Goal: Task Accomplishment & Management: Use online tool/utility

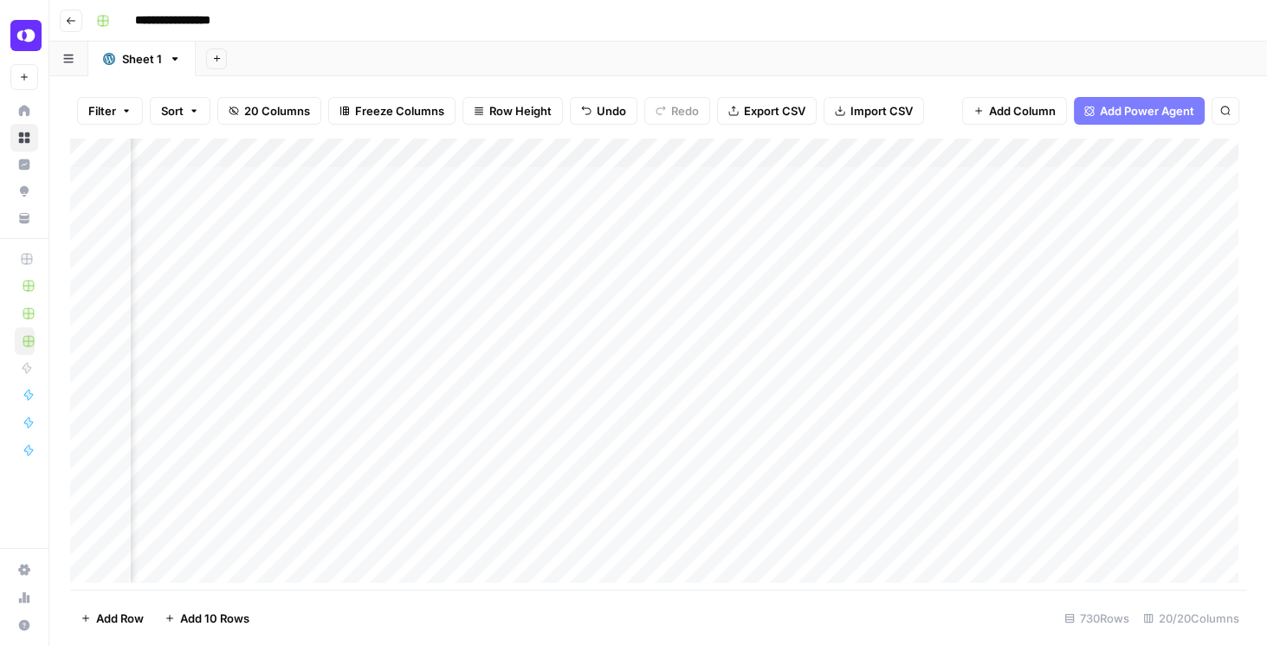
scroll to position [0, 3417]
click at [838, 218] on div "Add Column" at bounding box center [658, 364] width 1176 height 451
click at [1012, 171] on div "Add Column" at bounding box center [658, 364] width 1176 height 451
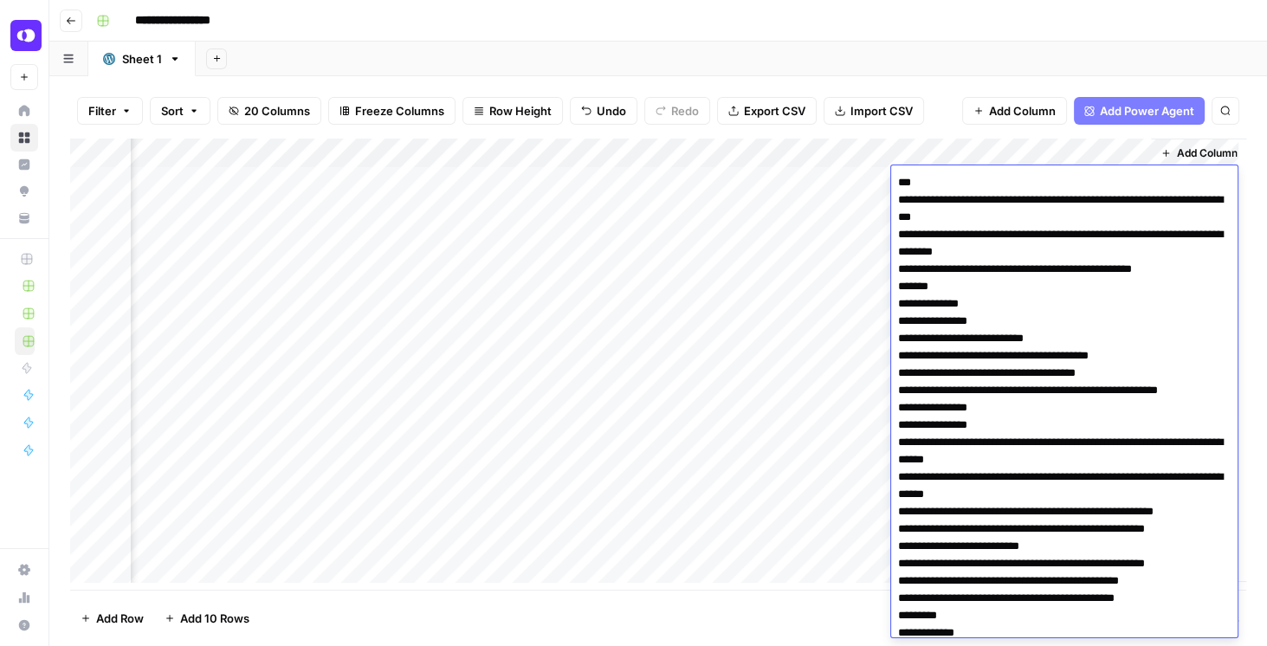
scroll to position [6105, 0]
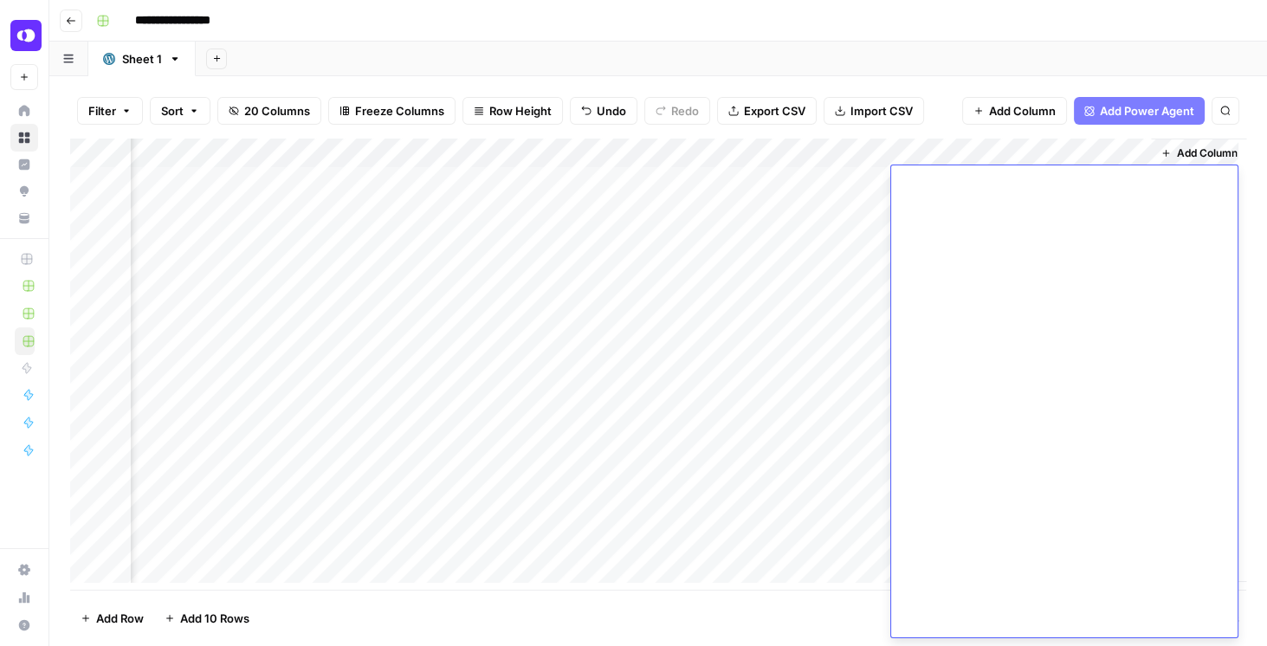
click at [717, 501] on footer "Add Row Add 10 Rows 730 Rows 20/20 Columns" at bounding box center [658, 618] width 1176 height 56
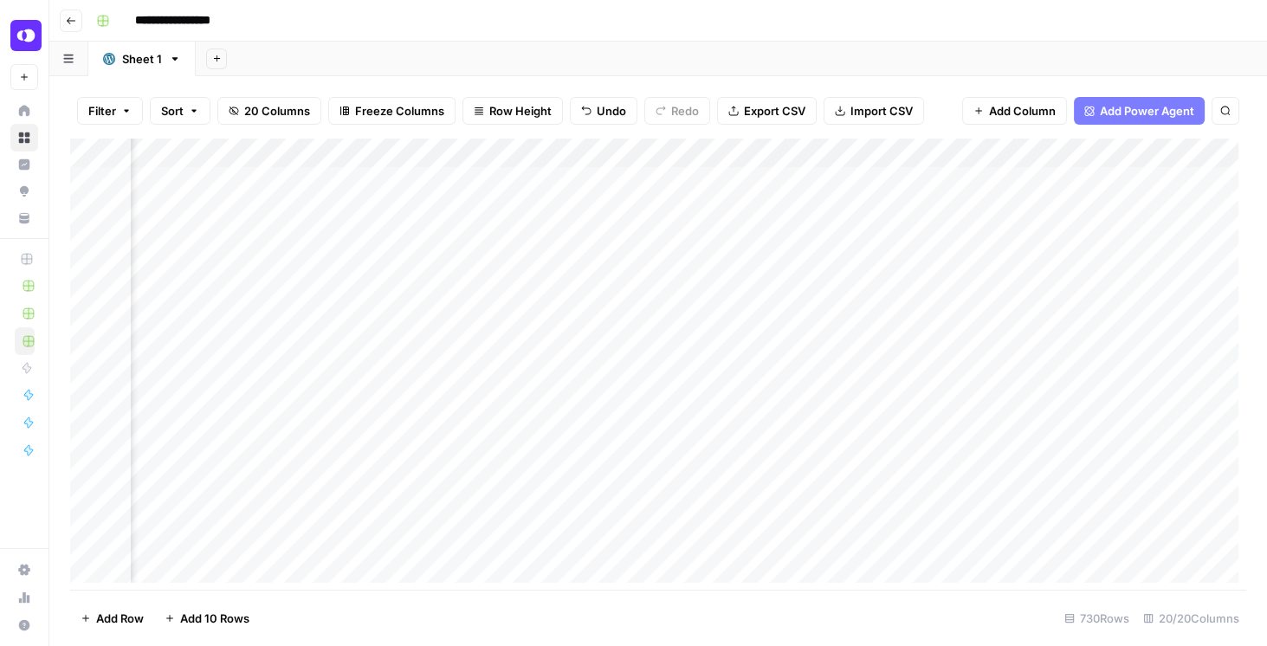
scroll to position [0, 563]
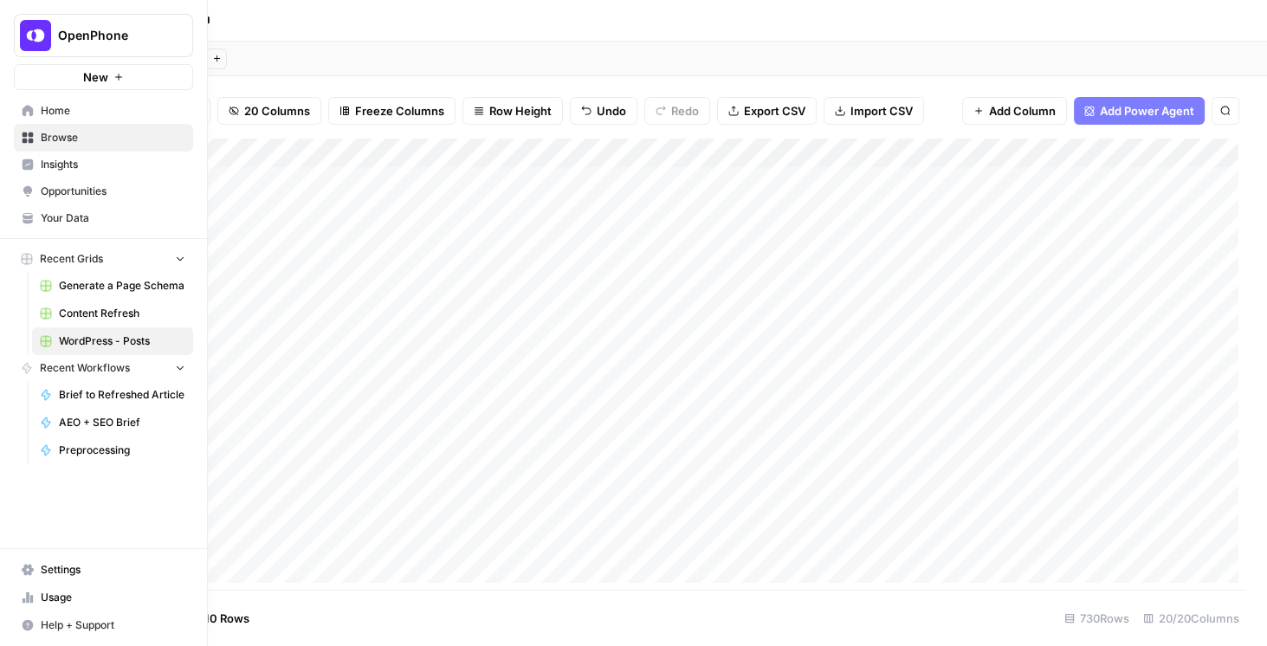
click at [74, 210] on span "Your Data" at bounding box center [113, 218] width 145 height 16
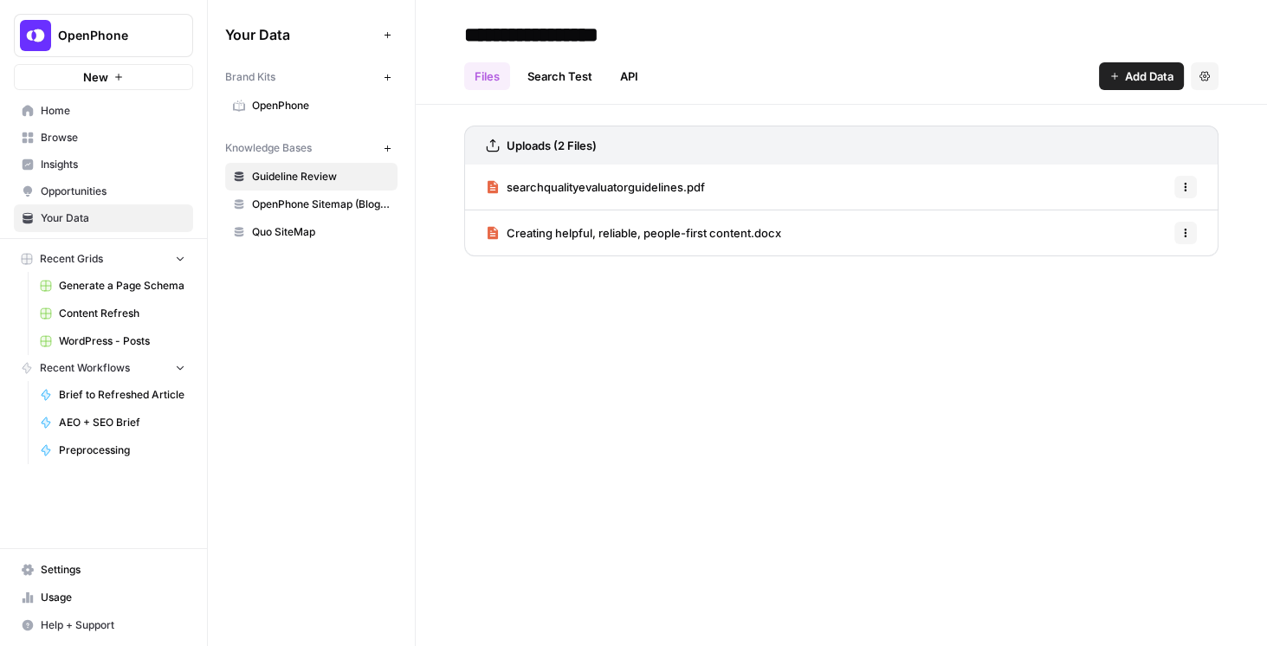
click at [327, 205] on span "OpenPhone Sitemap (Blogs + NonBlogs)" at bounding box center [321, 205] width 138 height 16
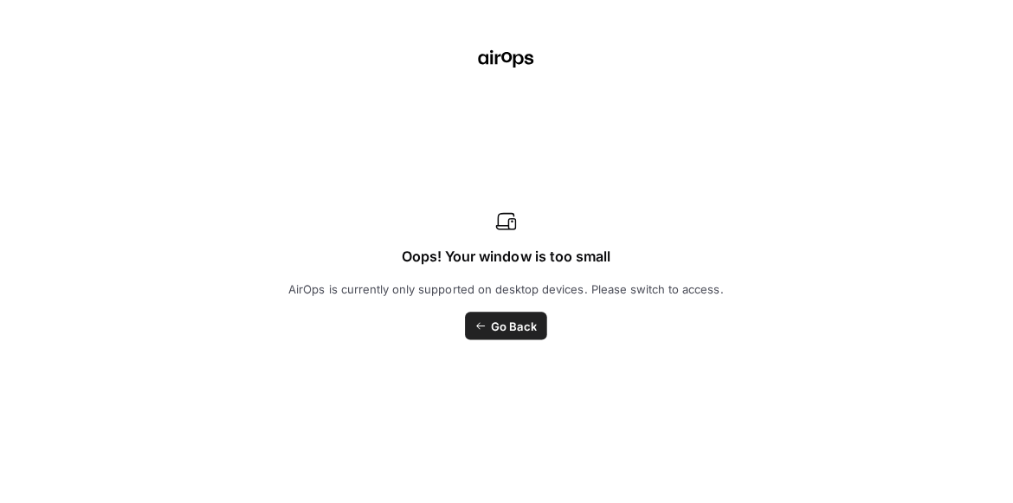
scroll to position [456, 0]
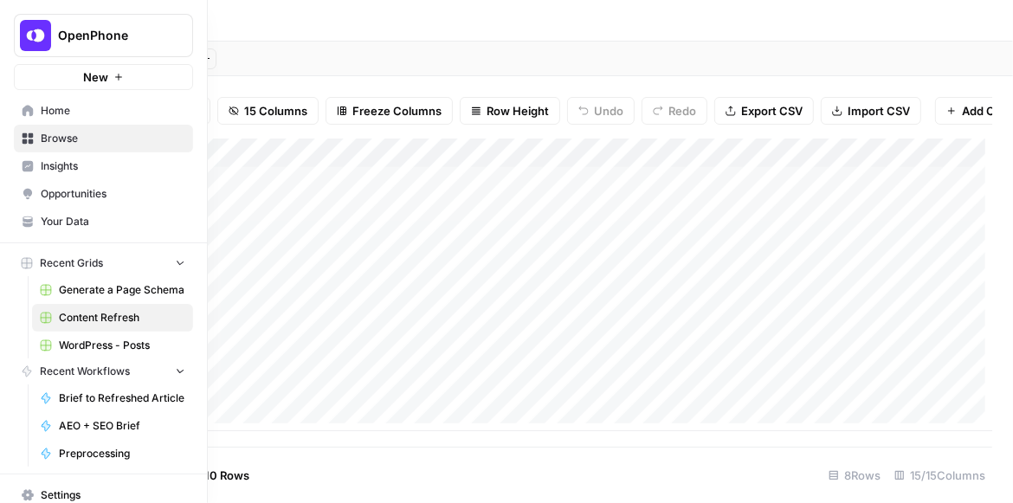
click at [39, 31] on img "Workspace: OpenPhone" at bounding box center [35, 35] width 31 height 31
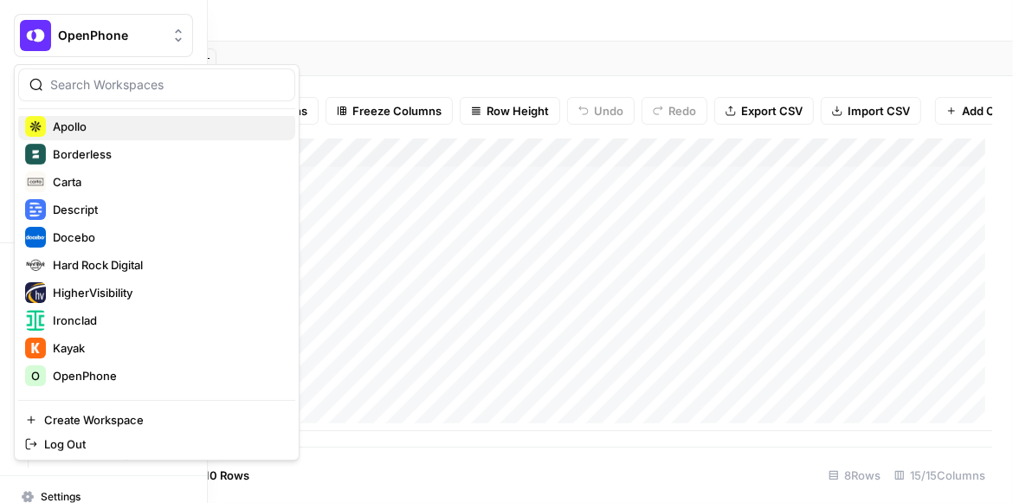
scroll to position [197, 0]
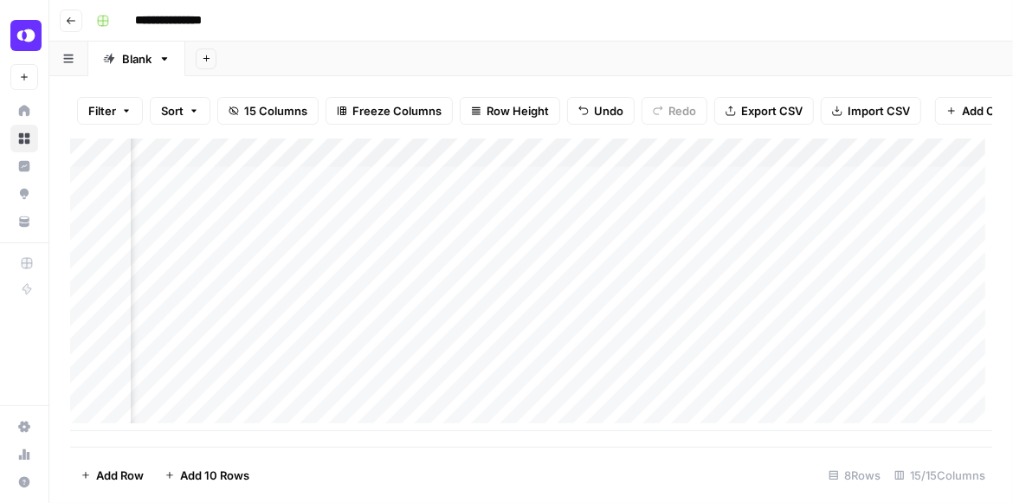
scroll to position [0, 1645]
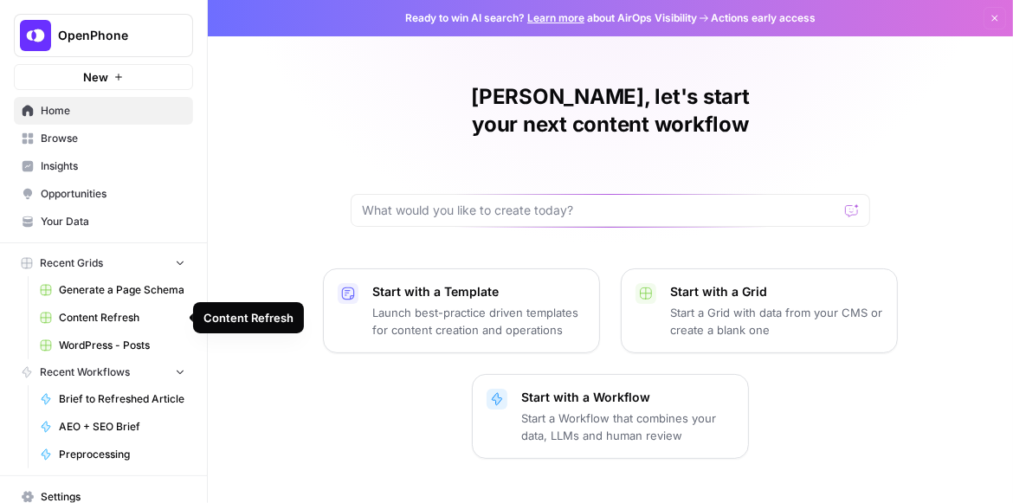
click at [119, 321] on span "Content Refresh" at bounding box center [122, 318] width 126 height 16
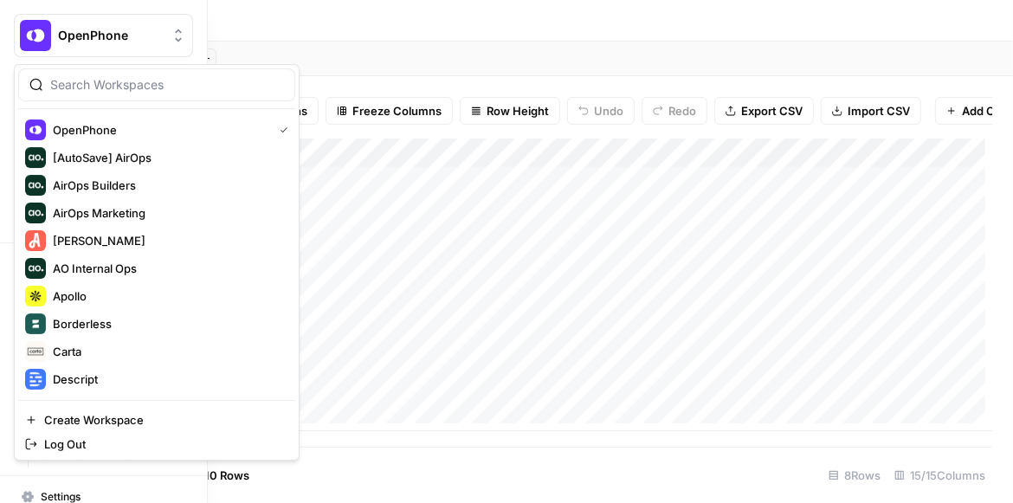
click at [22, 36] on img "Workspace: OpenPhone" at bounding box center [35, 35] width 31 height 31
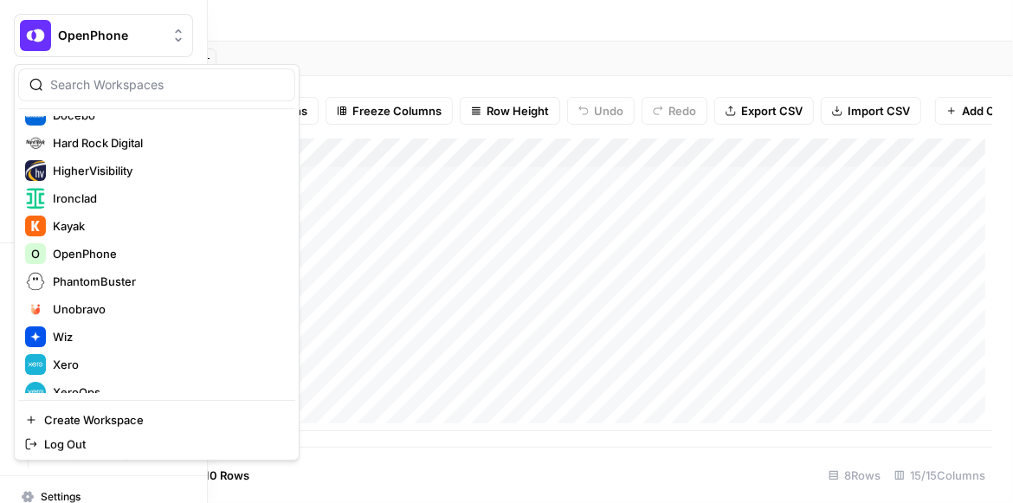
scroll to position [296, 0]
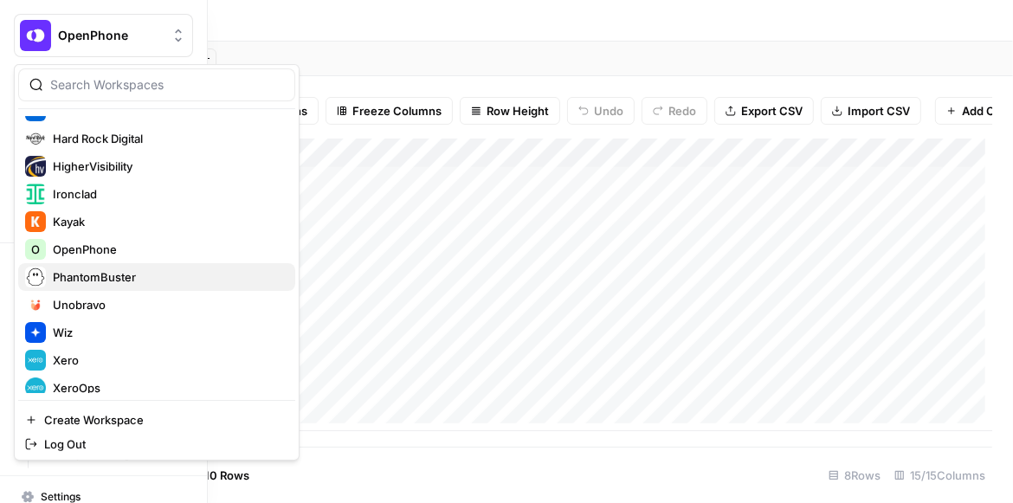
click at [113, 269] on span "PhantomBuster" at bounding box center [167, 276] width 229 height 17
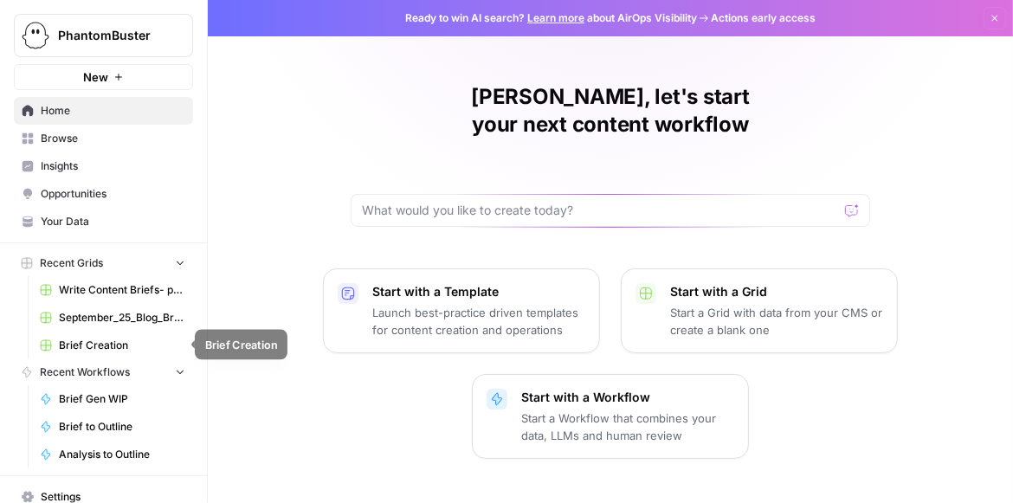
click at [121, 343] on span "Brief Creation" at bounding box center [122, 346] width 126 height 16
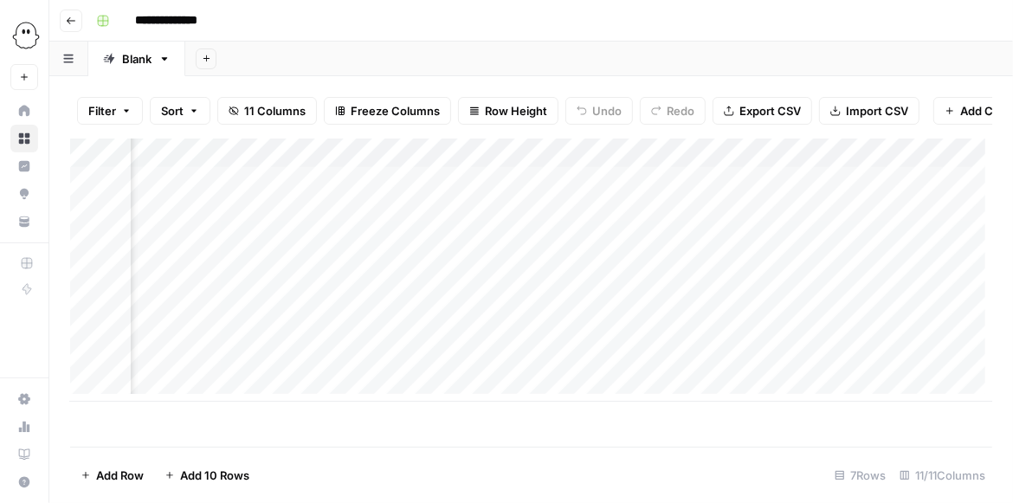
scroll to position [0, 570]
click at [577, 163] on div "Add Column" at bounding box center [531, 270] width 922 height 263
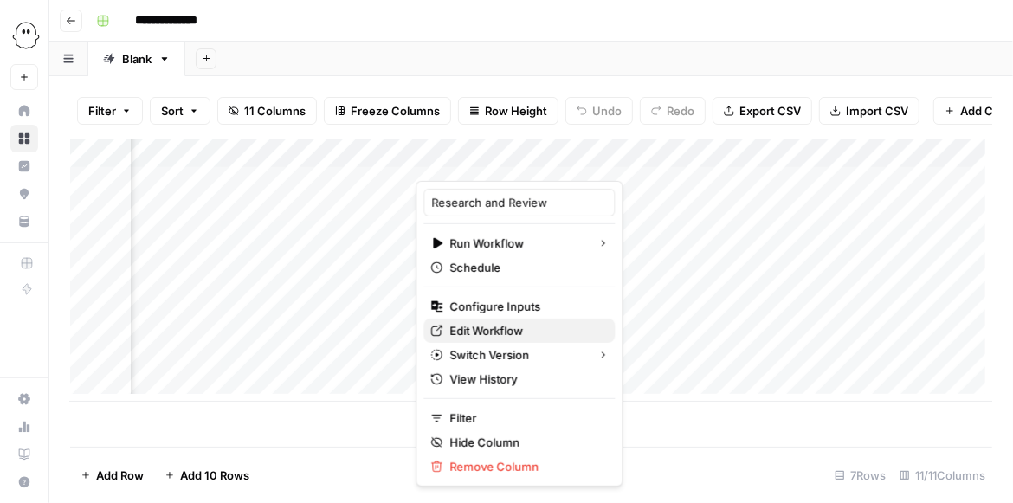
click at [522, 333] on span "Edit Workflow" at bounding box center [526, 330] width 152 height 17
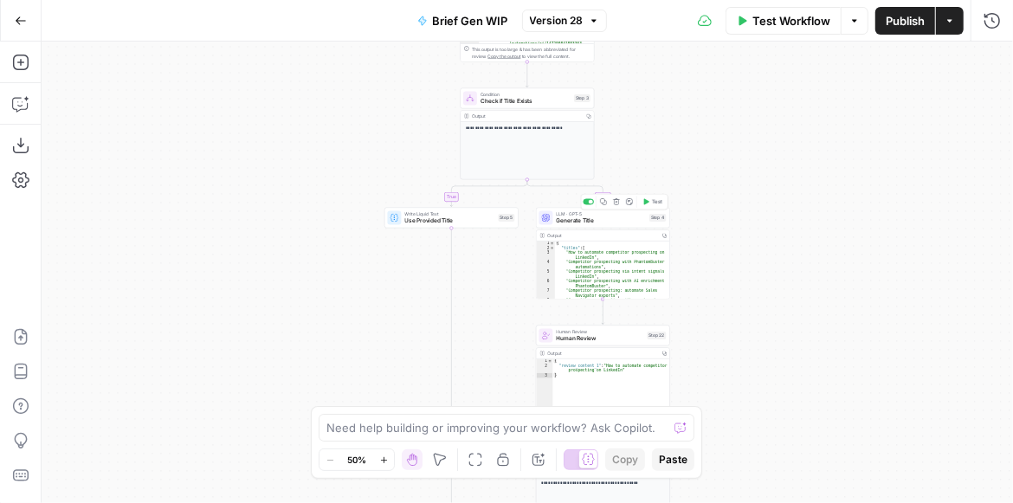
click at [605, 223] on span "Generate Title" at bounding box center [602, 221] width 90 height 9
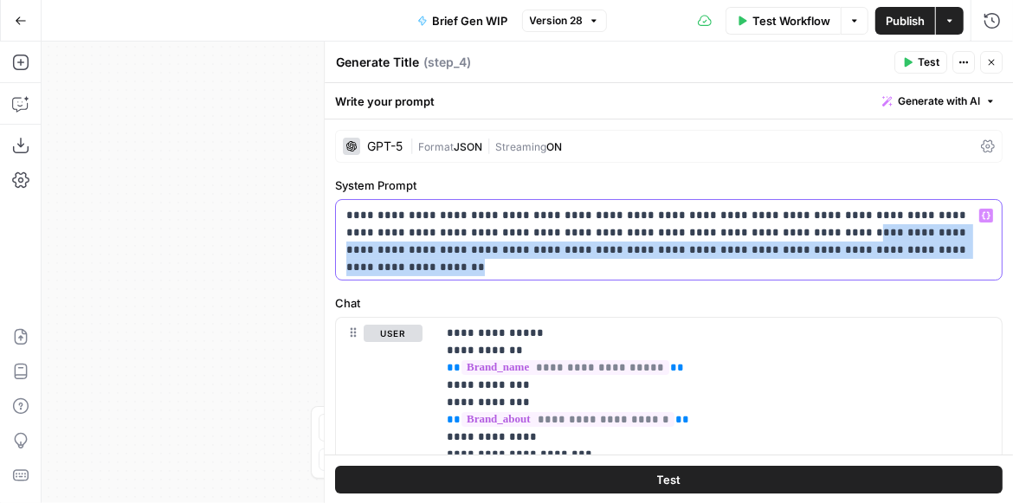
drag, startPoint x: 824, startPoint y: 253, endPoint x: 714, endPoint y: 232, distance: 111.9
click at [714, 232] on p "**********" at bounding box center [665, 233] width 638 height 52
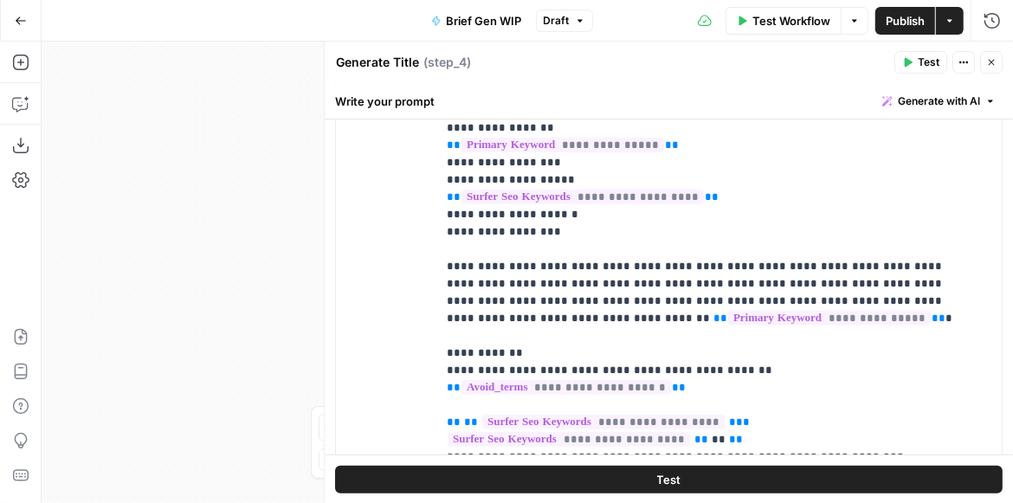
scroll to position [396, 0]
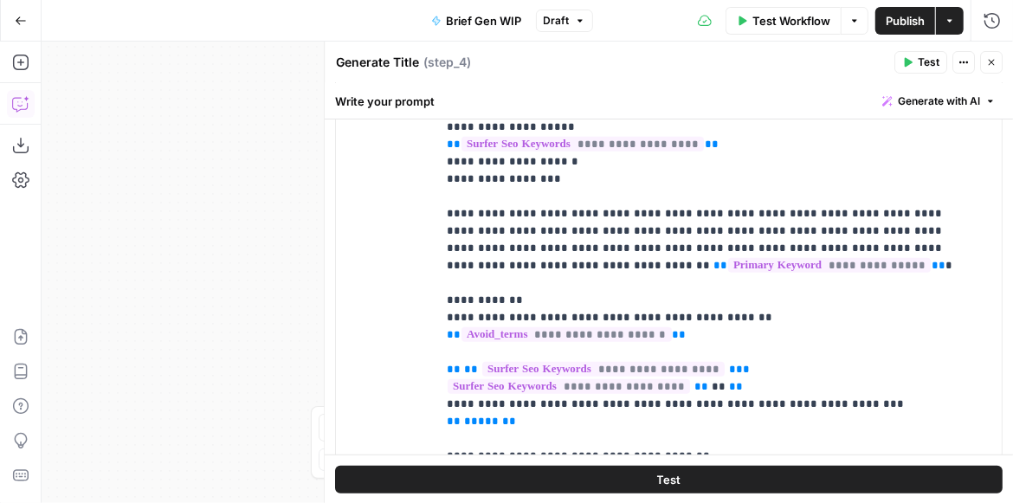
click at [31, 101] on button "Copilot" at bounding box center [21, 104] width 28 height 28
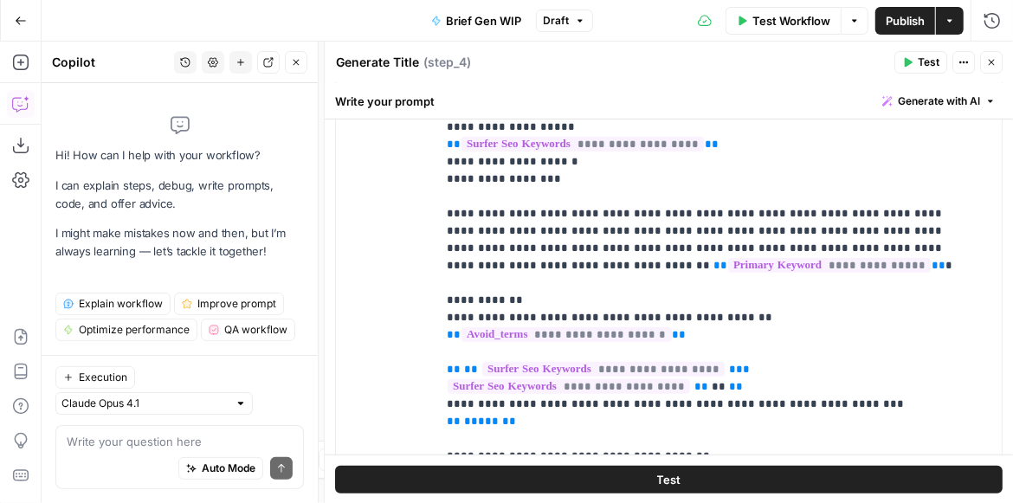
click at [117, 441] on textarea at bounding box center [180, 441] width 226 height 17
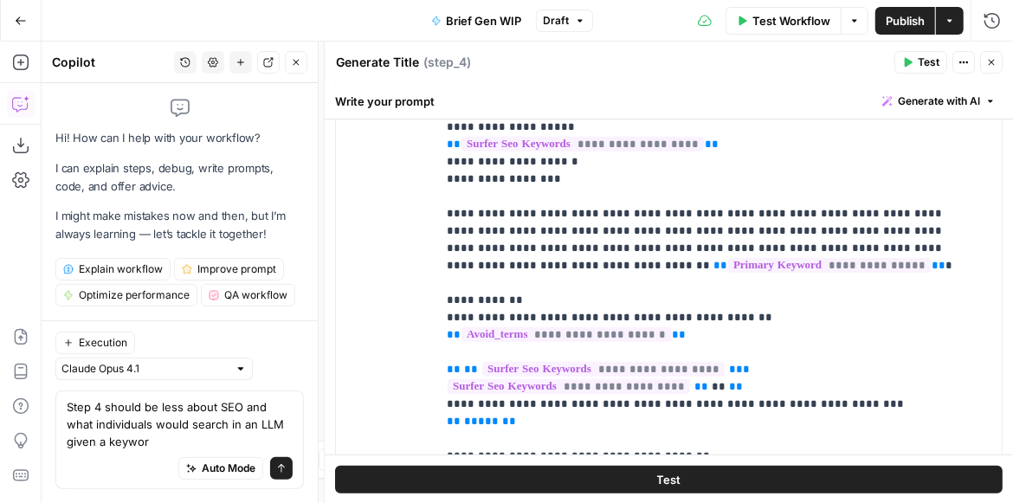
type textarea "Step 4 should be less about SEO and what individuals would search in an LLM giv…"
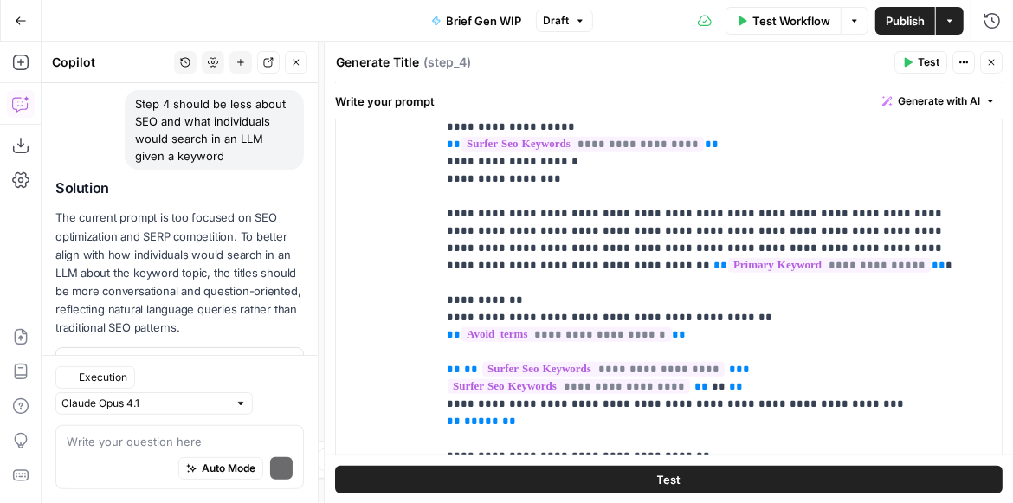
scroll to position [208, 0]
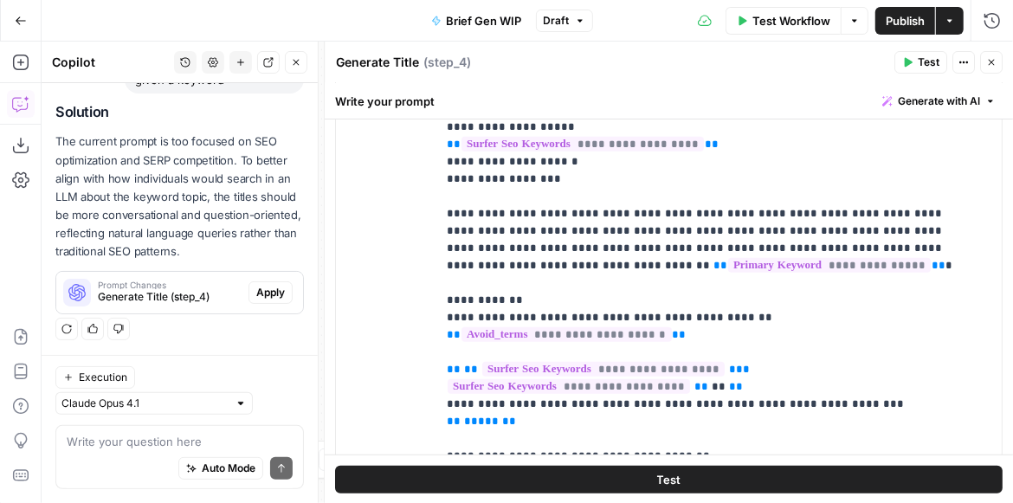
click at [269, 290] on span "Apply" at bounding box center [270, 293] width 29 height 16
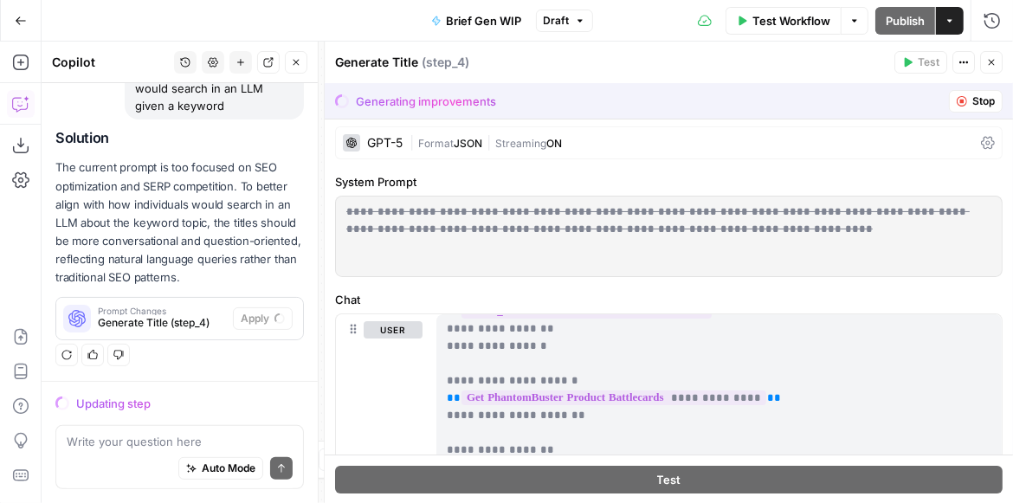
scroll to position [0, 0]
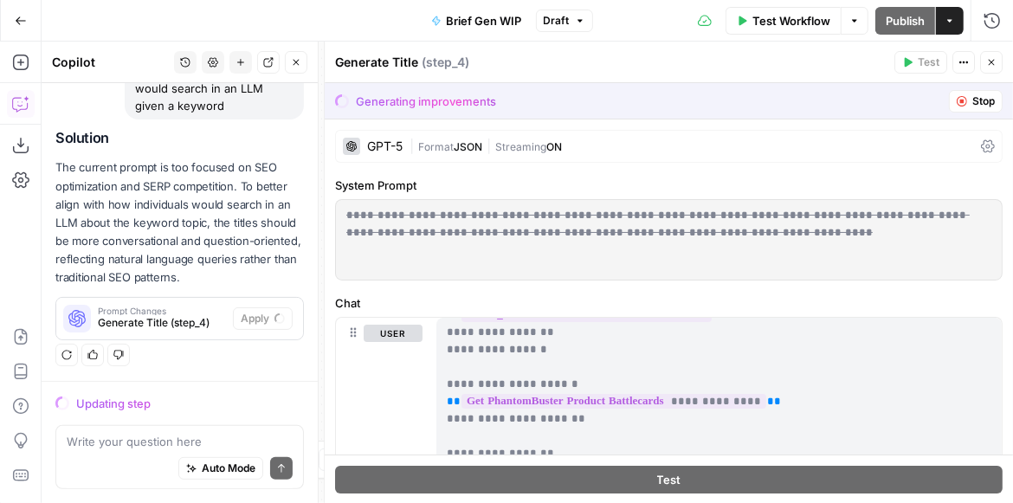
click at [949, 108] on button "Stop" at bounding box center [976, 101] width 54 height 23
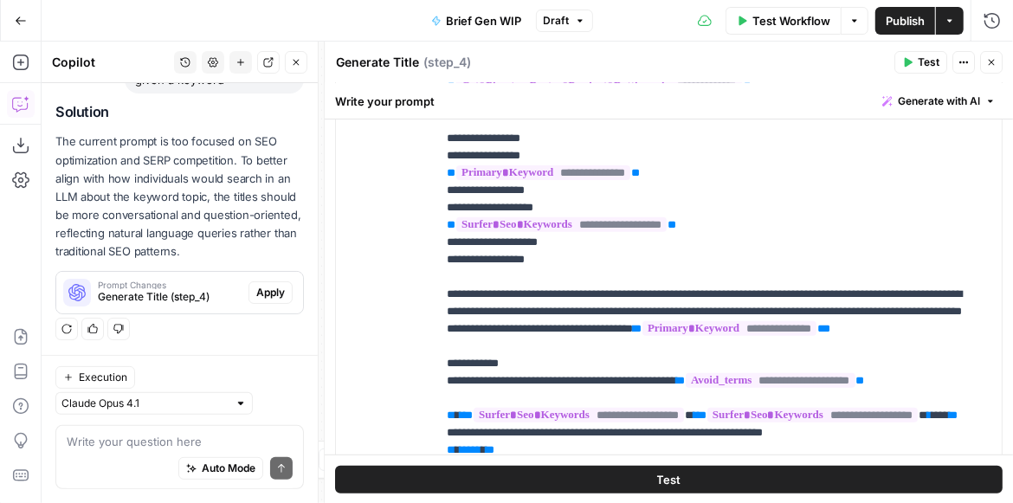
scroll to position [346, 0]
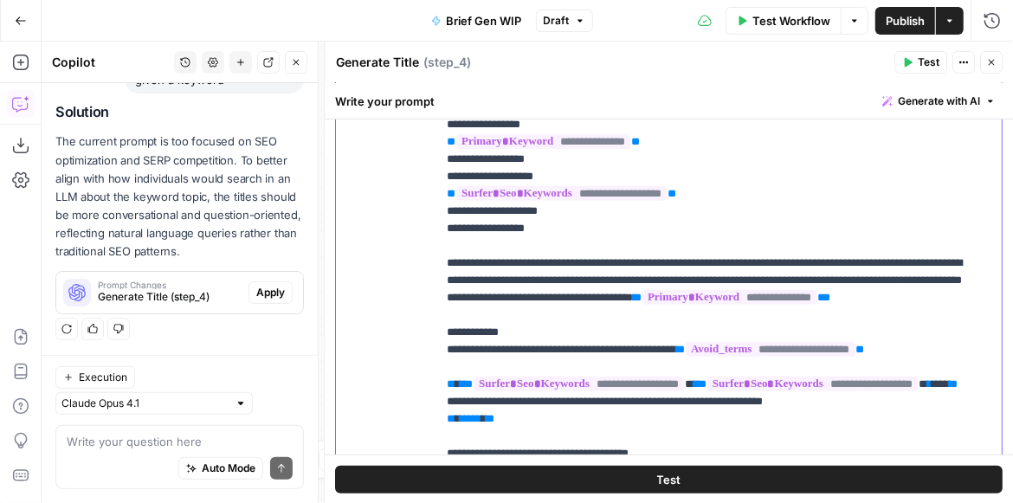
drag, startPoint x: 848, startPoint y: 279, endPoint x: 769, endPoint y: 278, distance: 78.8
click at [769, 278] on p "**********" at bounding box center [712, 220] width 530 height 901
drag, startPoint x: 794, startPoint y: 277, endPoint x: 728, endPoint y: 276, distance: 65.8
click at [728, 276] on p "**********" at bounding box center [712, 220] width 530 height 901
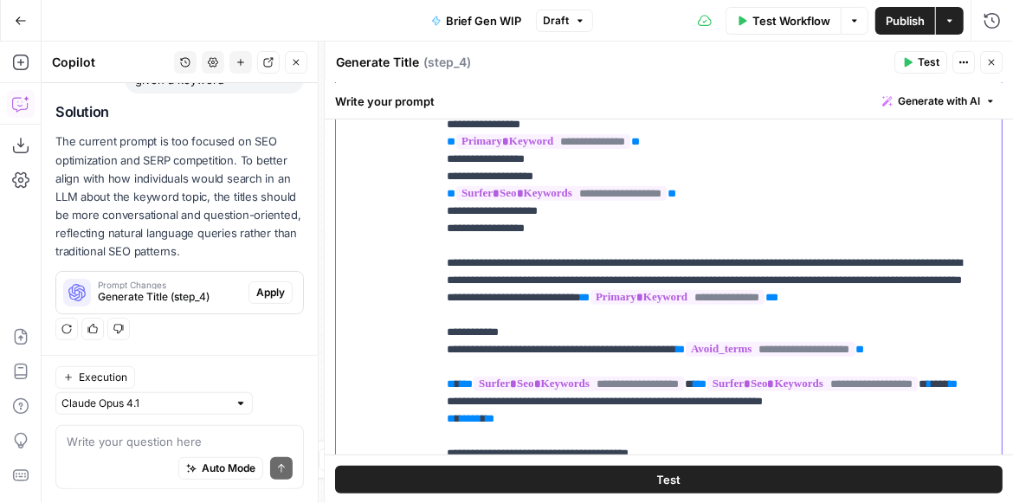
scroll to position [236, 0]
click at [838, 303] on p "**********" at bounding box center [712, 220] width 530 height 901
drag, startPoint x: 701, startPoint y: 297, endPoint x: 642, endPoint y: 298, distance: 58.9
click at [642, 298] on p "**********" at bounding box center [712, 220] width 530 height 901
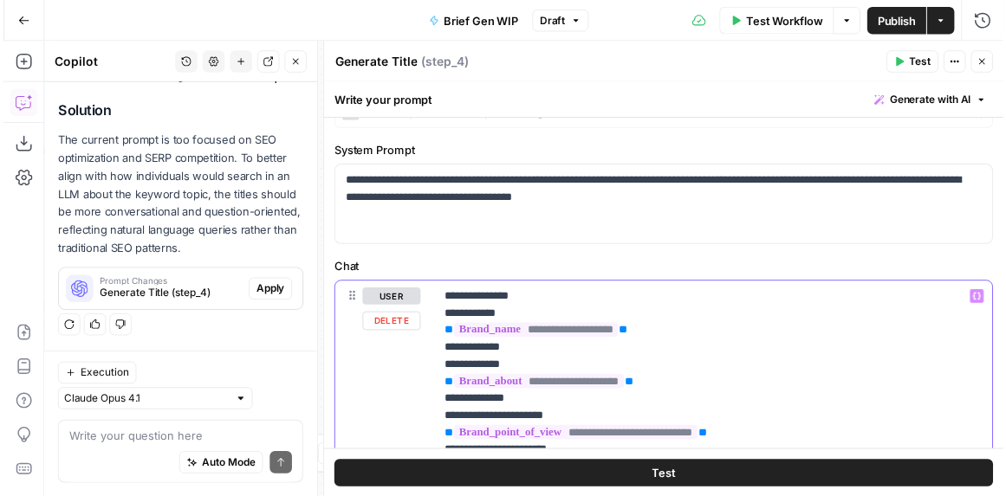
scroll to position [0, 0]
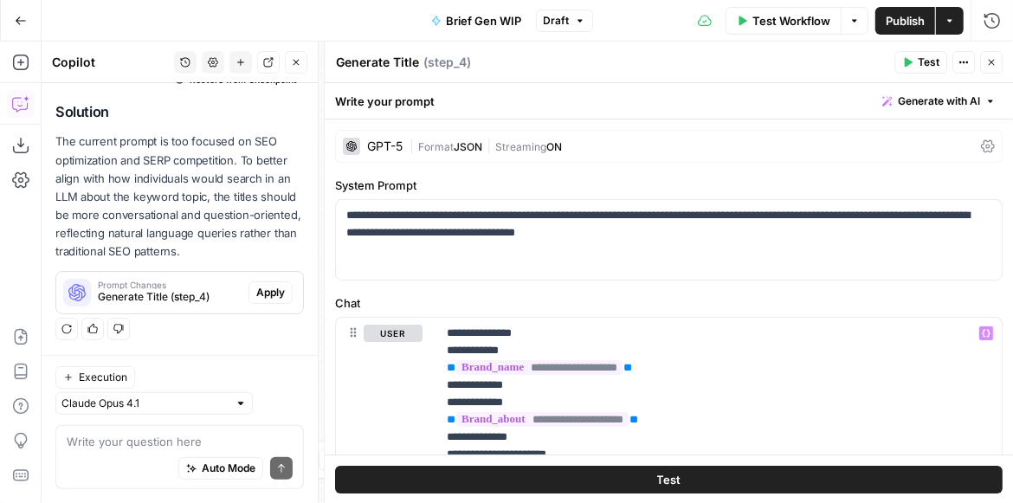
click at [905, 63] on icon "button" at bounding box center [909, 63] width 8 height 10
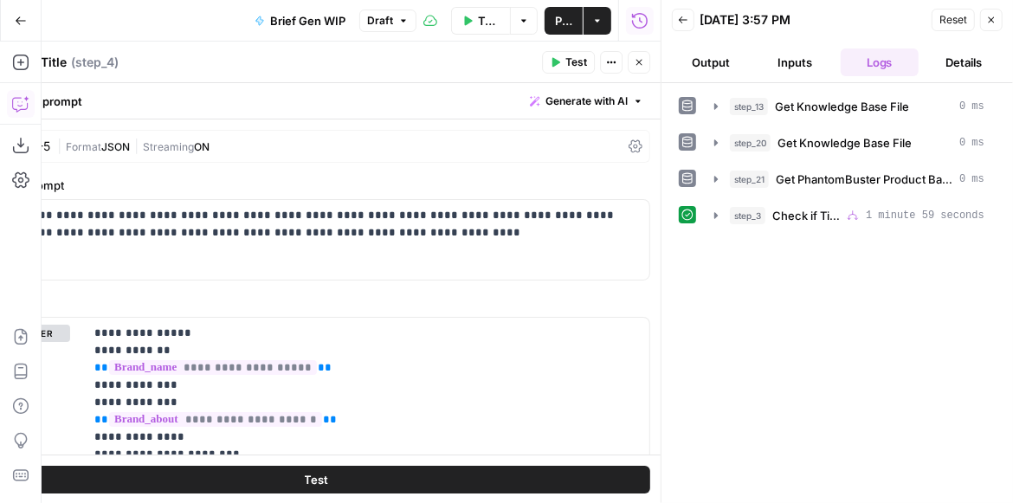
scroll to position [236, 0]
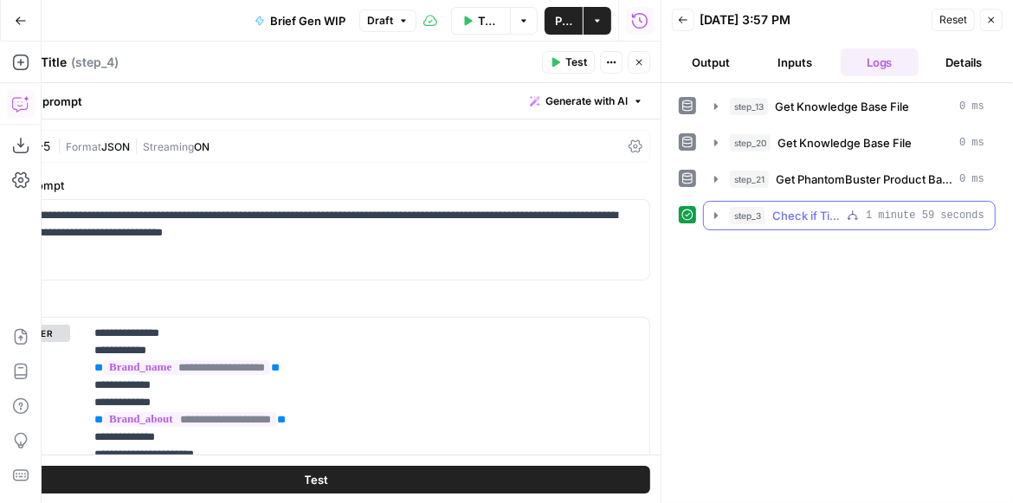
click at [711, 220] on icon "button" at bounding box center [716, 216] width 14 height 14
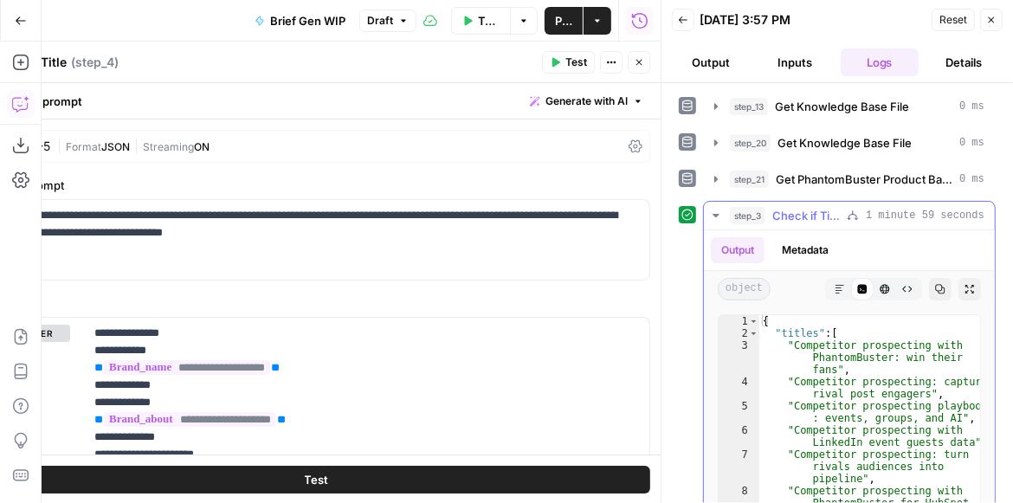
click at [965, 288] on icon "button" at bounding box center [970, 289] width 10 height 10
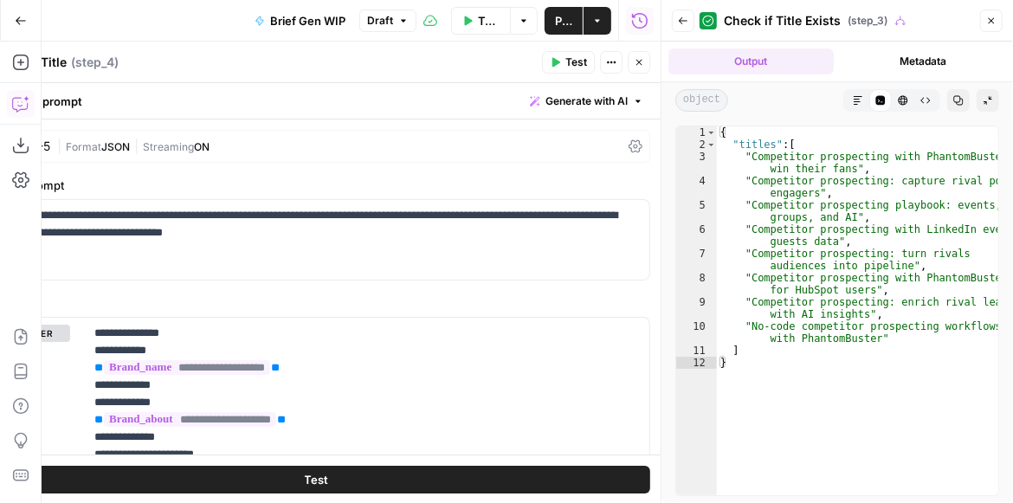
drag, startPoint x: 826, startPoint y: 316, endPoint x: 831, endPoint y: 324, distance: 8.9
click at [829, 322] on div "{ "titles" : [ "Competitor prospecting with PhantomBuster: win their fans" , "C…" at bounding box center [857, 322] width 281 height 393
type textarea "**********"
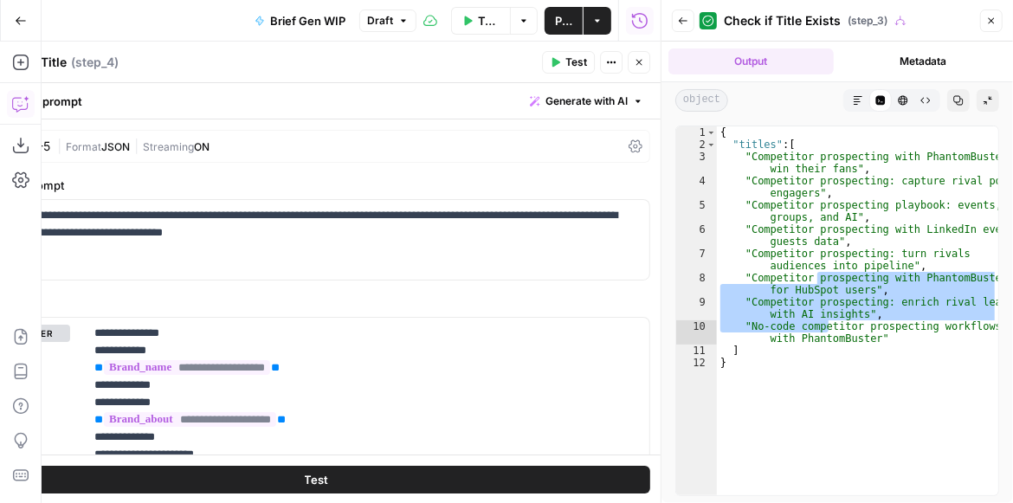
click at [637, 61] on icon "button" at bounding box center [639, 62] width 10 height 10
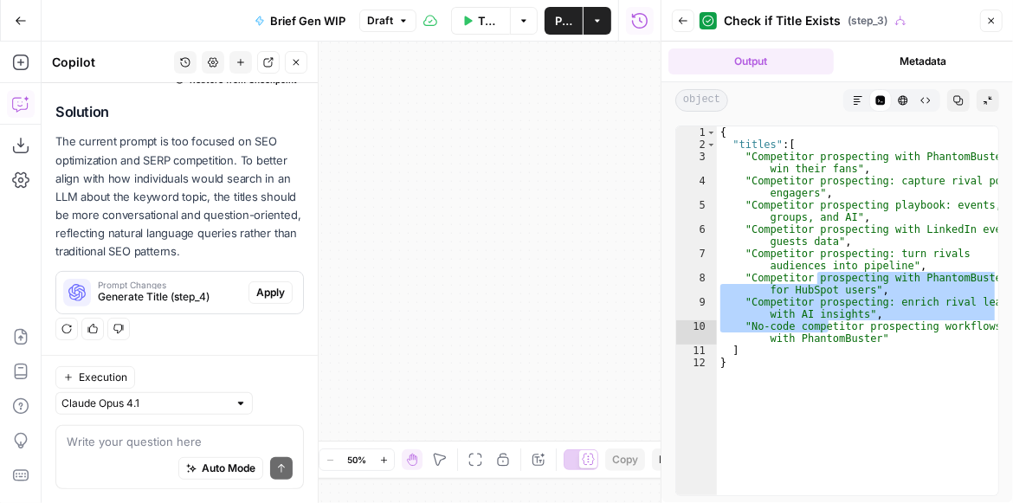
drag, startPoint x: 481, startPoint y: 191, endPoint x: 624, endPoint y: 193, distance: 142.9
click at [610, 192] on div "true false true false Workflow Set Inputs Inputs Get Knowledge Base File Get Kn…" at bounding box center [351, 273] width 619 height 462
click at [640, 206] on div "true false true false Workflow Set Inputs Inputs Get Knowledge Base File Get Kn…" at bounding box center [351, 273] width 619 height 462
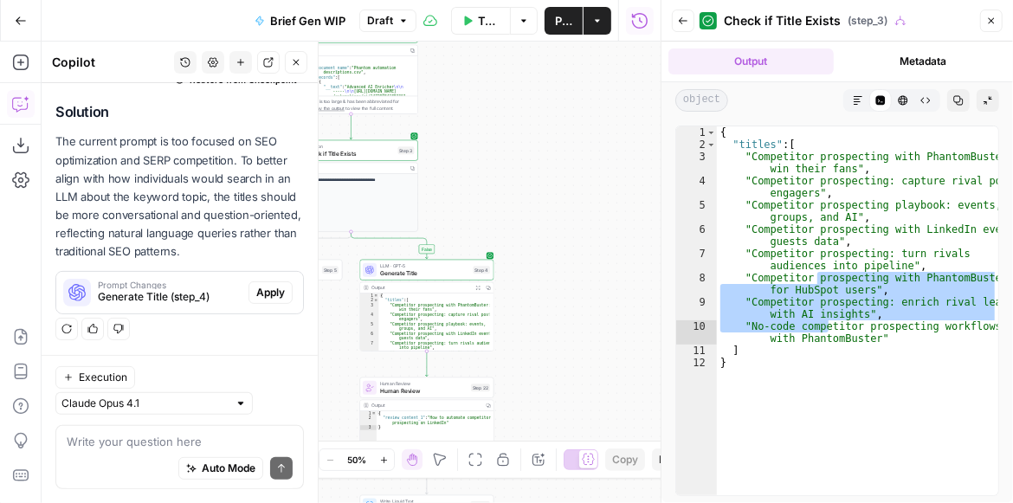
drag, startPoint x: 536, startPoint y: 206, endPoint x: 609, endPoint y: 208, distance: 72.8
click at [610, 212] on div "true false true false Workflow Set Inputs Inputs Get Knowledge Base File Get Kn…" at bounding box center [351, 273] width 619 height 462
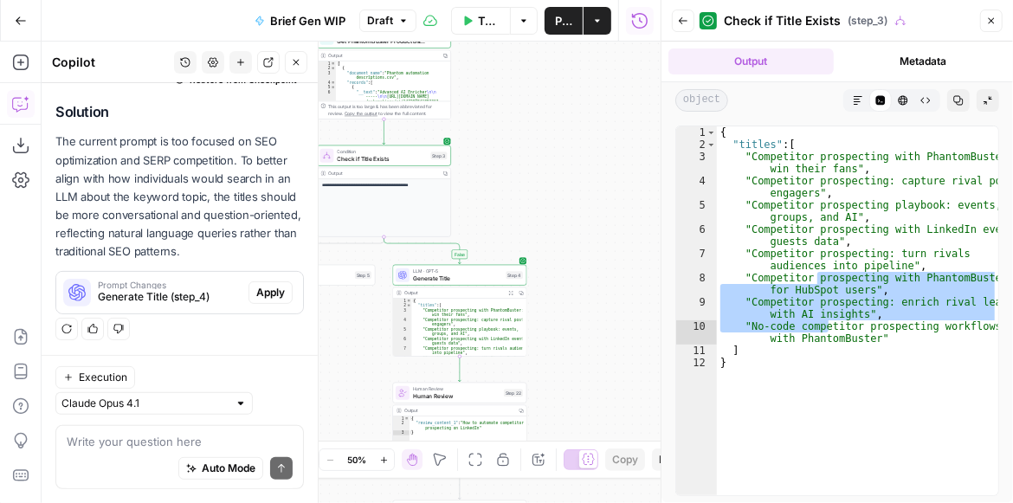
click at [564, 26] on span "Publish" at bounding box center [563, 20] width 17 height 17
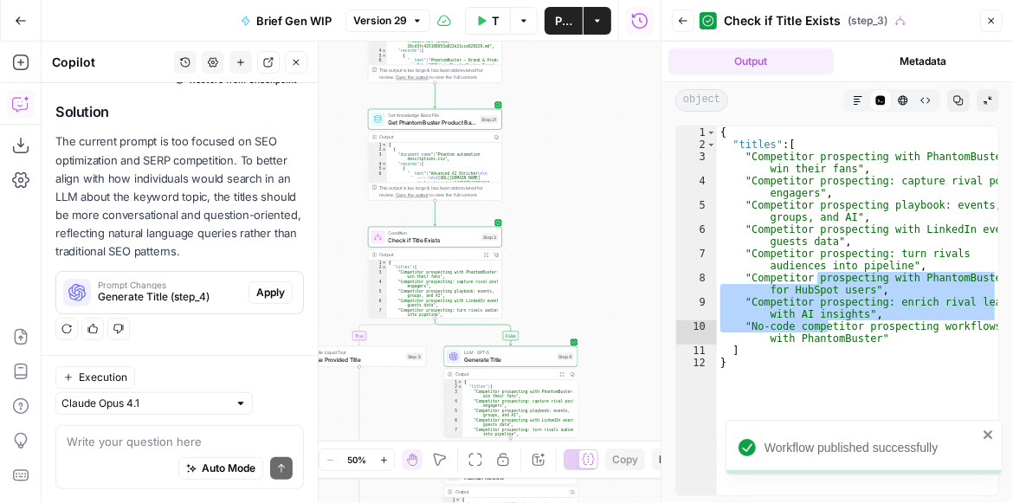
drag, startPoint x: 523, startPoint y: 156, endPoint x: 592, endPoint y: 297, distance: 156.9
click at [592, 295] on div "true false true false Workflow Set Inputs Inputs Get Knowledge Base File Get Kn…" at bounding box center [351, 273] width 619 height 462
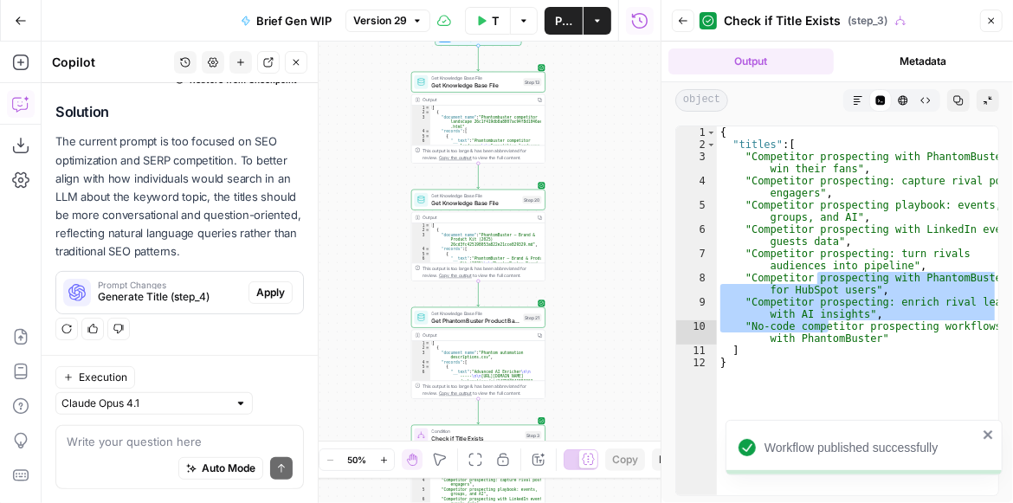
drag, startPoint x: 572, startPoint y: 183, endPoint x: 598, endPoint y: 258, distance: 79.7
click at [603, 344] on div "true false true false Workflow Set Inputs Inputs Get Knowledge Base File Get Kn…" at bounding box center [351, 273] width 619 height 462
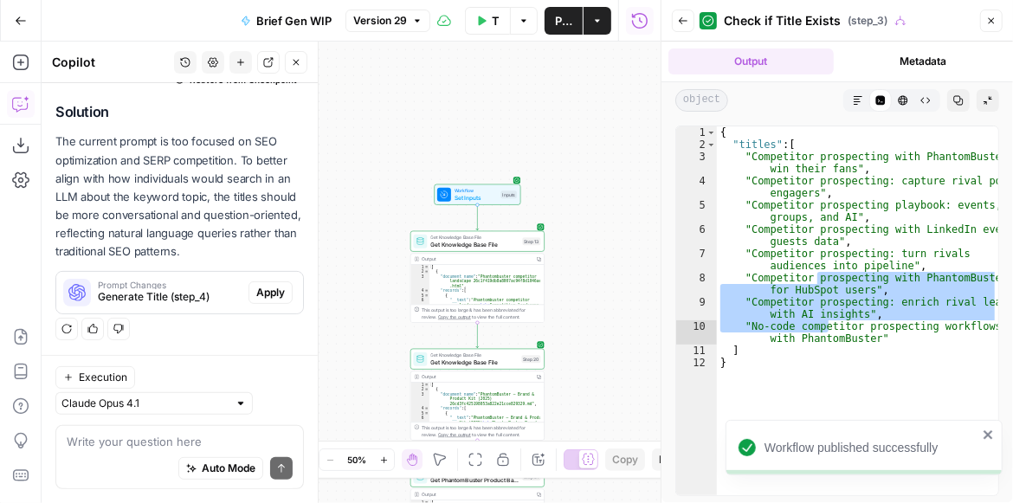
drag, startPoint x: 596, startPoint y: 305, endPoint x: 590, endPoint y: 384, distance: 79.0
click at [590, 384] on div "true false true false Workflow Set Inputs Inputs Get Knowledge Base File Get Kn…" at bounding box center [351, 273] width 619 height 462
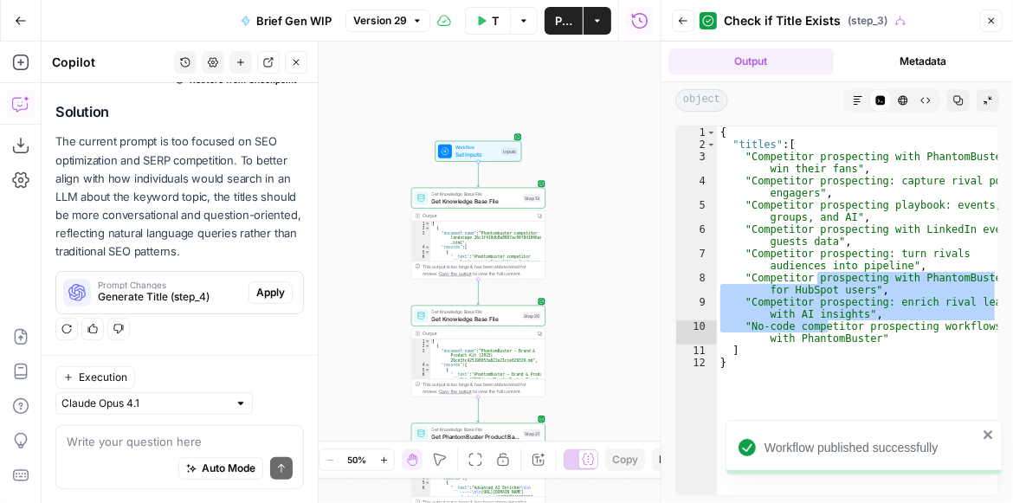
drag, startPoint x: 589, startPoint y: 365, endPoint x: 603, endPoint y: 166, distance: 199.7
click at [600, 120] on div "true false true false Workflow Set Inputs Inputs Get Knowledge Base File Get Kn…" at bounding box center [351, 273] width 619 height 462
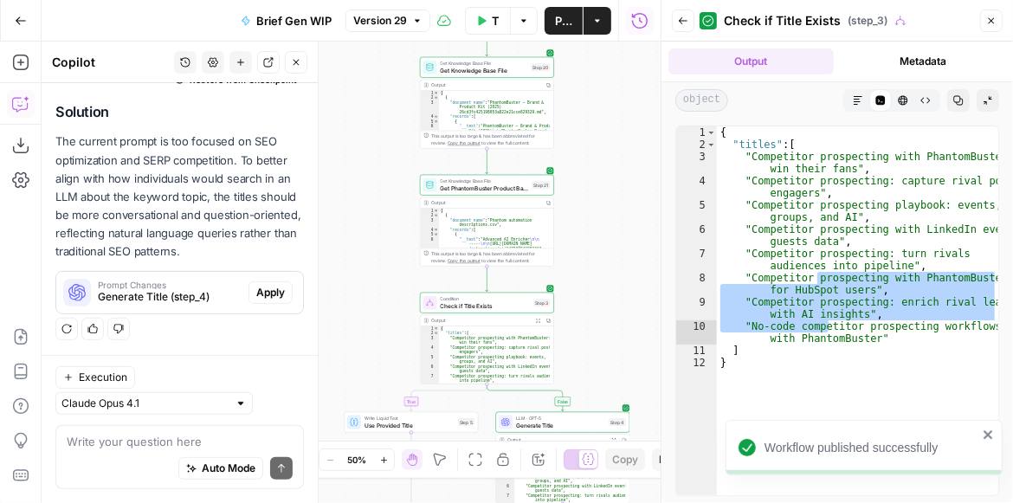
drag, startPoint x: 610, startPoint y: 246, endPoint x: 605, endPoint y: 76, distance: 169.8
click at [605, 74] on div "true false true false Workflow Set Inputs Inputs Get Knowledge Base File Get Kn…" at bounding box center [351, 273] width 619 height 462
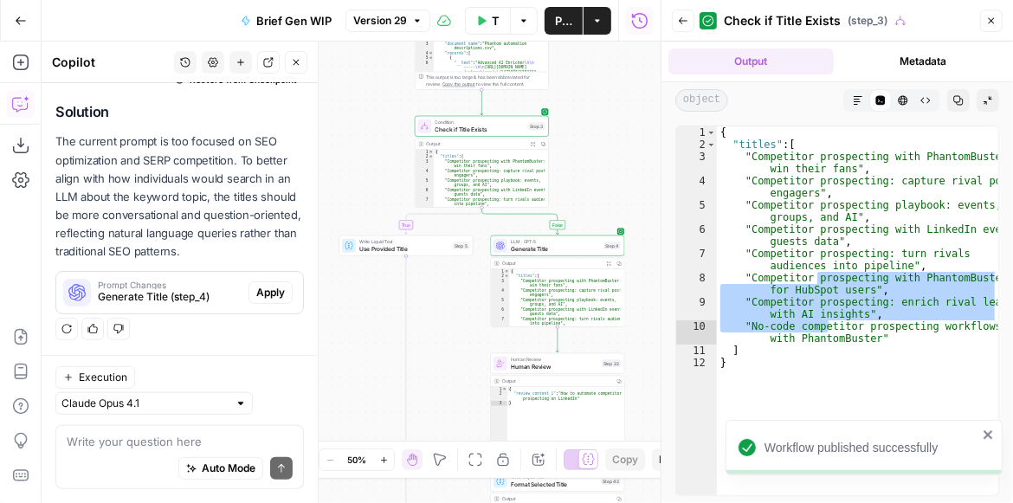
drag, startPoint x: 651, startPoint y: 328, endPoint x: 635, endPoint y: 177, distance: 152.5
click at [636, 178] on div "true false true false Workflow Set Inputs Inputs Get Knowledge Base File Get Kn…" at bounding box center [351, 273] width 619 height 462
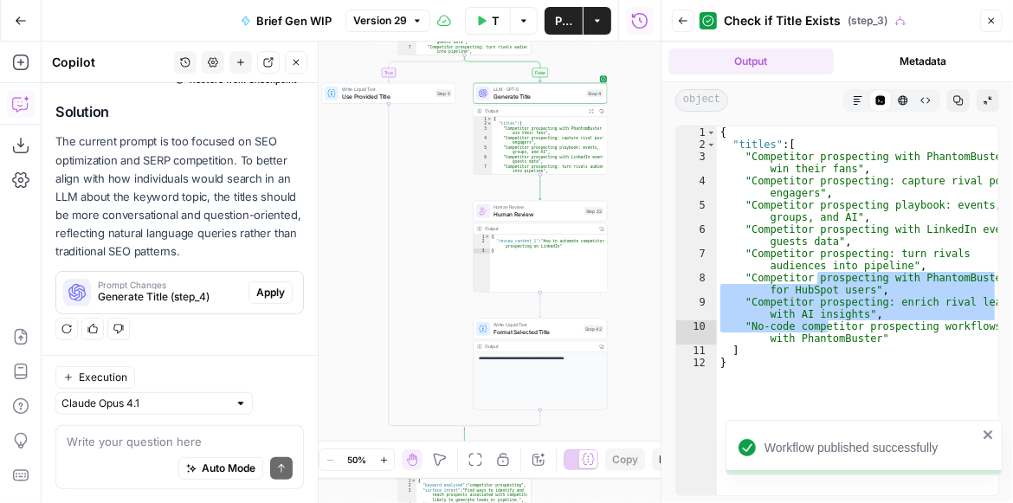
drag, startPoint x: 636, startPoint y: 297, endPoint x: 630, endPoint y: 185, distance: 111.9
click at [630, 189] on div "true false true false Workflow Set Inputs Inputs Get Knowledge Base File Get Kn…" at bounding box center [351, 273] width 619 height 462
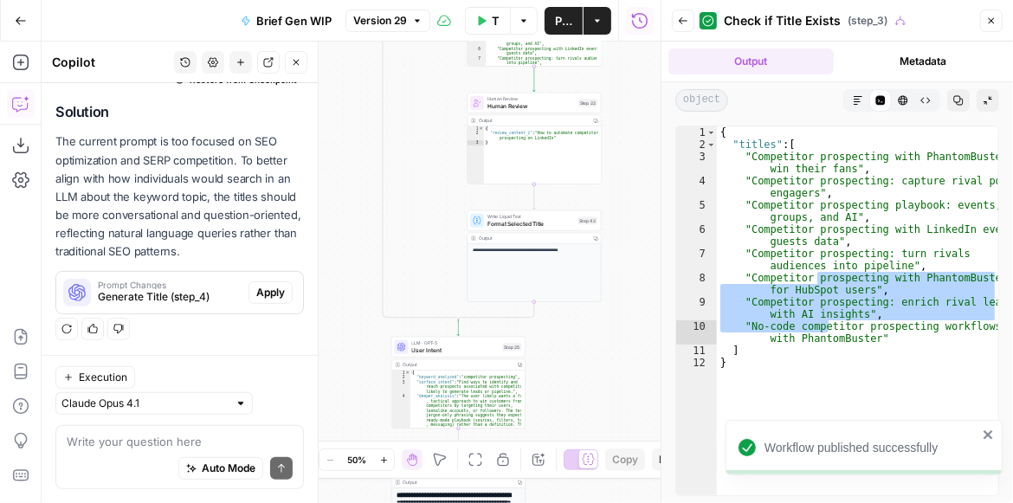
drag, startPoint x: 632, startPoint y: 320, endPoint x: 628, endPoint y: 187, distance: 133.5
click at [628, 190] on div "true false true false Workflow Set Inputs Inputs Get Knowledge Base File Get Kn…" at bounding box center [351, 273] width 619 height 462
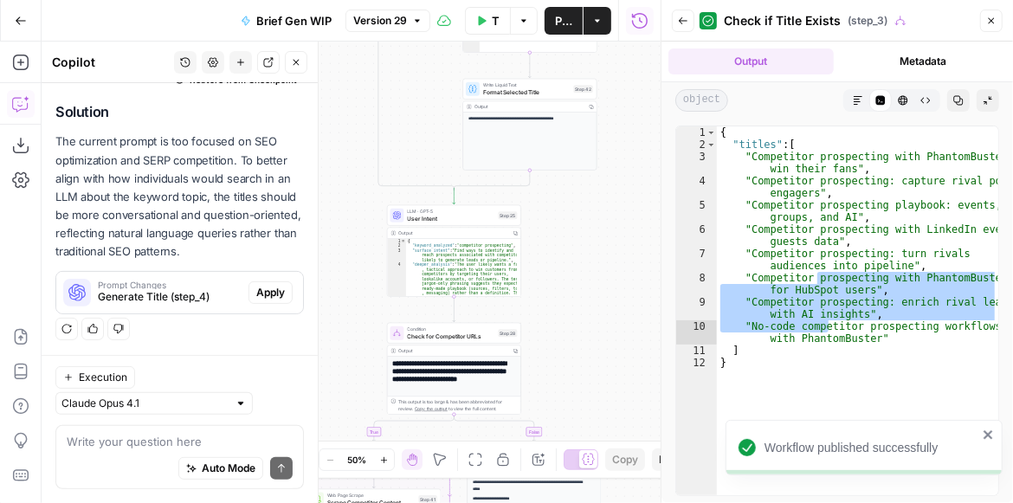
drag, startPoint x: 585, startPoint y: 310, endPoint x: 583, endPoint y: 234, distance: 76.3
click at [583, 235] on div "true false true false Workflow Set Inputs Inputs Get Knowledge Base File Get Kn…" at bounding box center [351, 273] width 619 height 462
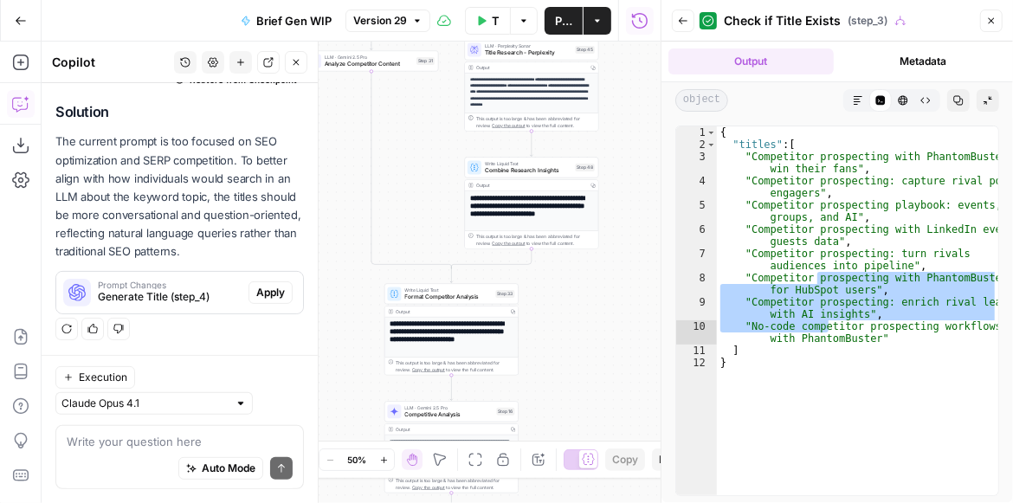
scroll to position [49, 0]
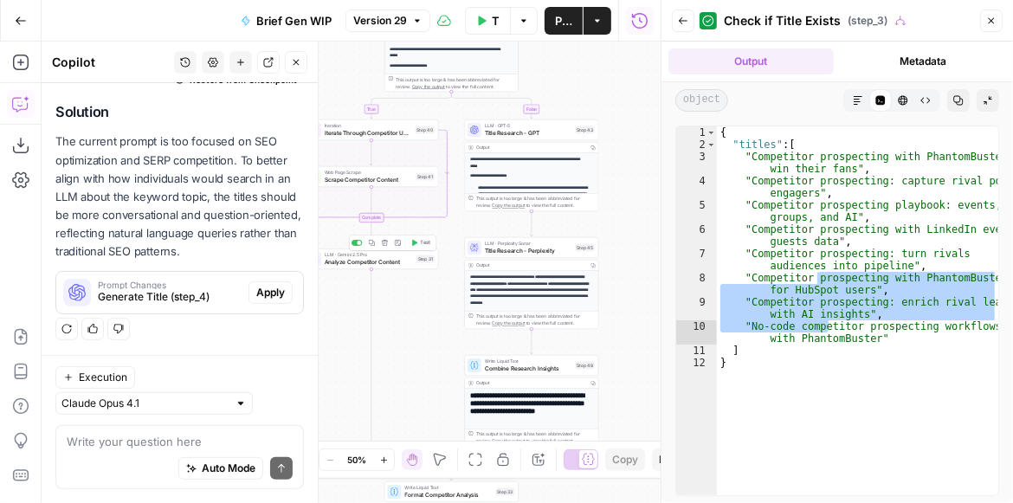
click at [386, 262] on span "Analyze Competitor Content" at bounding box center [369, 262] width 88 height 9
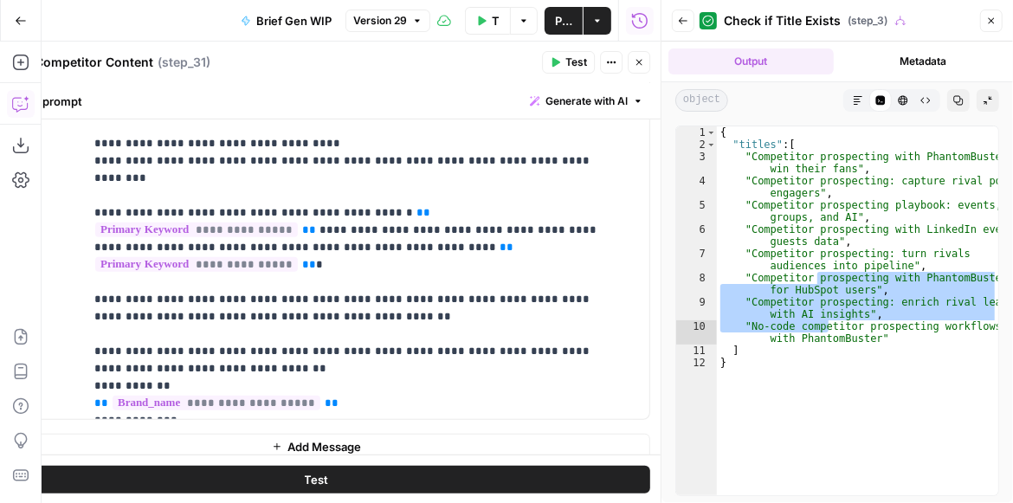
scroll to position [619, 0]
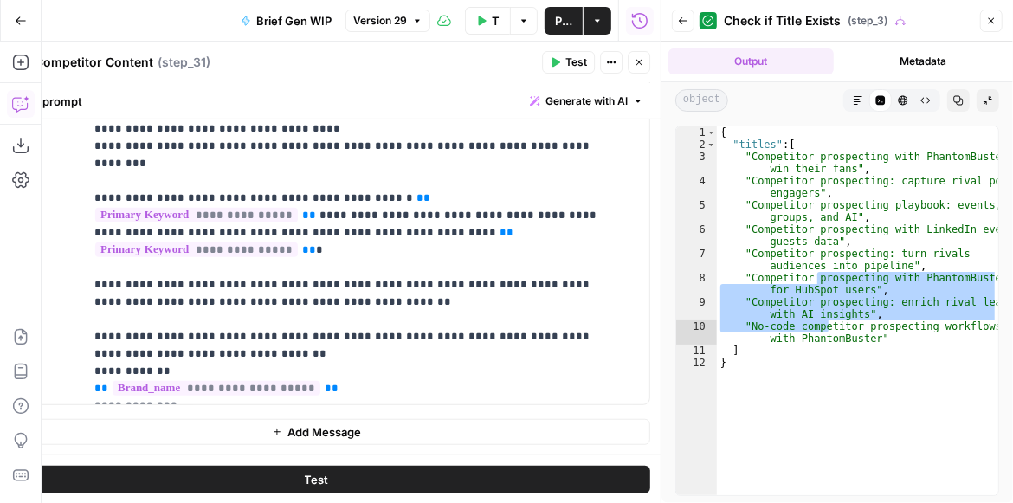
click at [637, 63] on icon "button" at bounding box center [640, 63] width 6 height 6
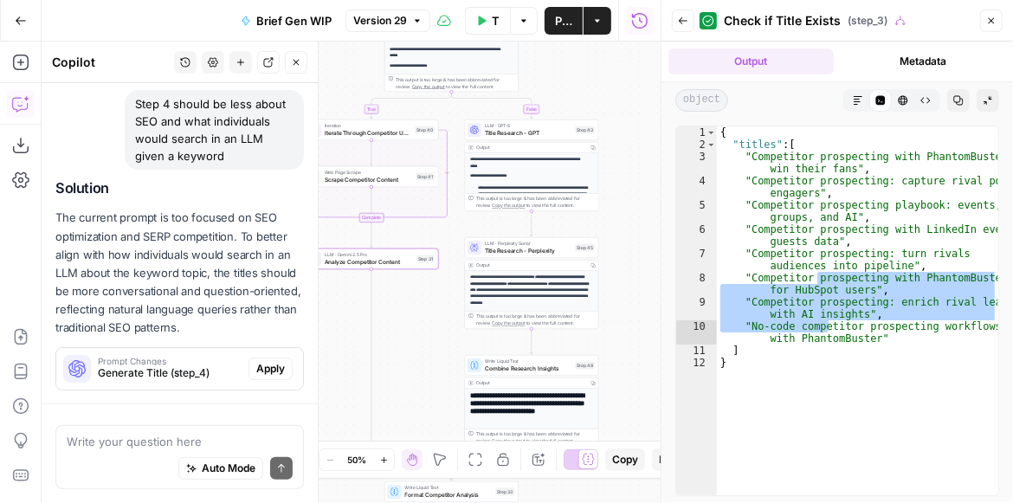
scroll to position [236, 0]
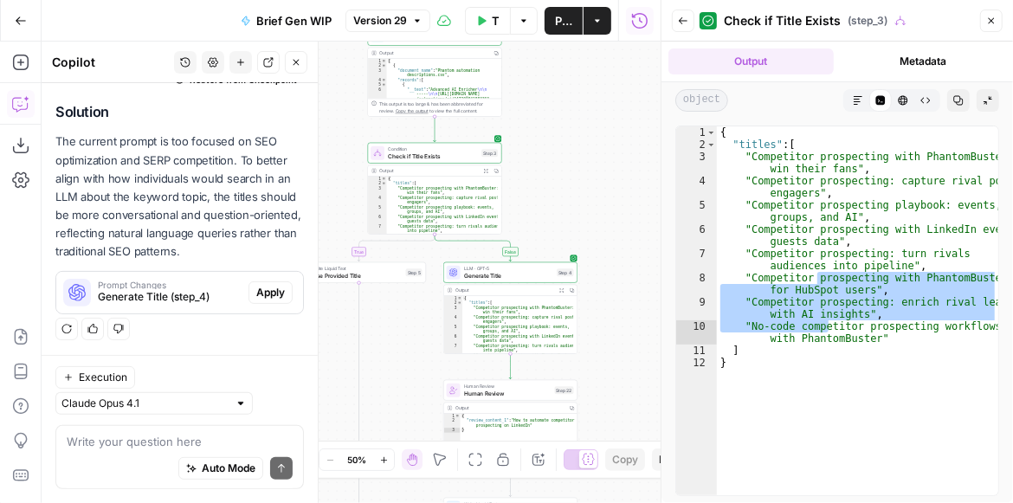
click at [292, 63] on icon "button" at bounding box center [296, 62] width 10 height 10
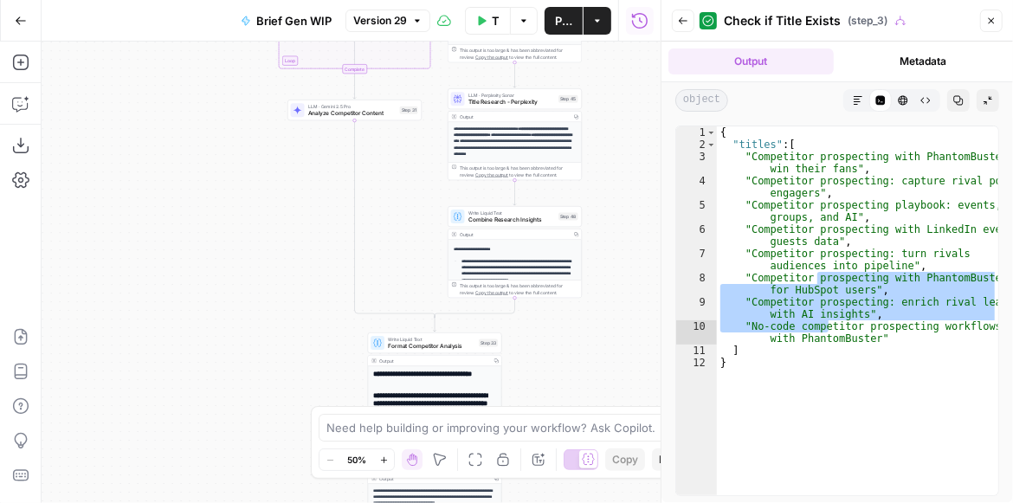
scroll to position [197, 0]
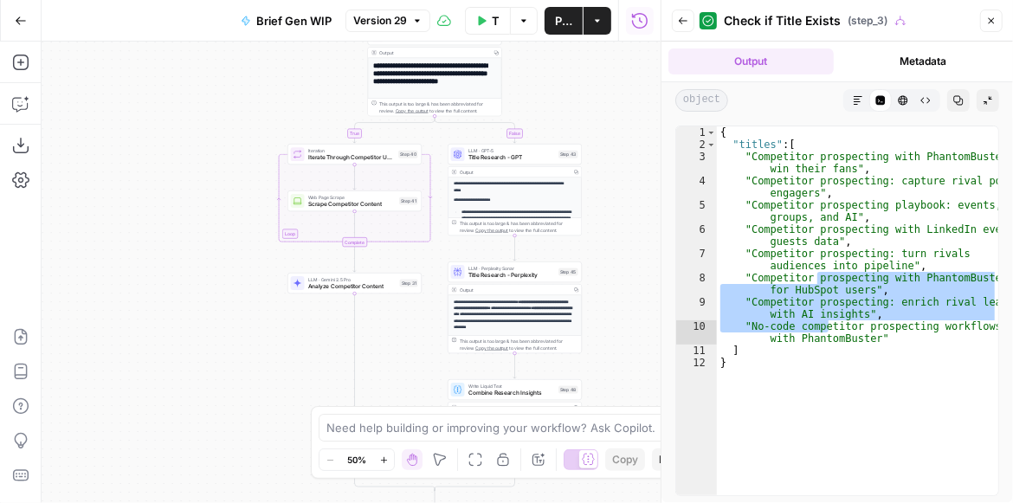
drag, startPoint x: 993, startPoint y: 19, endPoint x: 983, endPoint y: 28, distance: 12.9
click at [993, 19] on icon "button" at bounding box center [992, 21] width 6 height 6
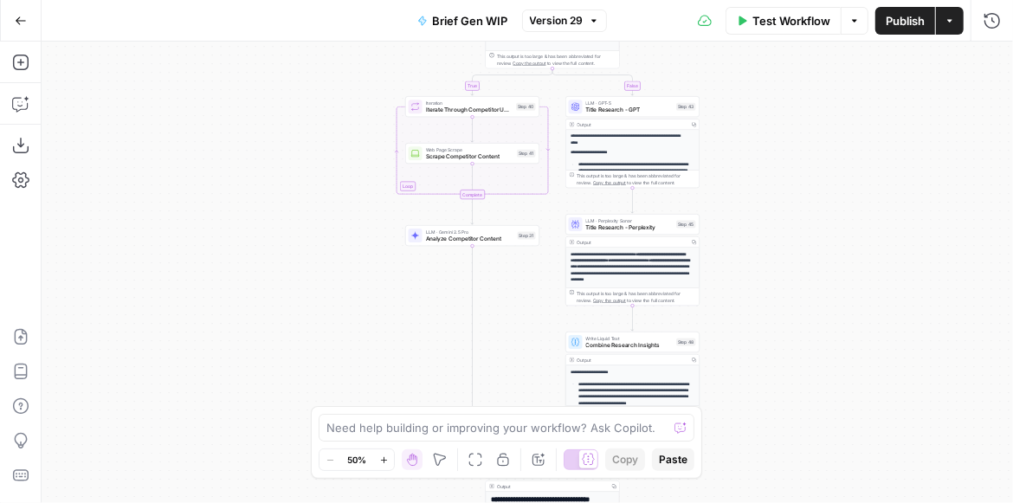
drag, startPoint x: 688, startPoint y: 255, endPoint x: 868, endPoint y: 193, distance: 190.4
click at [870, 186] on div "true false true false Workflow Set Inputs Inputs Get Knowledge Base File Get Kn…" at bounding box center [528, 273] width 972 height 462
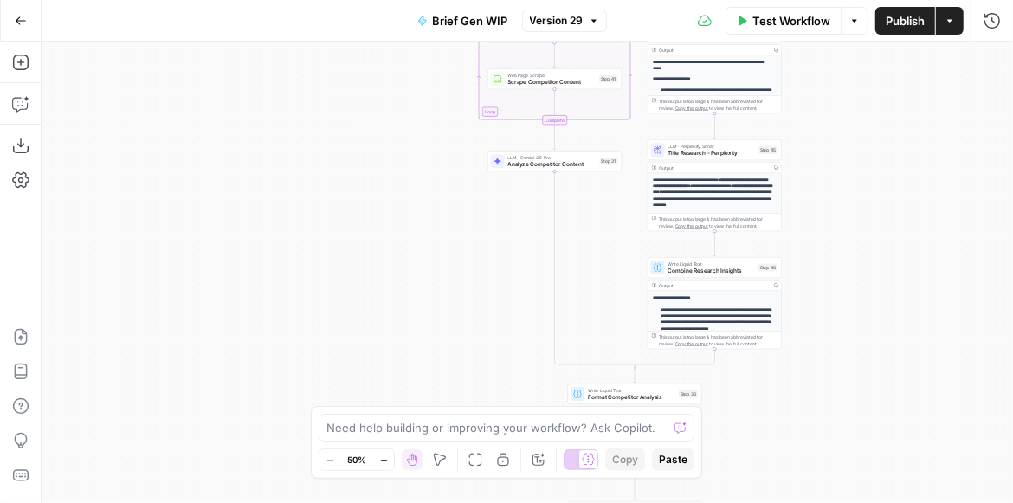
drag, startPoint x: 856, startPoint y: 280, endPoint x: 882, endPoint y: 199, distance: 84.6
click at [882, 199] on div "true false true false Workflow Set Inputs Inputs Get Knowledge Base File Get Kn…" at bounding box center [528, 273] width 972 height 462
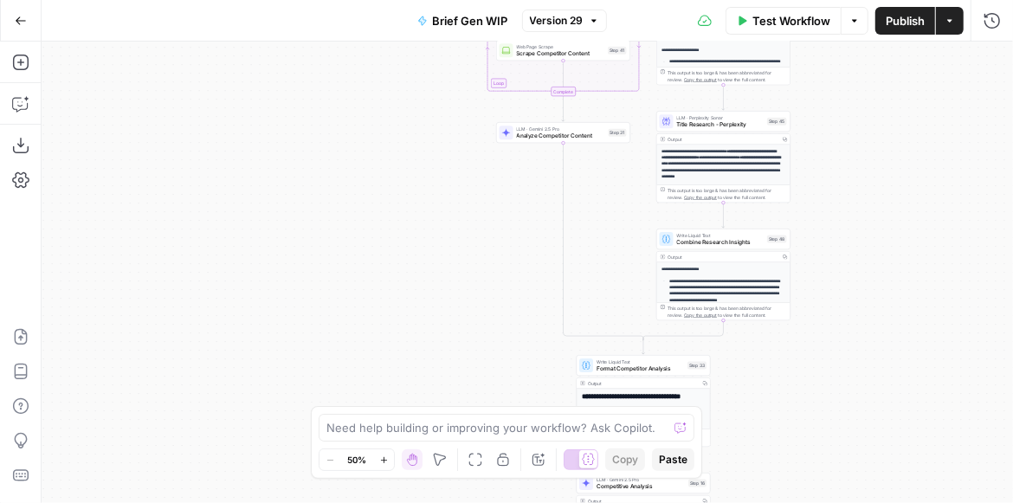
drag, startPoint x: 861, startPoint y: 254, endPoint x: 876, endPoint y: 152, distance: 102.4
click at [876, 152] on div "true false true false Workflow Set Inputs Inputs Get Knowledge Base File Get Kn…" at bounding box center [528, 273] width 972 height 462
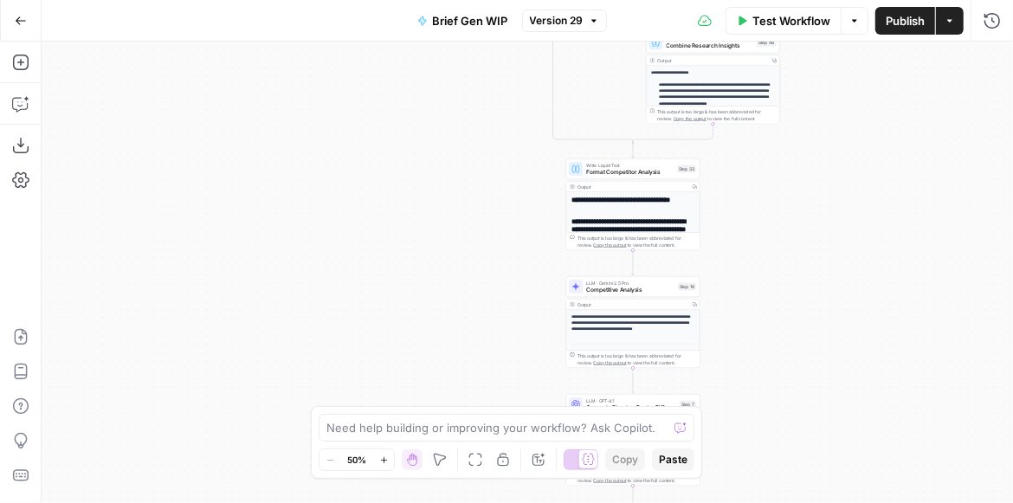
drag, startPoint x: 861, startPoint y: 269, endPoint x: 831, endPoint y: 162, distance: 111.6
click at [832, 152] on div "true false true false Workflow Set Inputs Inputs Get Knowledge Base File Get Kn…" at bounding box center [528, 273] width 972 height 462
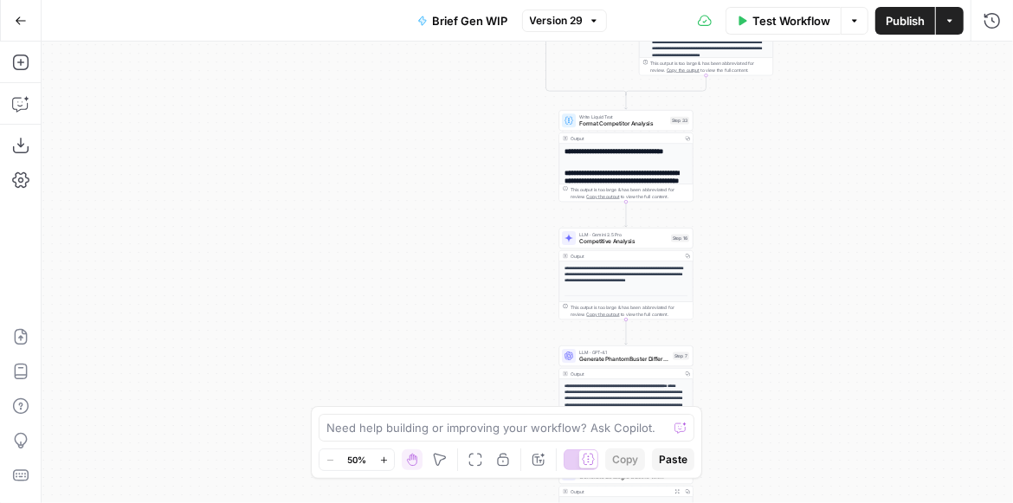
drag, startPoint x: 810, startPoint y: 236, endPoint x: 794, endPoint y: 217, distance: 24.6
click at [801, 218] on div "true false true false Workflow Set Inputs Inputs Get Knowledge Base File Get Kn…" at bounding box center [528, 273] width 972 height 462
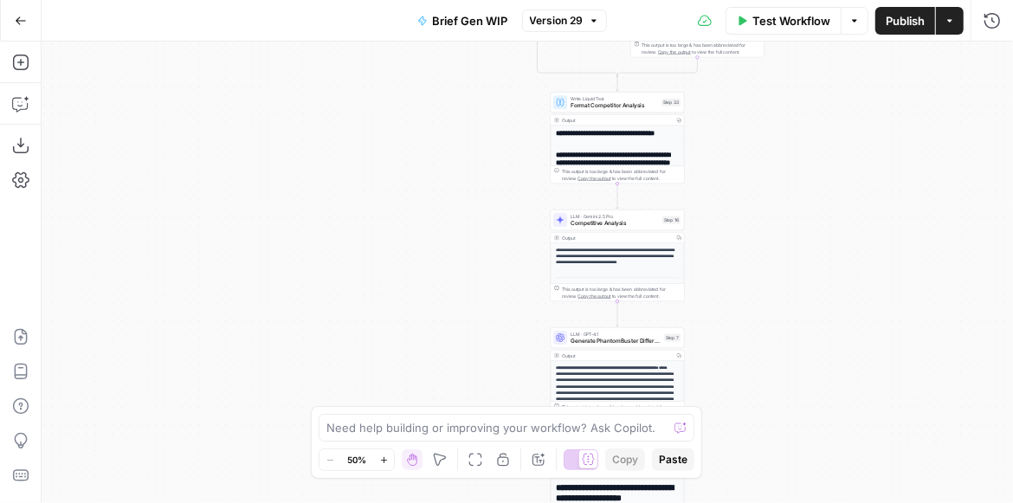
click at [607, 222] on span "Competitive Analysis" at bounding box center [615, 223] width 88 height 9
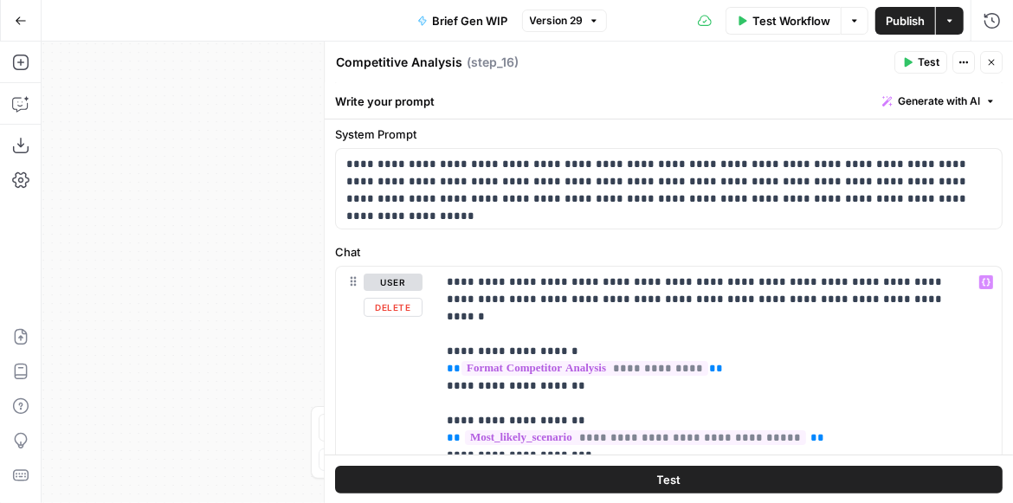
scroll to position [0, 0]
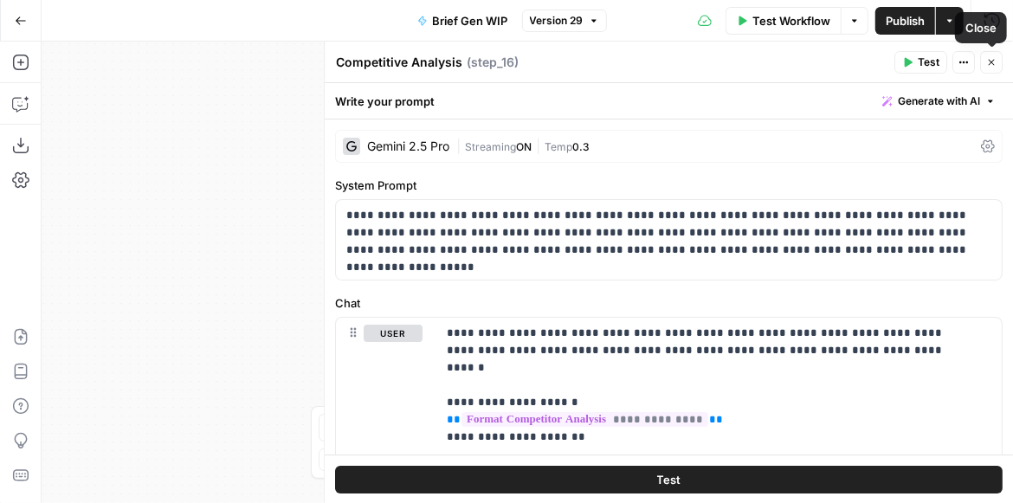
click at [992, 61] on icon "button" at bounding box center [991, 62] width 10 height 10
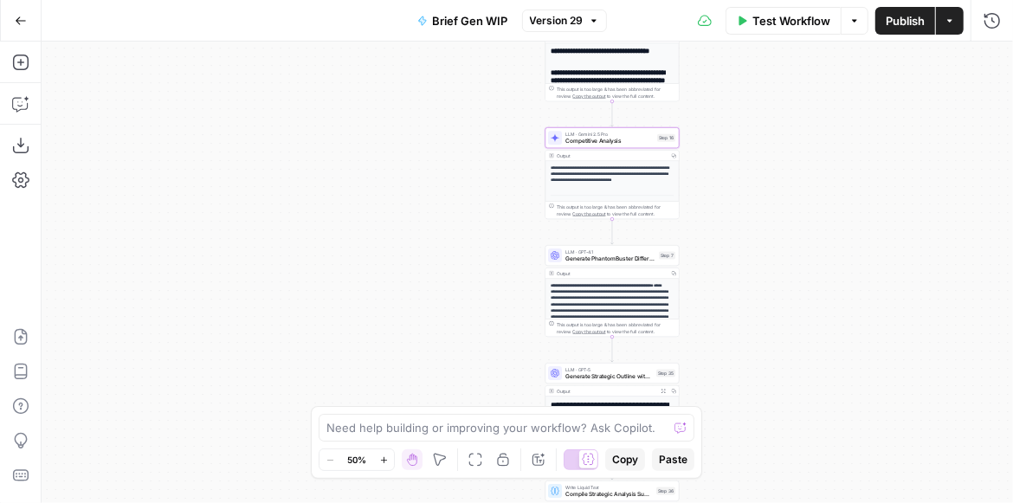
drag, startPoint x: 748, startPoint y: 278, endPoint x: 744, endPoint y: 150, distance: 128.3
click at [745, 163] on div "true false true false Workflow Set Inputs Inputs Get Knowledge Base File Get Kn…" at bounding box center [528, 273] width 972 height 462
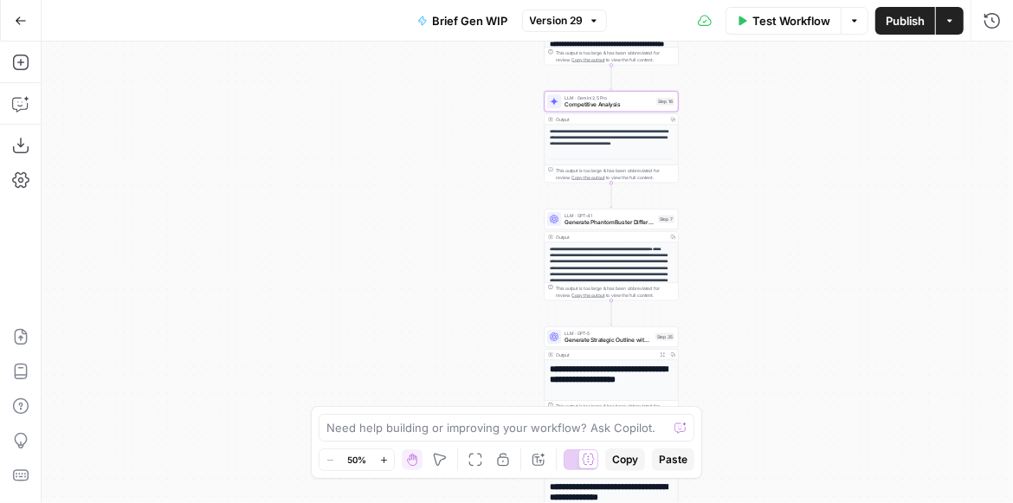
drag, startPoint x: 755, startPoint y: 224, endPoint x: 704, endPoint y: 152, distance: 88.9
click at [707, 155] on div "true false true false Workflow Set Inputs Inputs Get Knowledge Base File Get Kn…" at bounding box center [528, 273] width 972 height 462
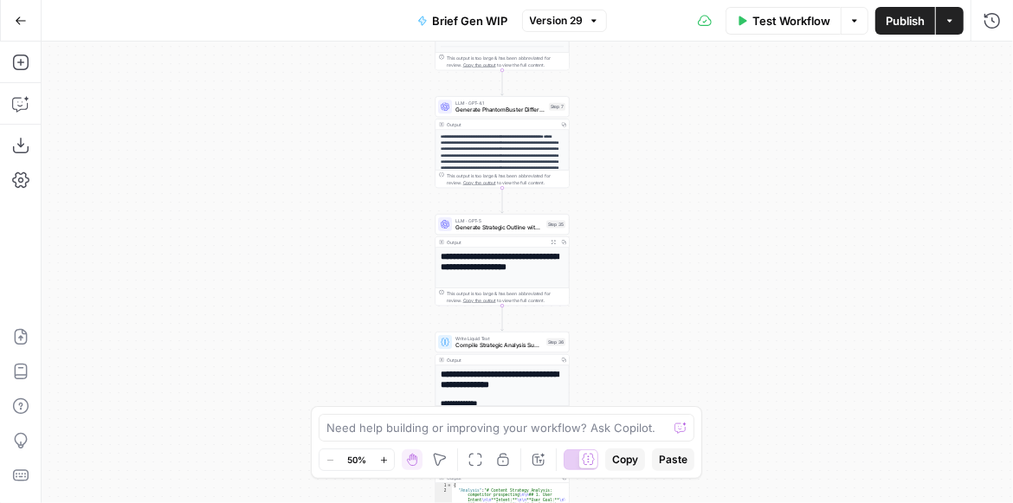
drag, startPoint x: 744, startPoint y: 217, endPoint x: 702, endPoint y: 198, distance: 45.7
click at [702, 198] on div "true false true false Workflow Set Inputs Inputs Get Knowledge Base File Get Kn…" at bounding box center [528, 273] width 972 height 462
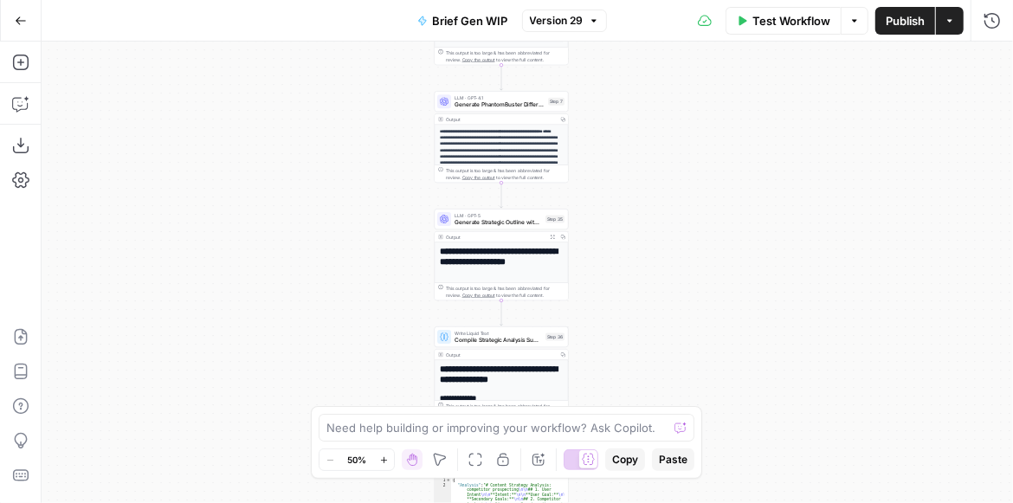
drag, startPoint x: 695, startPoint y: 230, endPoint x: 651, endPoint y: 139, distance: 101.9
click at [653, 142] on div "true false true false Workflow Set Inputs Inputs Get Knowledge Base File Get Kn…" at bounding box center [528, 273] width 972 height 462
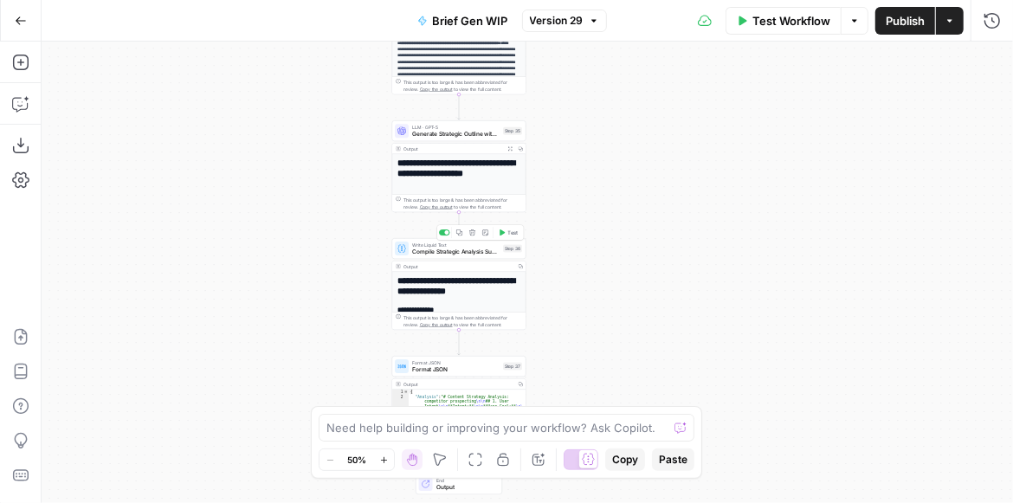
click at [478, 254] on span "Compile Strategic Analysis Summary" at bounding box center [455, 252] width 87 height 9
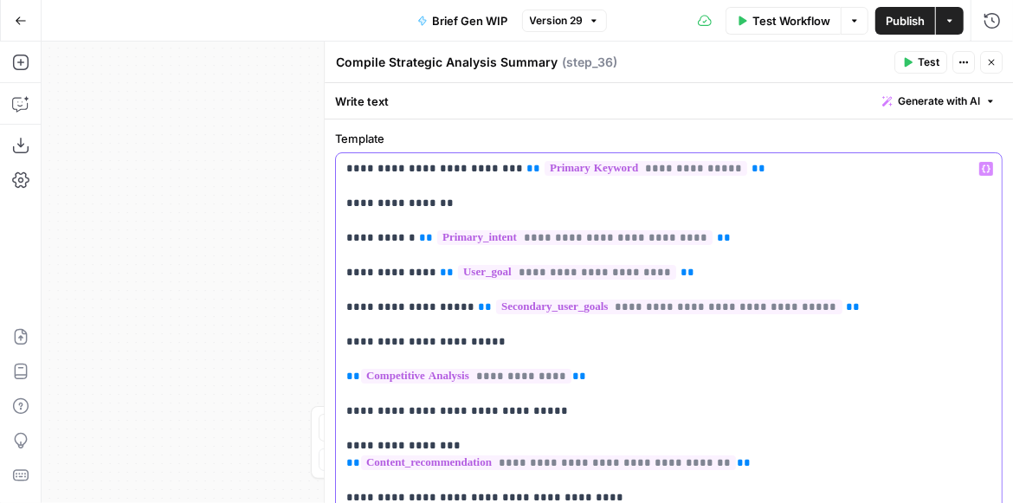
drag, startPoint x: 721, startPoint y: 239, endPoint x: 411, endPoint y: 236, distance: 309.2
click at [411, 236] on p "**********" at bounding box center [665, 368] width 638 height 416
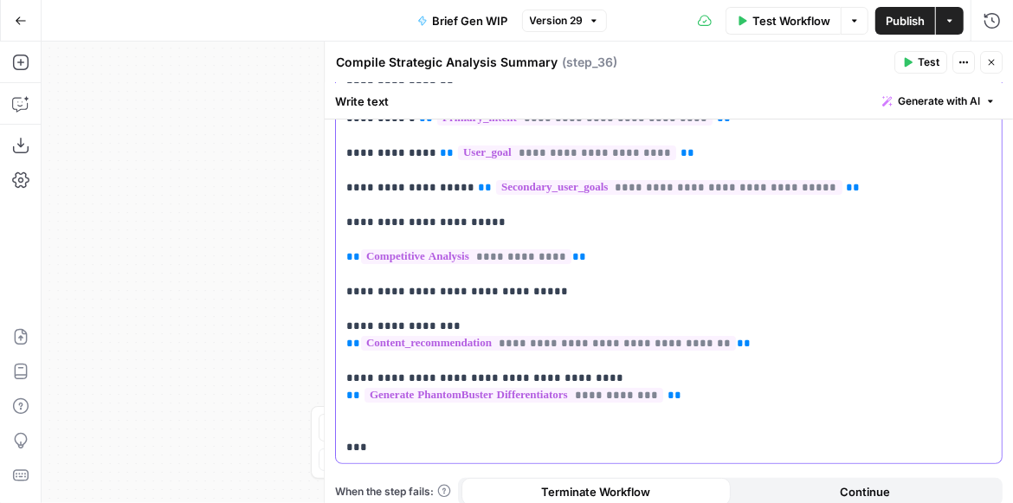
scroll to position [132, 0]
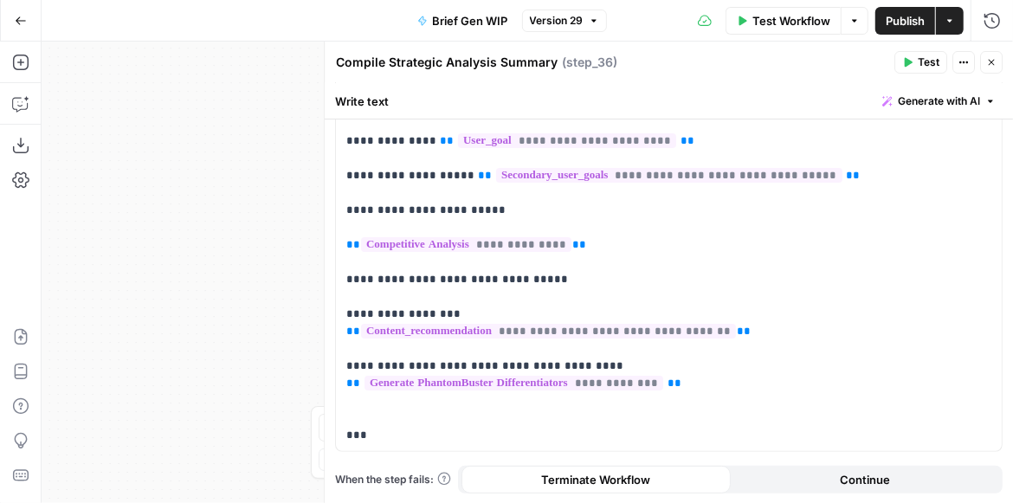
click at [993, 59] on icon "button" at bounding box center [991, 62] width 10 height 10
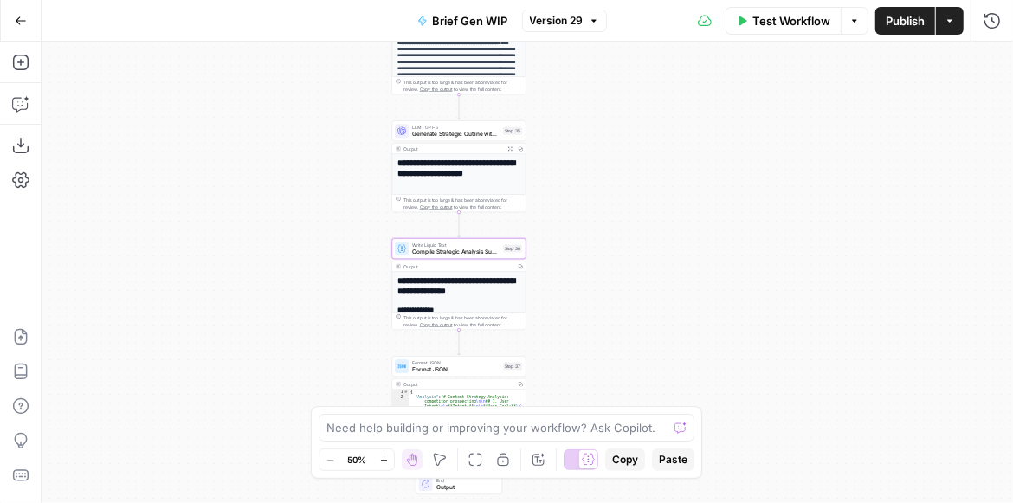
drag, startPoint x: 708, startPoint y: 294, endPoint x: 732, endPoint y: 395, distance: 104.0
click at [732, 395] on div "true false true false Workflow Set Inputs Inputs Get Knowledge Base File Get Kn…" at bounding box center [528, 273] width 972 height 462
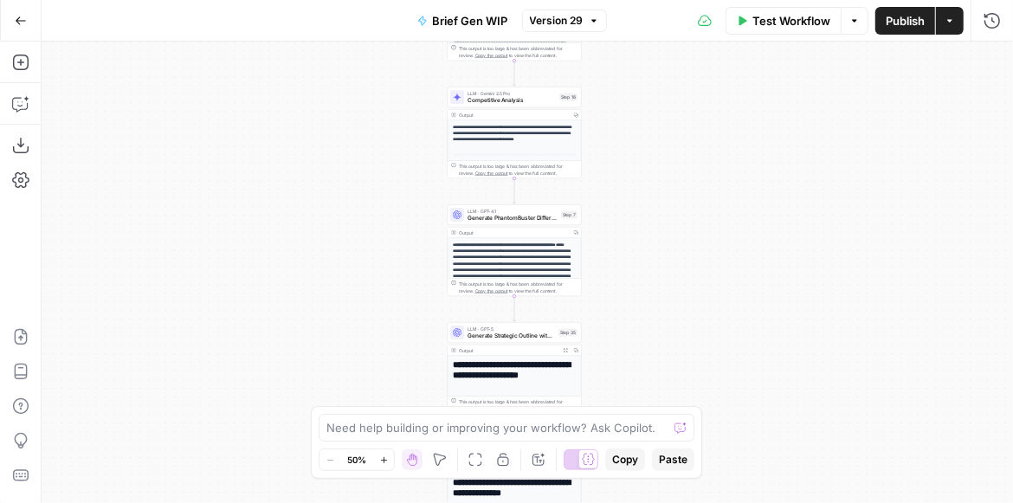
drag, startPoint x: 711, startPoint y: 236, endPoint x: 762, endPoint y: 427, distance: 197.3
click at [762, 420] on div "true false true false Workflow Set Inputs Inputs Get Knowledge Base File Get Kn…" at bounding box center [528, 273] width 972 height 462
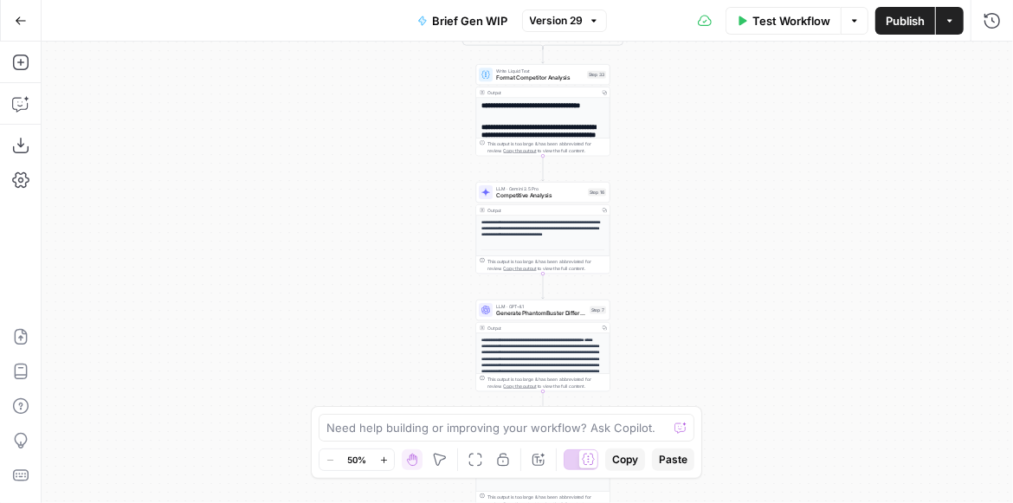
drag, startPoint x: 707, startPoint y: 294, endPoint x: 684, endPoint y: 195, distance: 101.3
click at [685, 196] on div "true false true false Workflow Set Inputs Inputs Get Knowledge Base File Get Kn…" at bounding box center [528, 273] width 972 height 462
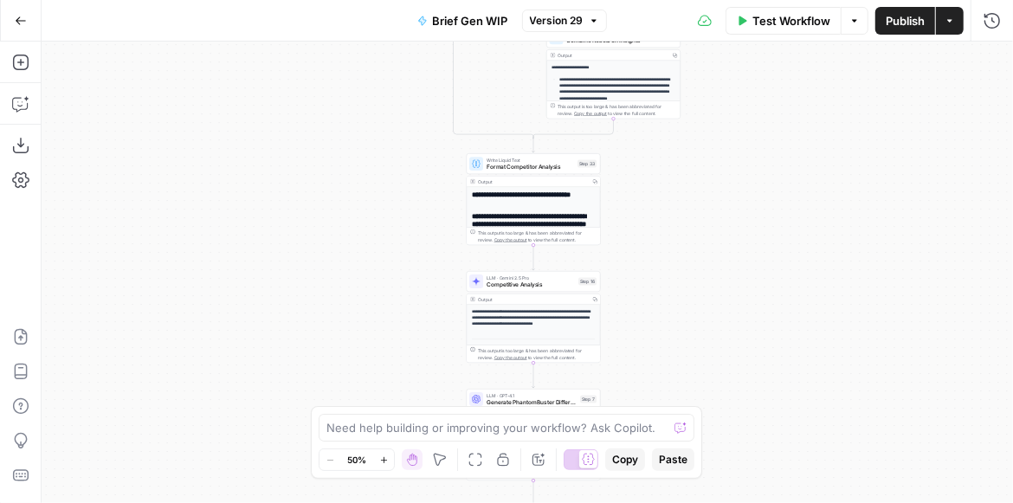
drag, startPoint x: 684, startPoint y: 204, endPoint x: 676, endPoint y: 326, distance: 122.4
click at [676, 326] on div "true false true false Workflow Set Inputs Inputs Get Knowledge Base File Get Kn…" at bounding box center [528, 273] width 972 height 462
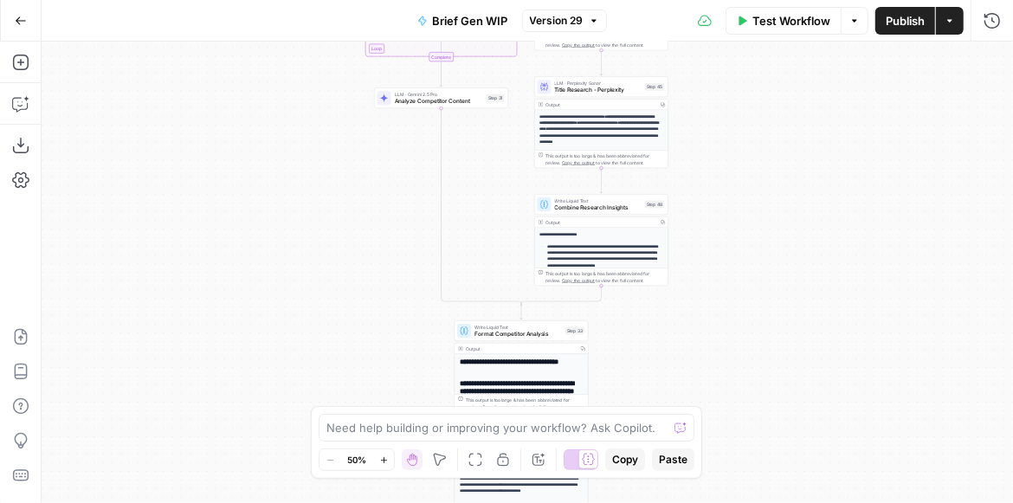
drag, startPoint x: 722, startPoint y: 237, endPoint x: 711, endPoint y: 359, distance: 121.8
click at [710, 358] on div "true false true false Workflow Set Inputs Inputs Get Knowledge Base File Get Kn…" at bounding box center [528, 273] width 972 height 462
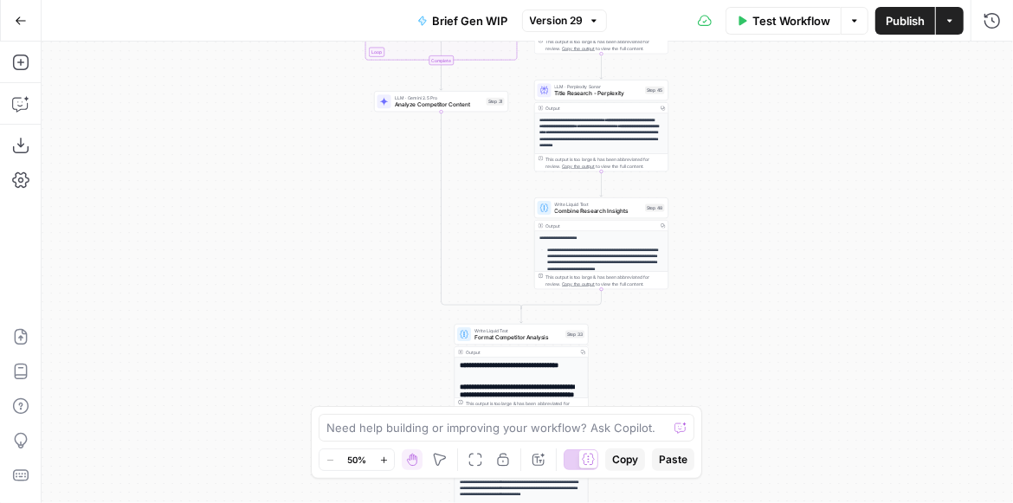
drag, startPoint x: 773, startPoint y: 167, endPoint x: 801, endPoint y: 357, distance: 191.8
click at [800, 361] on div "true false true false Workflow Set Inputs Inputs Get Knowledge Base File Get Kn…" at bounding box center [528, 273] width 972 height 462
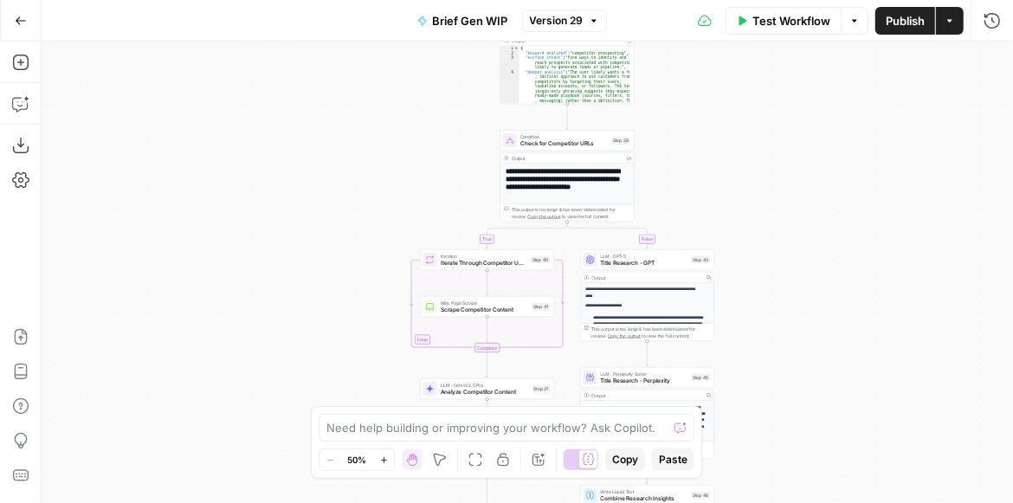
drag, startPoint x: 755, startPoint y: 181, endPoint x: 774, endPoint y: 278, distance: 98.9
click at [774, 278] on div "true false true false Workflow Set Inputs Inputs Get Knowledge Base File Get Kn…" at bounding box center [528, 273] width 972 height 462
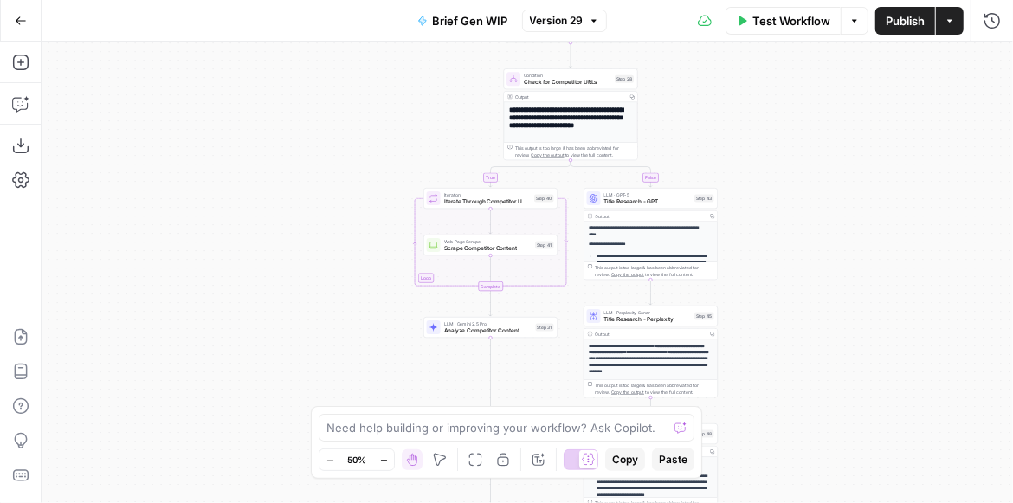
drag, startPoint x: 787, startPoint y: 301, endPoint x: 786, endPoint y: 152, distance: 149.8
click at [786, 152] on div "true false true false Workflow Set Inputs Inputs Get Knowledge Base File Get Kn…" at bounding box center [528, 273] width 972 height 462
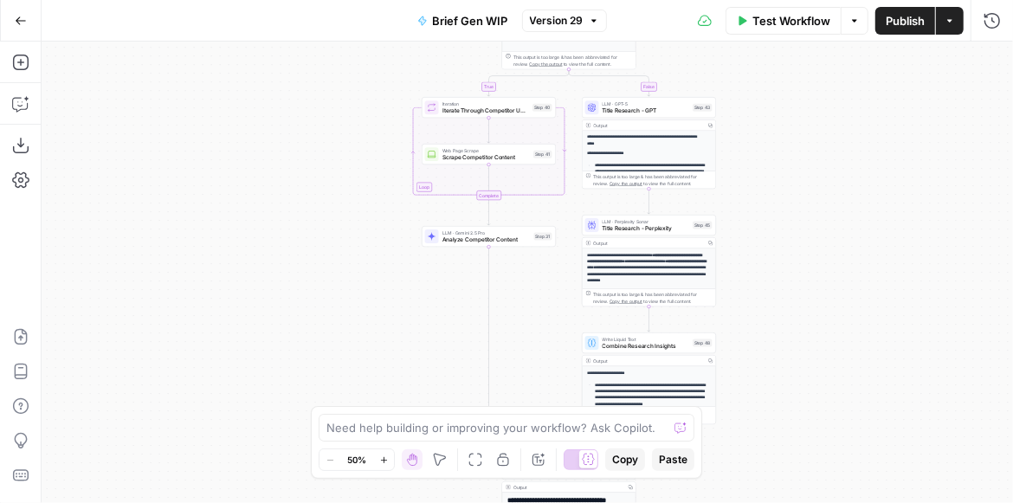
drag, startPoint x: 810, startPoint y: 308, endPoint x: 794, endPoint y: 185, distance: 124.0
click at [794, 187] on div "true false true false Workflow Set Inputs Inputs Get Knowledge Base File Get Kn…" at bounding box center [528, 273] width 972 height 462
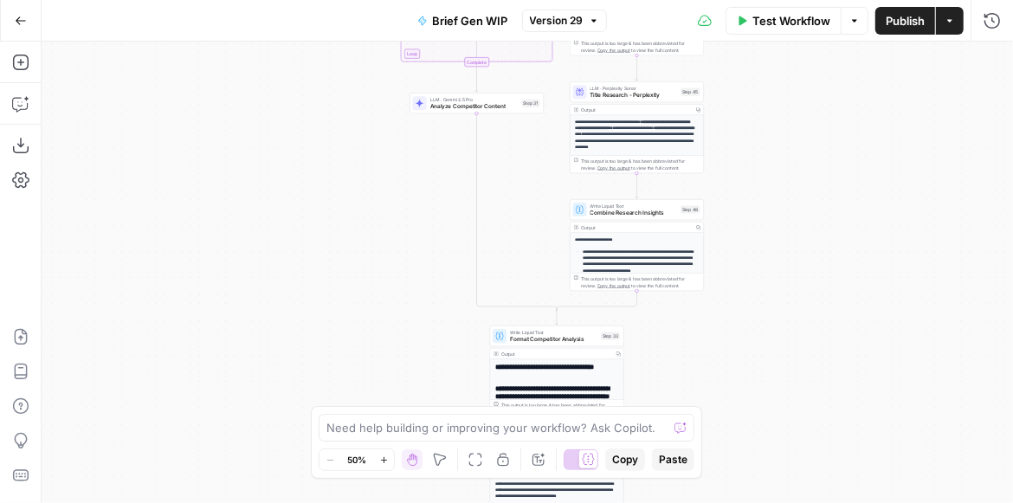
drag, startPoint x: 779, startPoint y: 278, endPoint x: 784, endPoint y: 149, distance: 129.1
click at [784, 149] on div "true false true false Workflow Set Inputs Inputs Get Knowledge Base File Get Kn…" at bounding box center [528, 273] width 972 height 462
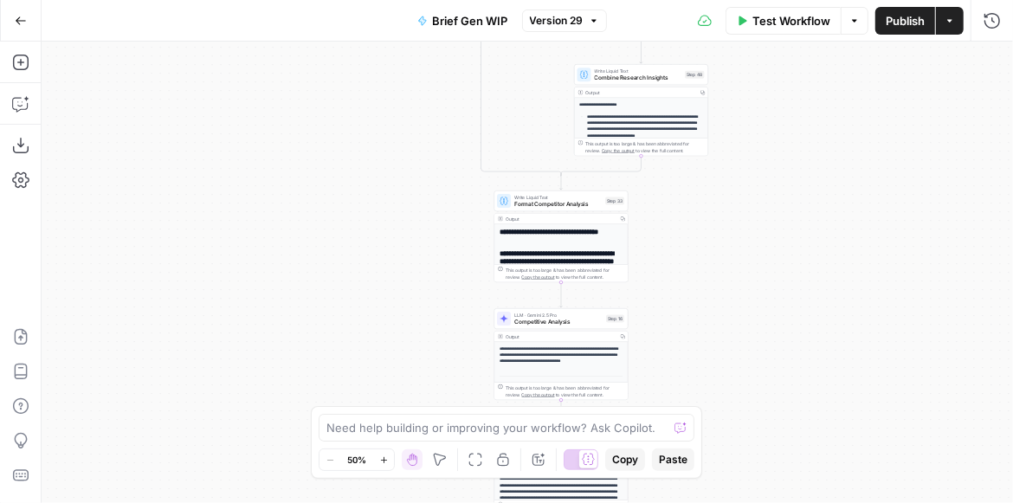
drag, startPoint x: 755, startPoint y: 274, endPoint x: 734, endPoint y: 144, distance: 131.7
click at [734, 145] on div "true false true false Workflow Set Inputs Inputs Get Knowledge Base File Get Kn…" at bounding box center [528, 273] width 972 height 462
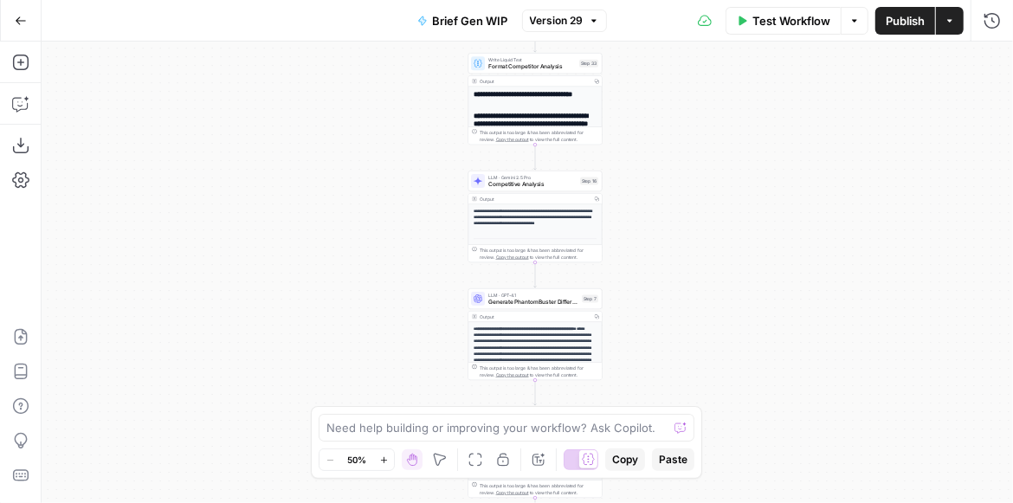
drag, startPoint x: 708, startPoint y: 232, endPoint x: 675, endPoint y: 195, distance: 49.7
click at [678, 197] on div "true false true false Workflow Set Inputs Inputs Get Knowledge Base File Get Kn…" at bounding box center [528, 273] width 972 height 462
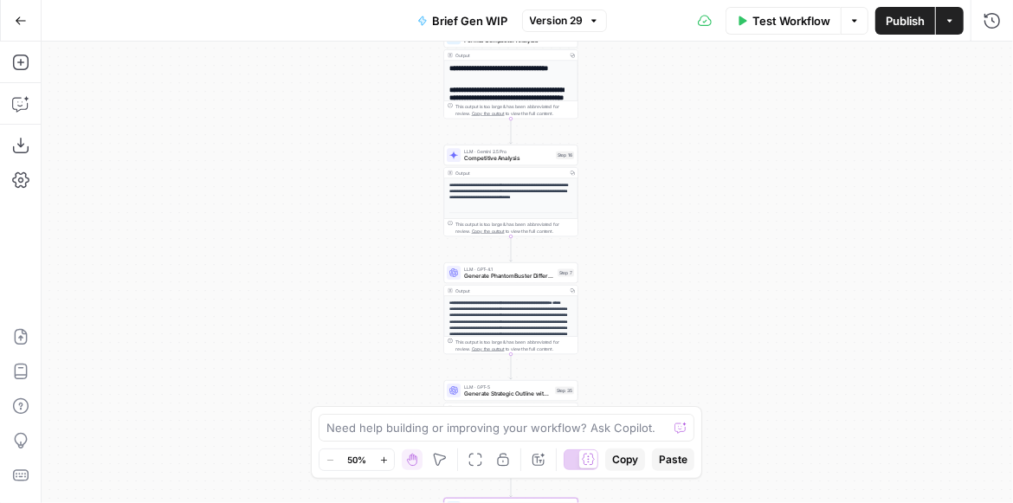
click at [490, 162] on span "Competitive Analysis" at bounding box center [508, 158] width 88 height 9
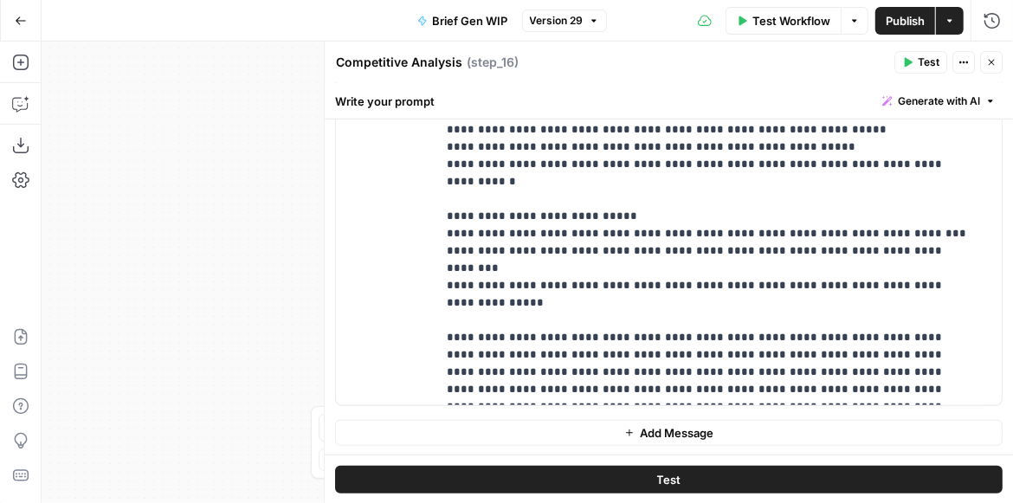
scroll to position [619, 0]
click at [991, 63] on icon "button" at bounding box center [992, 63] width 6 height 6
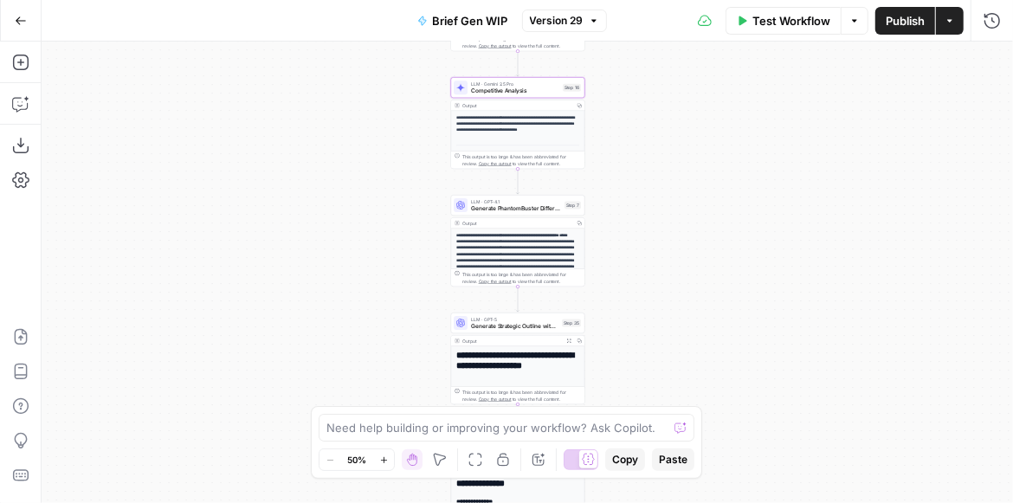
drag, startPoint x: 721, startPoint y: 272, endPoint x: 728, endPoint y: 215, distance: 57.6
click at [728, 215] on div "true false true false Workflow Set Inputs Inputs Get Knowledge Base File Get Kn…" at bounding box center [528, 273] width 972 height 462
click at [565, 74] on button "Test" at bounding box center [567, 71] width 27 height 11
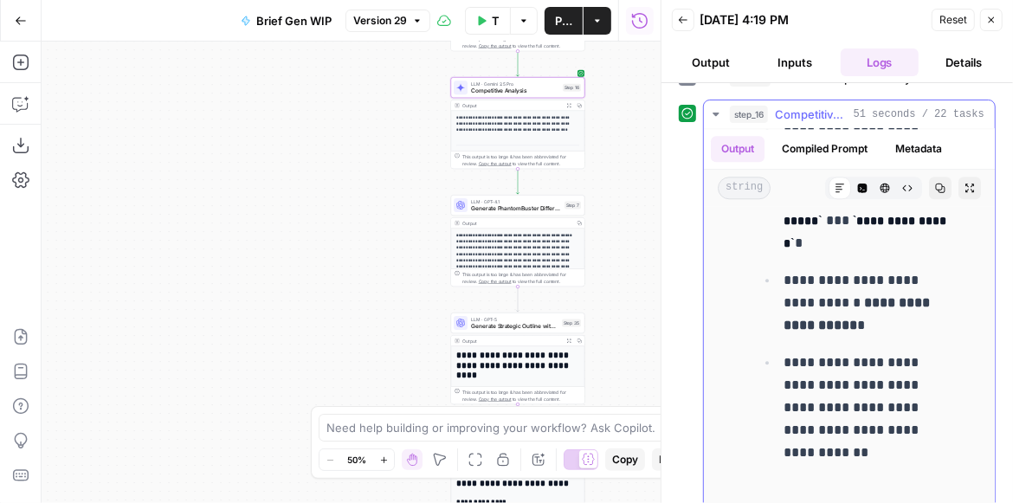
scroll to position [9450, 0]
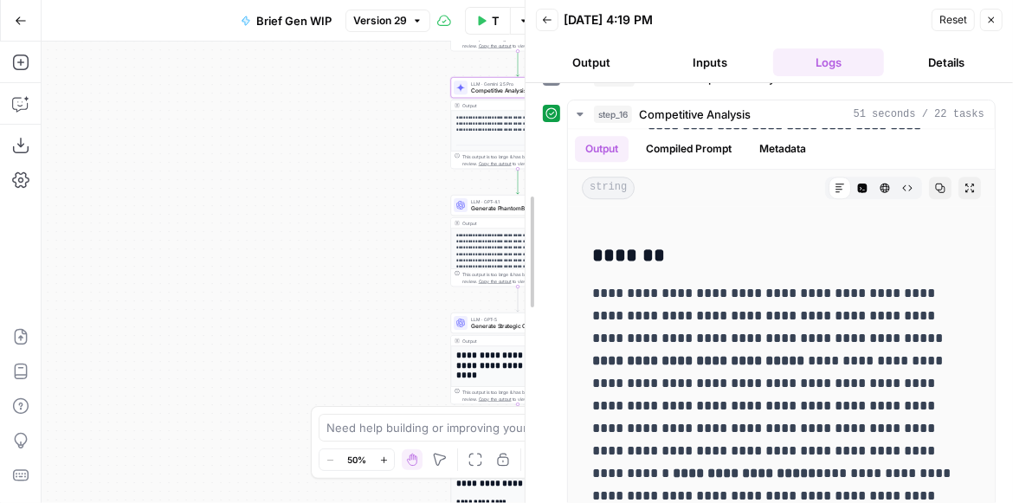
drag, startPoint x: 670, startPoint y: 315, endPoint x: 533, endPoint y: 302, distance: 137.5
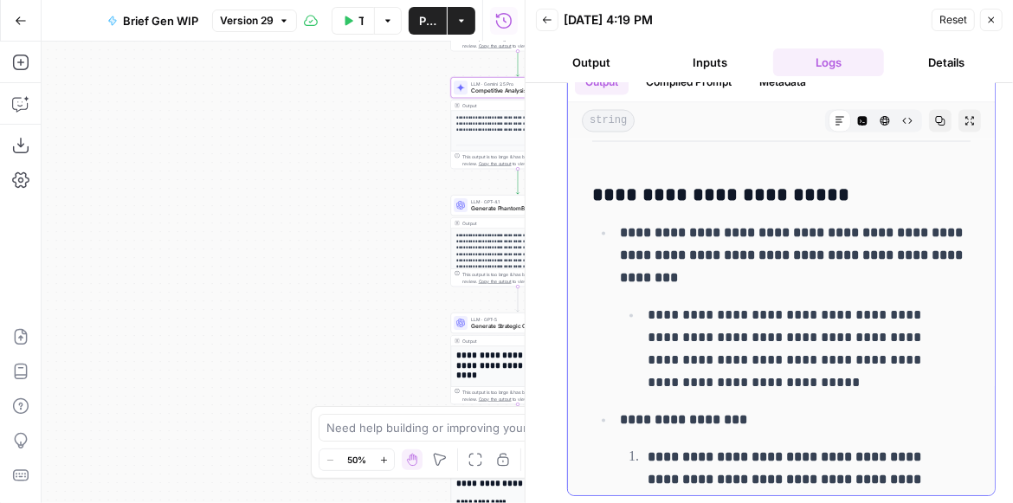
scroll to position [5173, 0]
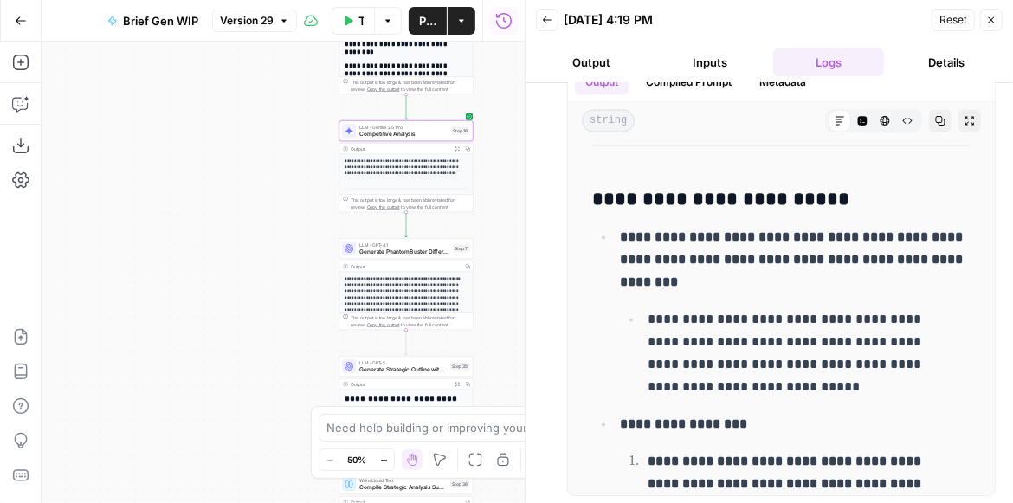
drag, startPoint x: 349, startPoint y: 220, endPoint x: 229, endPoint y: 267, distance: 129.2
click at [229, 267] on div "true false true false Workflow Set Inputs Inputs Get Knowledge Base File Get Kn…" at bounding box center [283, 273] width 483 height 462
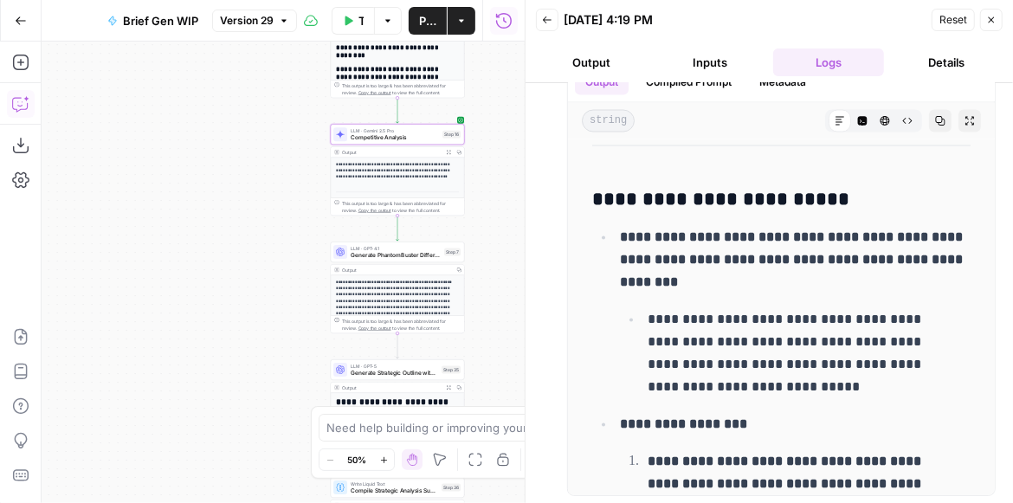
click at [20, 109] on icon "button" at bounding box center [19, 105] width 15 height 14
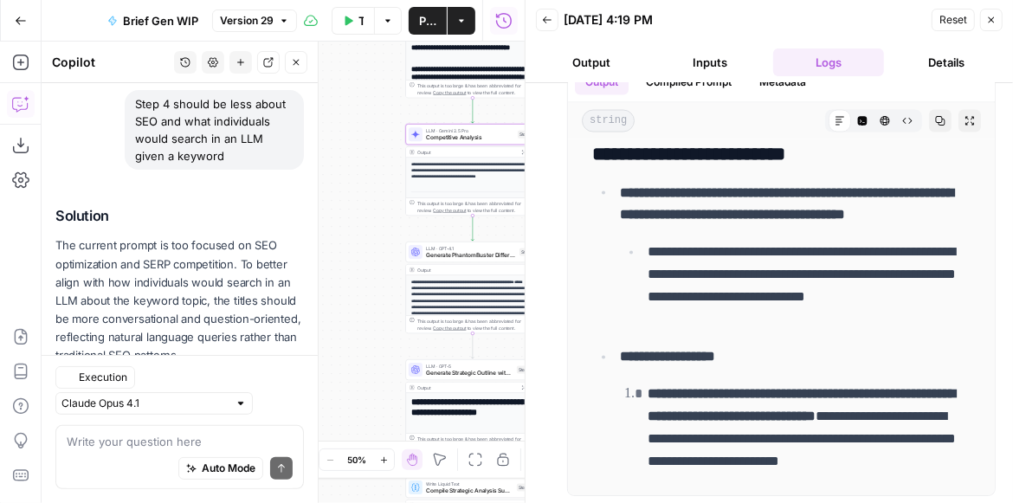
scroll to position [0, 0]
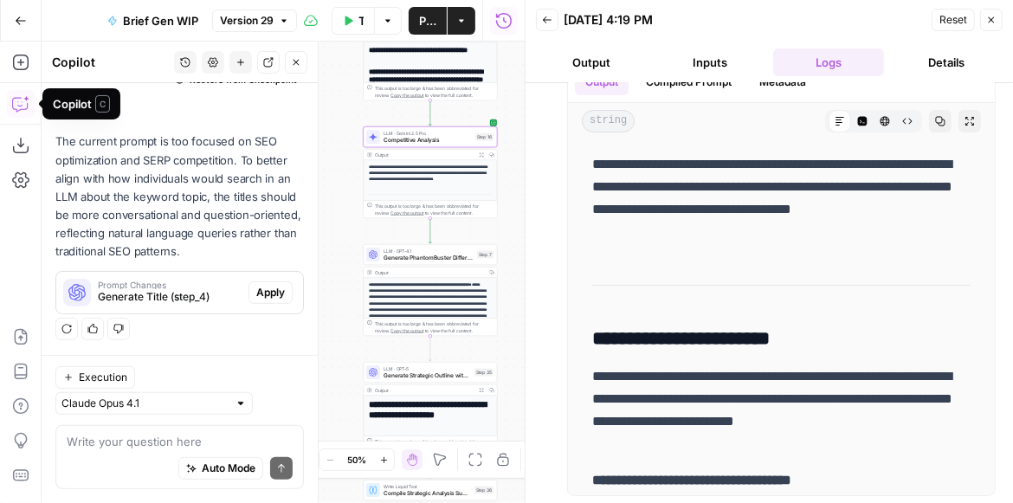
drag, startPoint x: 387, startPoint y: 194, endPoint x: 340, endPoint y: 197, distance: 46.9
click at [340, 197] on div "true false true false Workflow Set Inputs Inputs Get Knowledge Base File Get Kn…" at bounding box center [283, 273] width 483 height 462
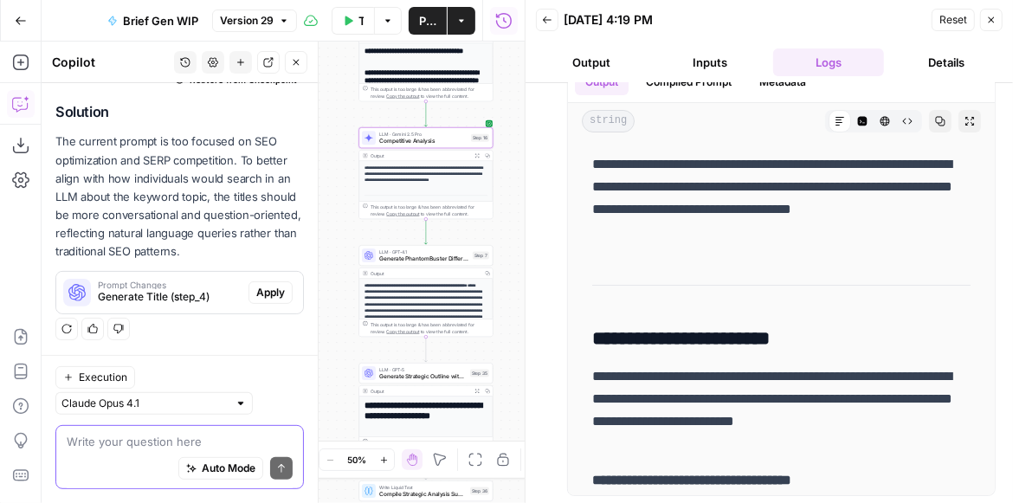
click at [163, 447] on textarea at bounding box center [180, 441] width 226 height 17
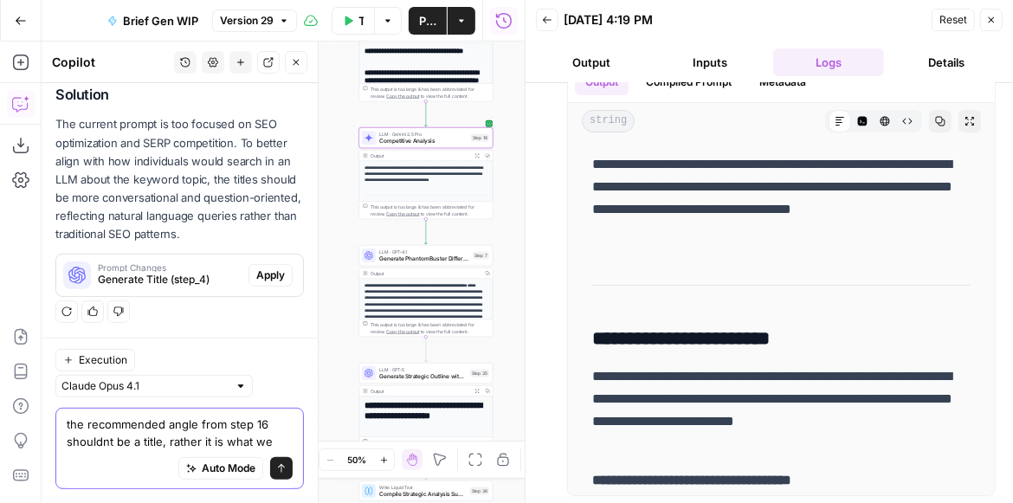
scroll to position [269, 0]
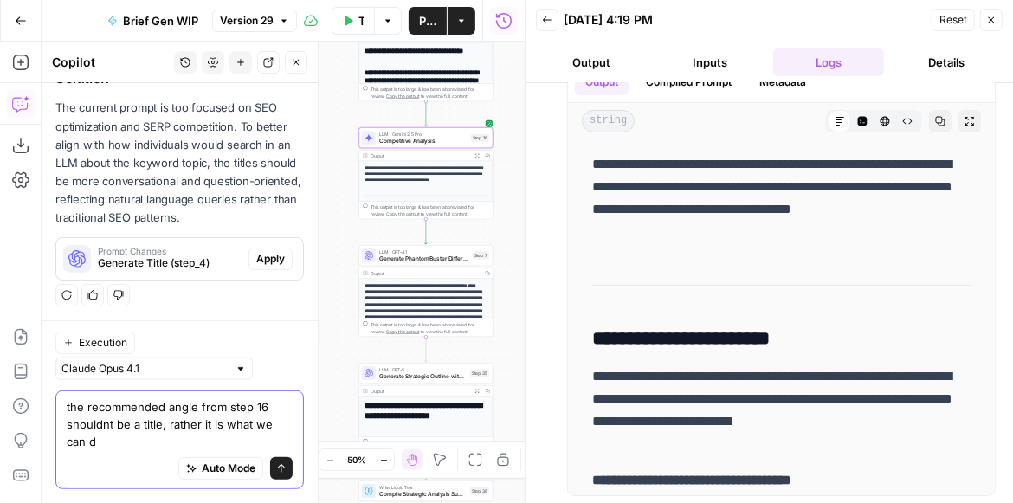
type textarea "the recommended angle from step 16 shouldnt be a title, rather it is what we ca…"
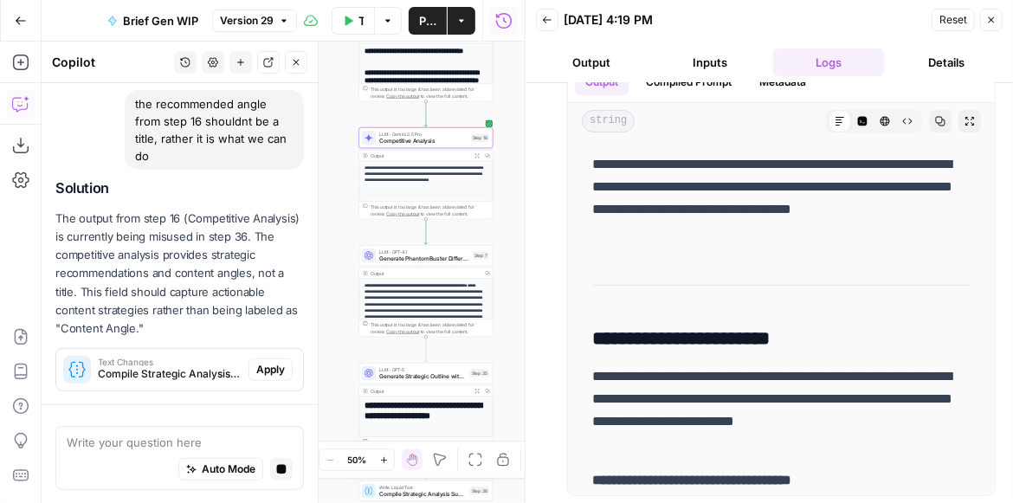
scroll to position [547, 0]
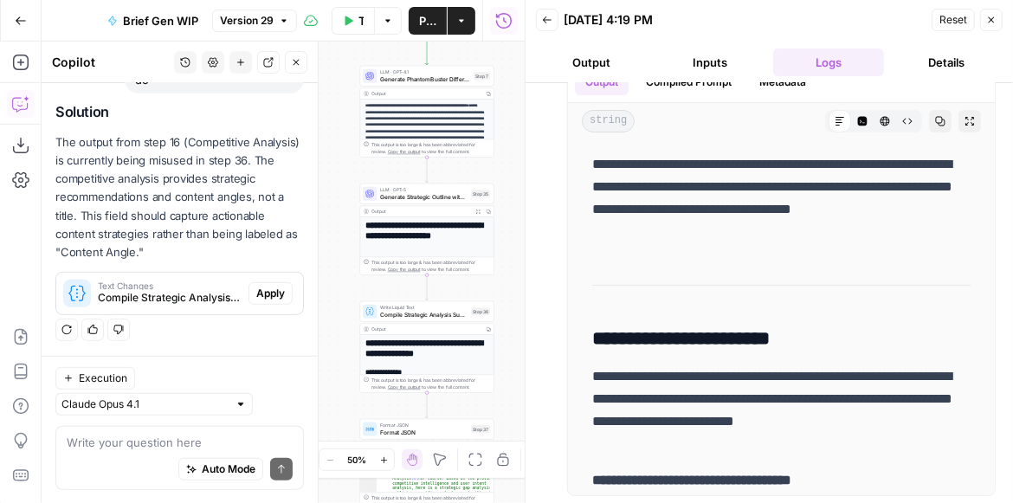
drag, startPoint x: 360, startPoint y: 210, endPoint x: 342, endPoint y: 256, distance: 48.6
click at [342, 256] on div "true false true false Workflow Set Inputs Inputs Get Knowledge Base File Get Kn…" at bounding box center [283, 273] width 483 height 462
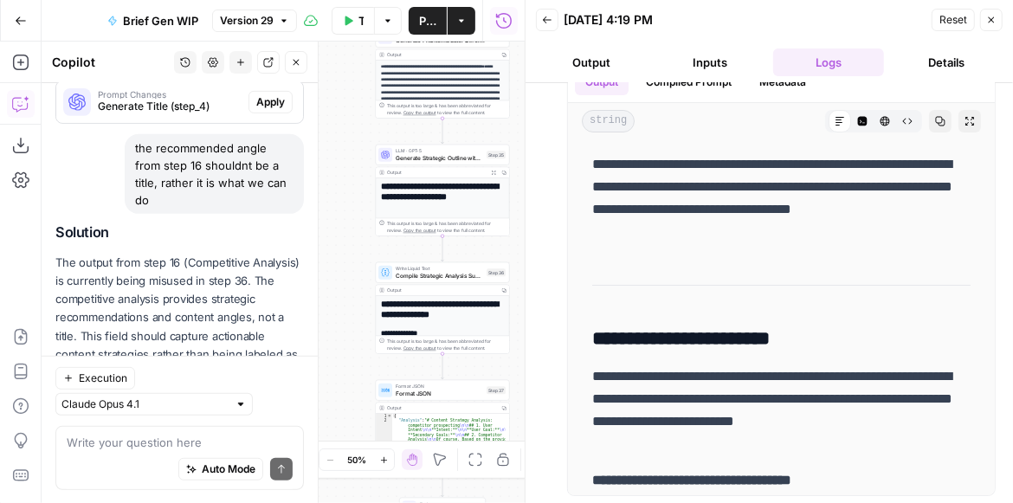
scroll to position [398, 0]
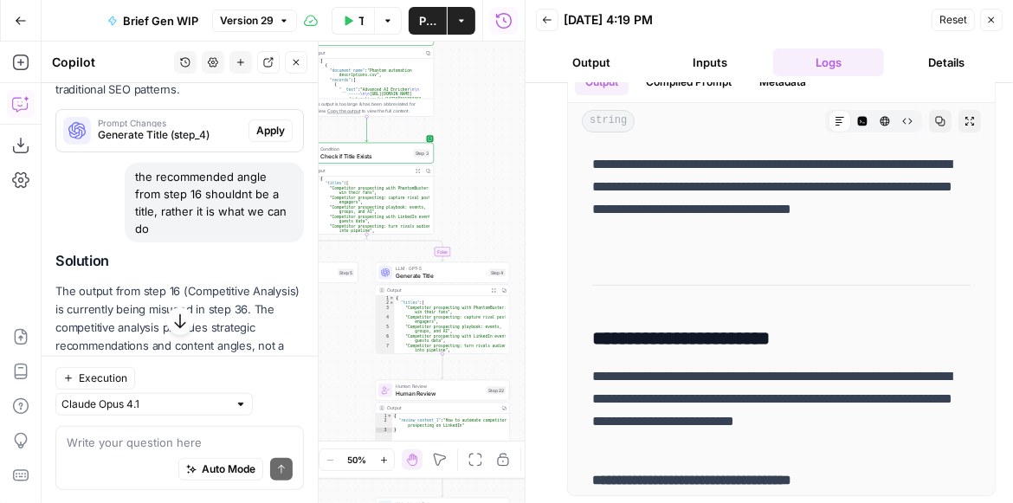
drag, startPoint x: 233, startPoint y: 63, endPoint x: 240, endPoint y: 115, distance: 52.4
click at [240, 113] on div "Copilot History Settings New chat Detach Close Hi! How can I help with your wor…" at bounding box center [180, 273] width 277 height 462
drag, startPoint x: 187, startPoint y: 224, endPoint x: 126, endPoint y: 174, distance: 79.4
click at [126, 174] on div "the recommended angle from step 16 shouldnt be a title, rather it is what we ca…" at bounding box center [214, 203] width 179 height 80
copy div "the recommended angle from step 16 shouldnt be a title, rather it is what we ca…"
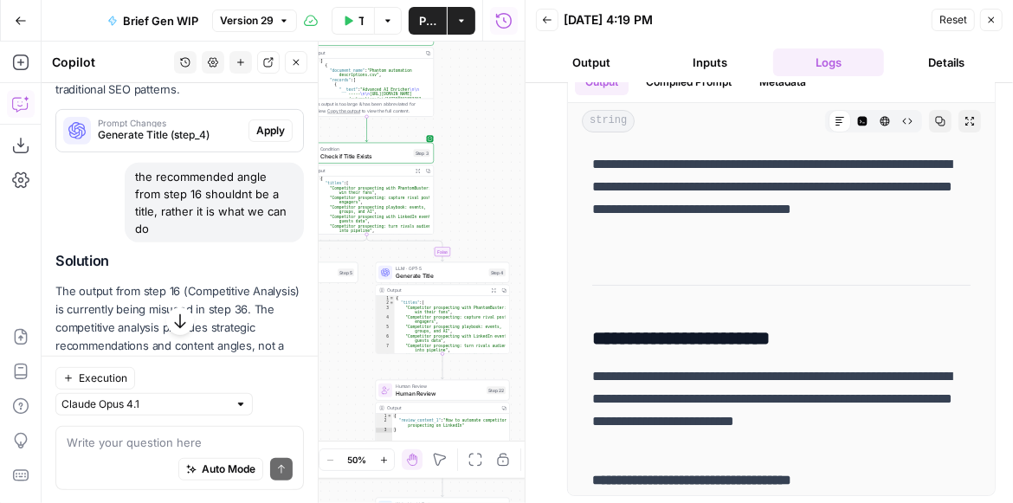
click at [240, 68] on button "New chat" at bounding box center [241, 62] width 23 height 23
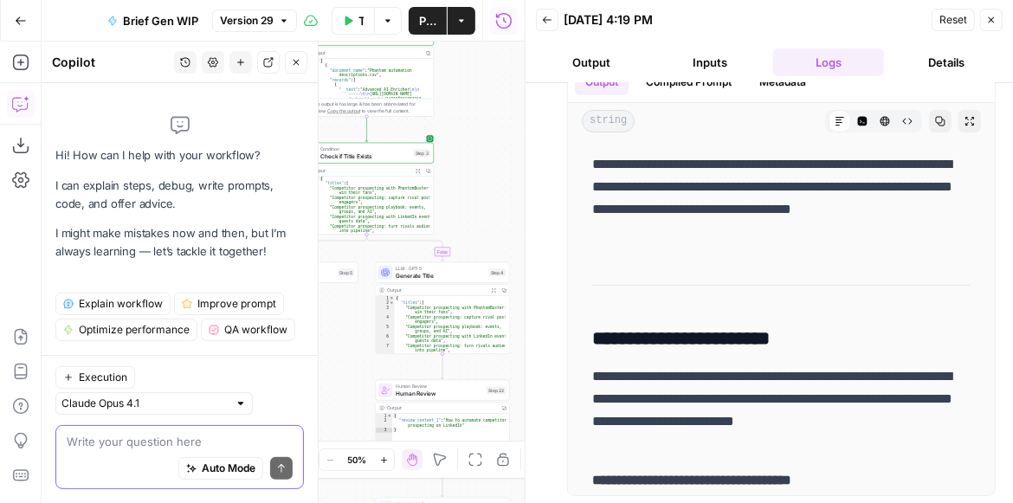
click at [107, 446] on textarea at bounding box center [180, 441] width 226 height 17
paste textarea "the recommended angle from step 16 shouldnt be a title, rather it is what we ca…"
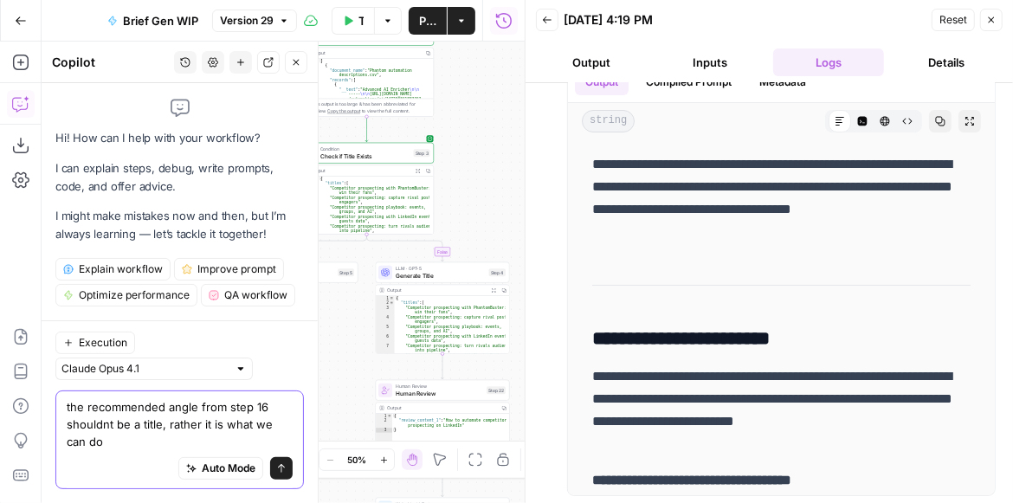
click at [267, 405] on textarea "the recommended angle from step 16 shouldnt be a title, rather it is what we ca…" at bounding box center [180, 424] width 226 height 52
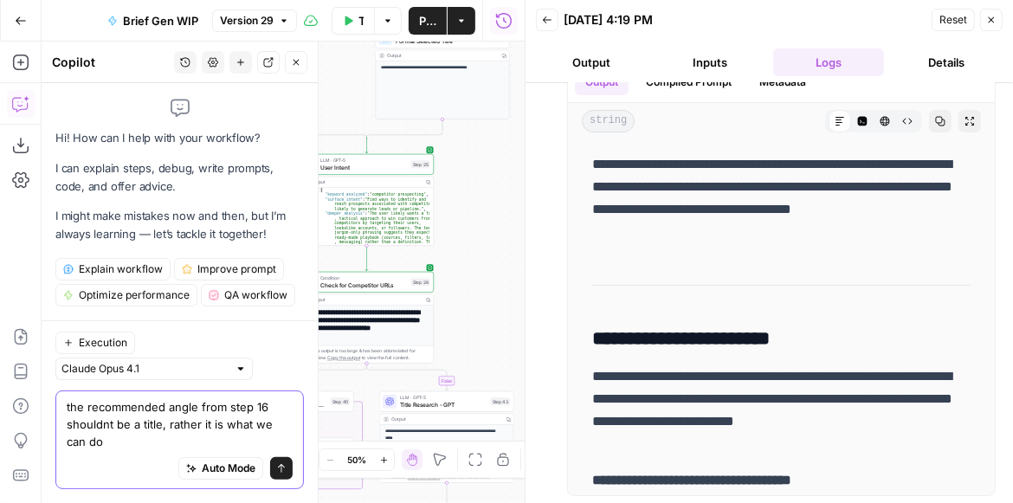
type textarea "the recommended angle from step 16 shouldnt be a title, rather it is what we ca…"
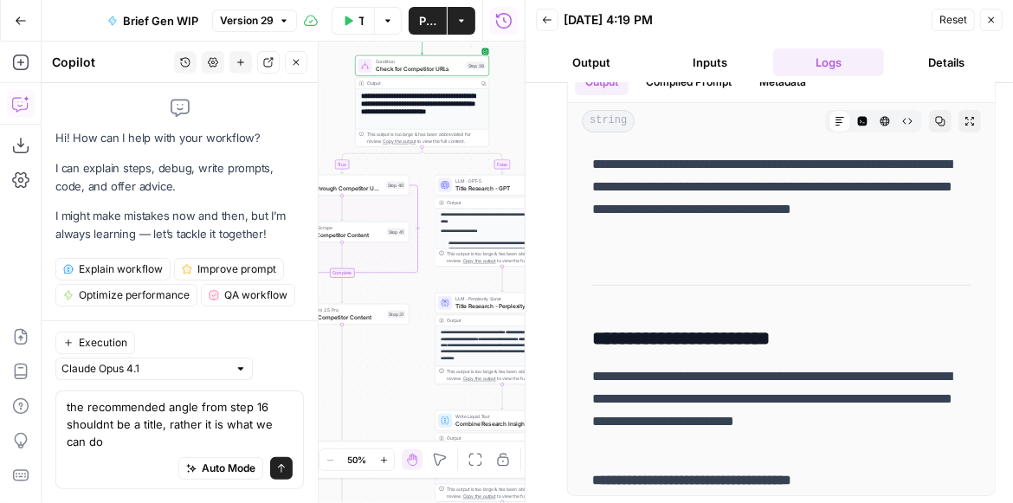
drag, startPoint x: 466, startPoint y: 315, endPoint x: 519, endPoint y: 33, distance: 287.3
click at [521, 36] on body "PhantomBuster New Home Browse Insights Opportunities Your Data Recent Grids Wri…" at bounding box center [506, 251] width 1013 height 503
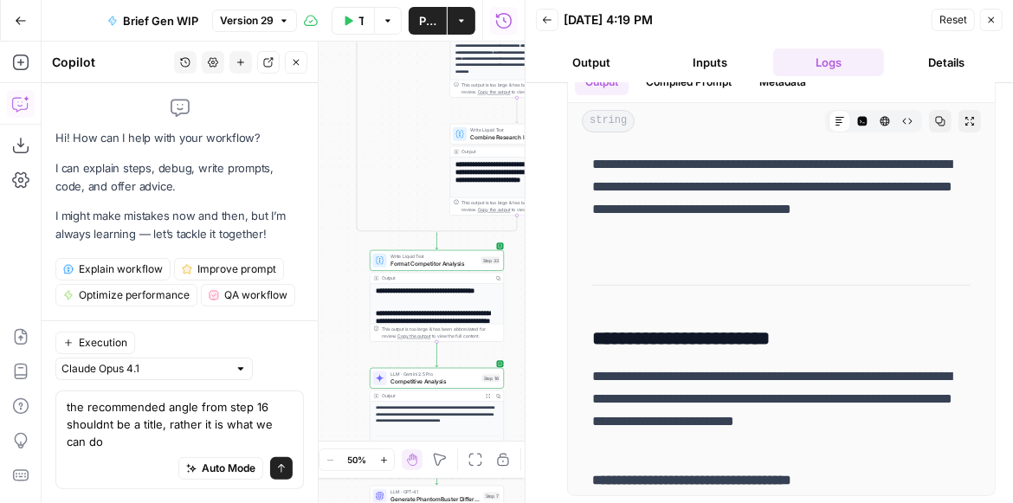
drag, startPoint x: 407, startPoint y: 365, endPoint x: 429, endPoint y: 110, distance: 255.6
click at [427, 115] on div "true false true false Workflow Set Inputs Inputs Get Knowledge Base File Get Kn…" at bounding box center [283, 273] width 483 height 462
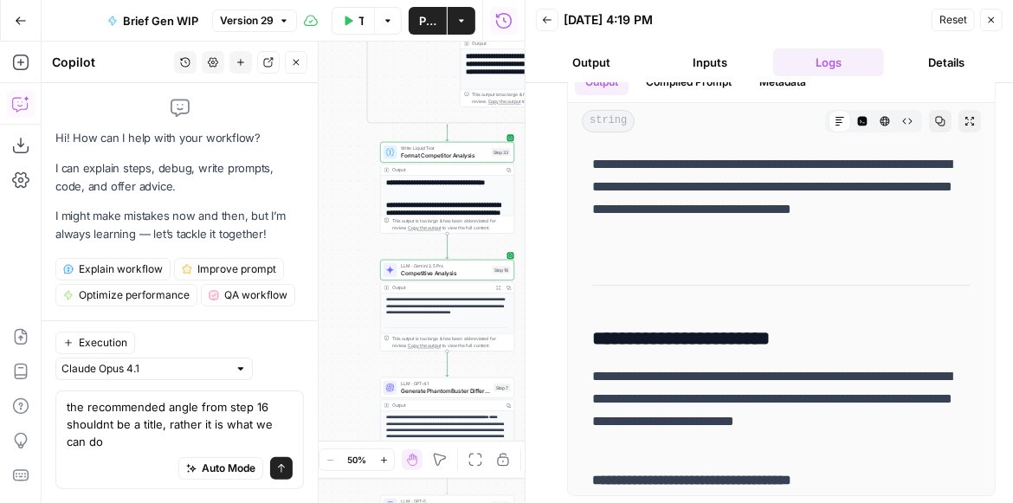
drag, startPoint x: 356, startPoint y: 340, endPoint x: 366, endPoint y: 145, distance: 196.0
click at [366, 147] on div "true false true false Workflow Set Inputs Inputs Get Knowledge Base File Get Kn…" at bounding box center [283, 273] width 483 height 462
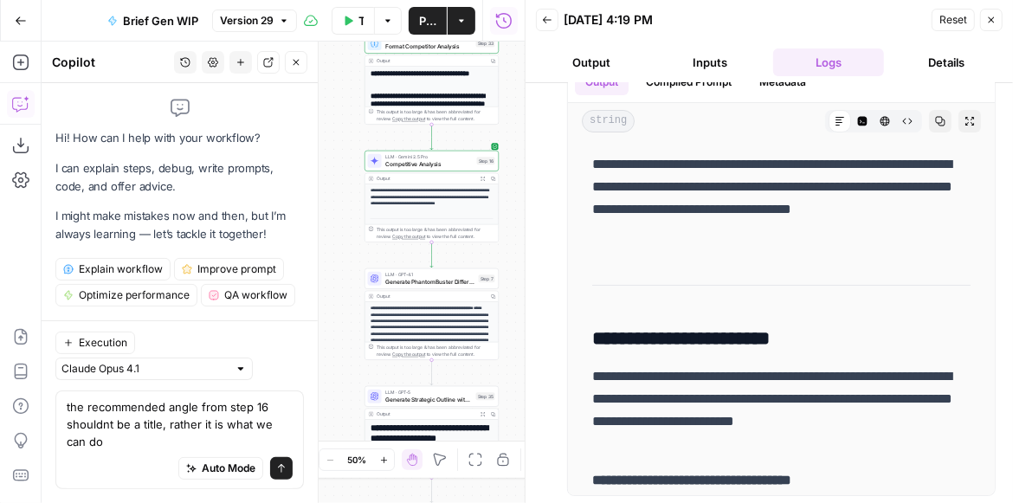
drag, startPoint x: 333, startPoint y: 163, endPoint x: 313, endPoint y: 165, distance: 20.0
click at [313, 165] on body "PhantomBuster New Home Browse Insights Opportunities Your Data Recent Grids Wri…" at bounding box center [506, 251] width 1013 height 503
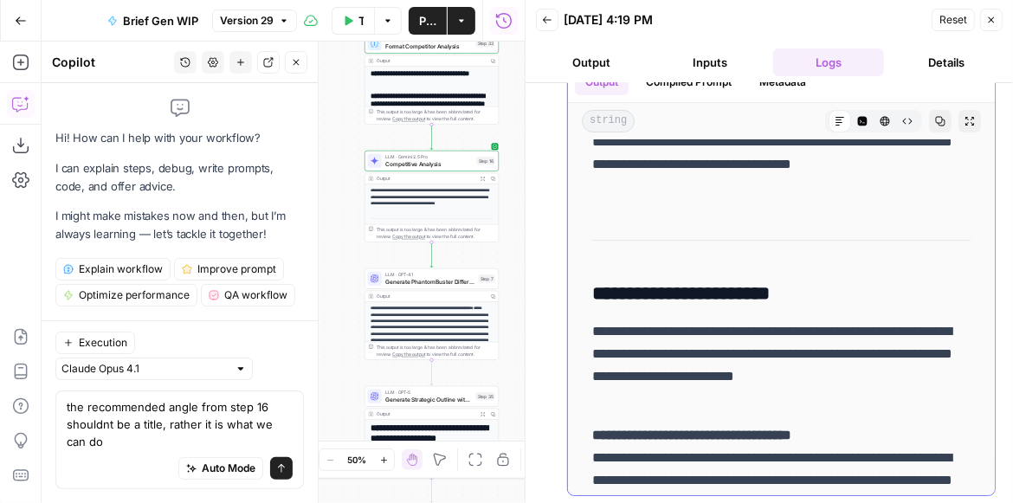
scroll to position [0, 0]
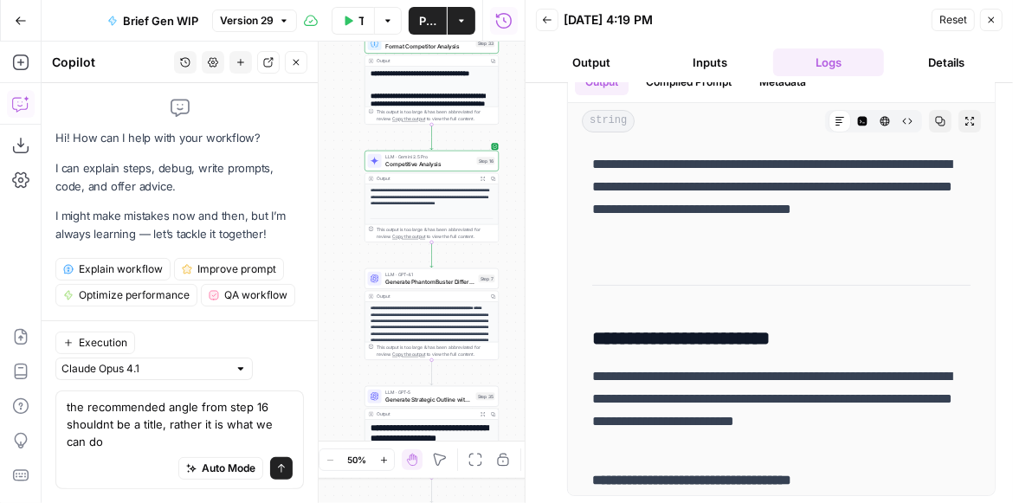
click at [547, 19] on icon "button" at bounding box center [547, 20] width 10 height 10
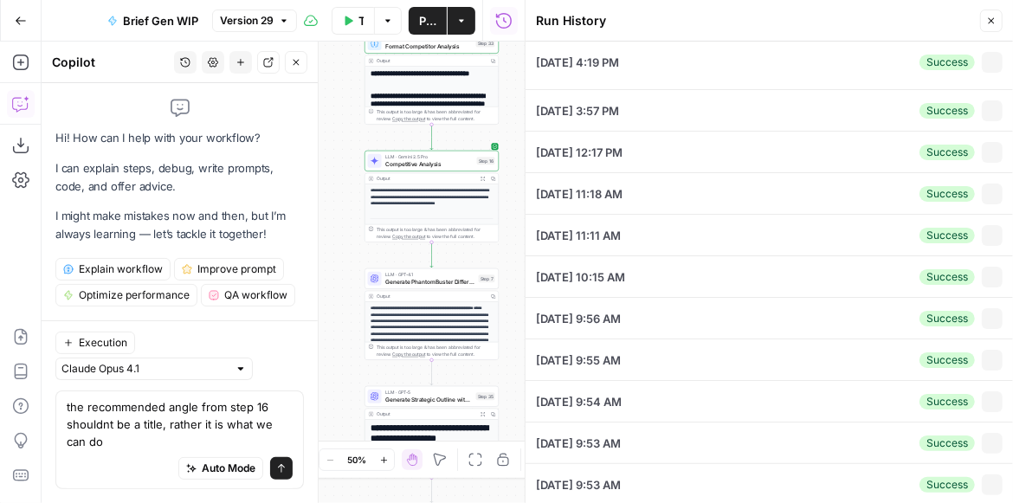
type input "PhantomBuster"
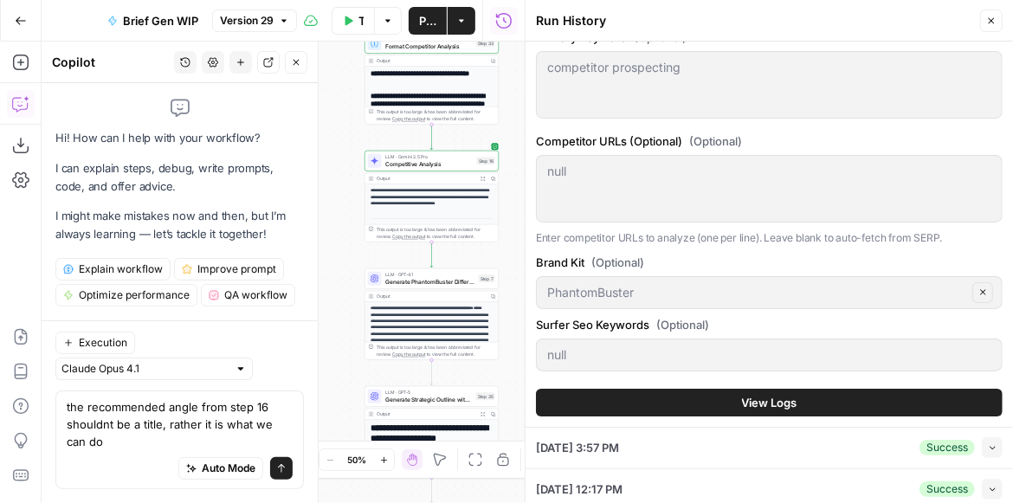
scroll to position [247, 0]
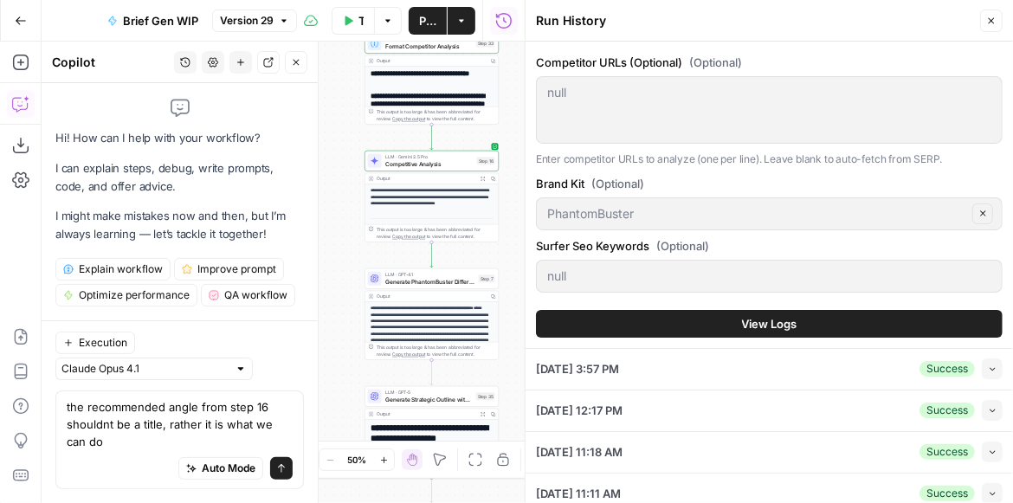
click at [762, 318] on span "View Logs" at bounding box center [769, 323] width 55 height 17
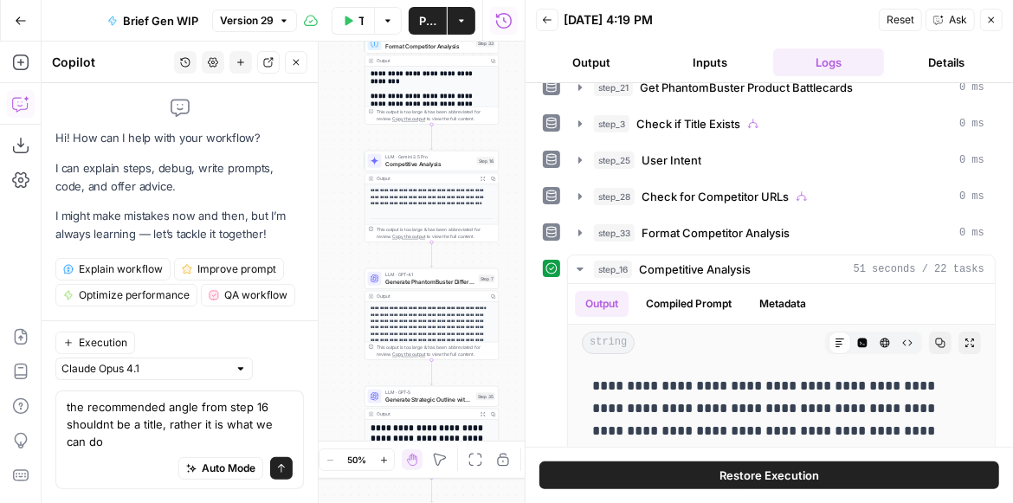
scroll to position [148, 0]
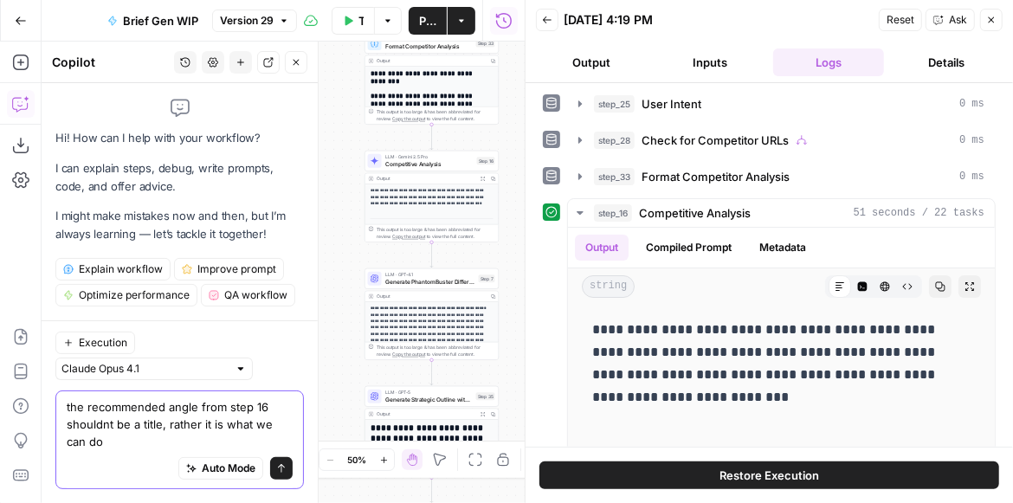
click at [158, 431] on textarea "the recommended angle from step 16 shouldnt be a title, rather it is what we ca…" at bounding box center [180, 424] width 226 height 52
click at [151, 439] on textarea "the recommended angle from step 16 shouldnt be a title, rather it is what we ca…" at bounding box center [180, 424] width 226 height 52
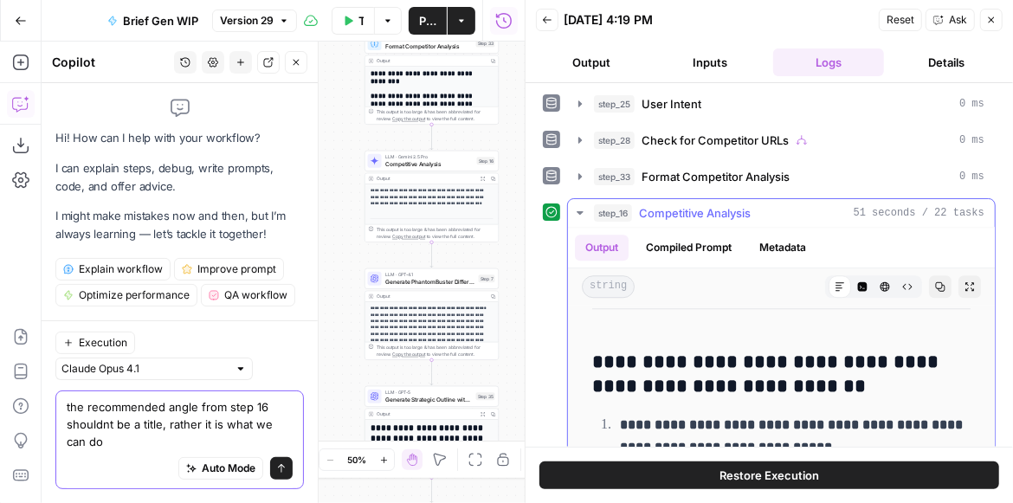
scroll to position [2623, 0]
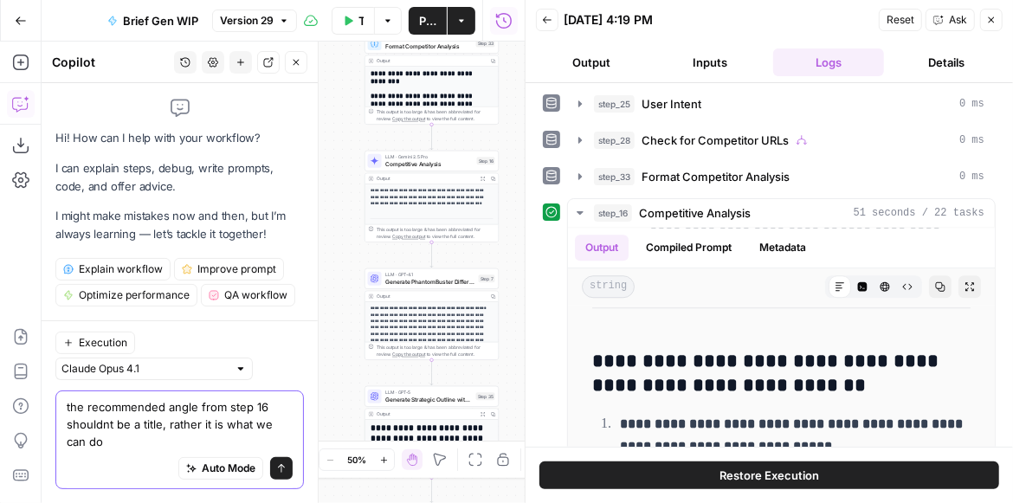
drag, startPoint x: 120, startPoint y: 444, endPoint x: 87, endPoint y: 398, distance: 57.7
click at [64, 402] on div "the recommended angle from step 16 shouldnt be a title, rather it is what we ca…" at bounding box center [179, 440] width 249 height 99
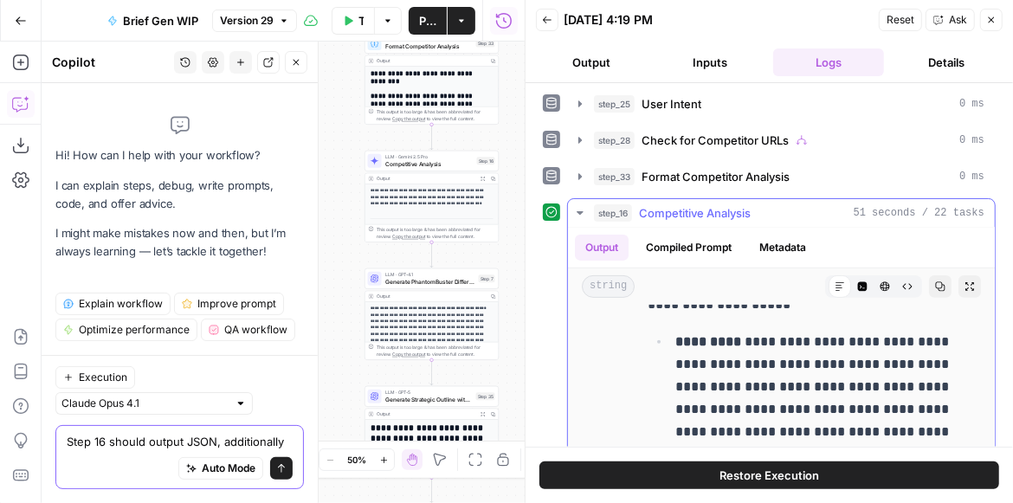
scroll to position [3959, 0]
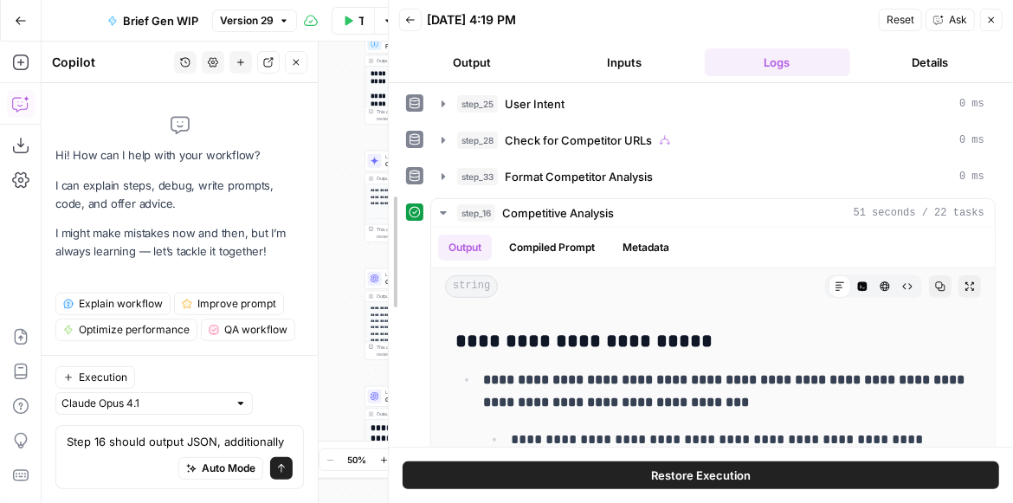
drag, startPoint x: 528, startPoint y: 315, endPoint x: 391, endPoint y: 306, distance: 137.2
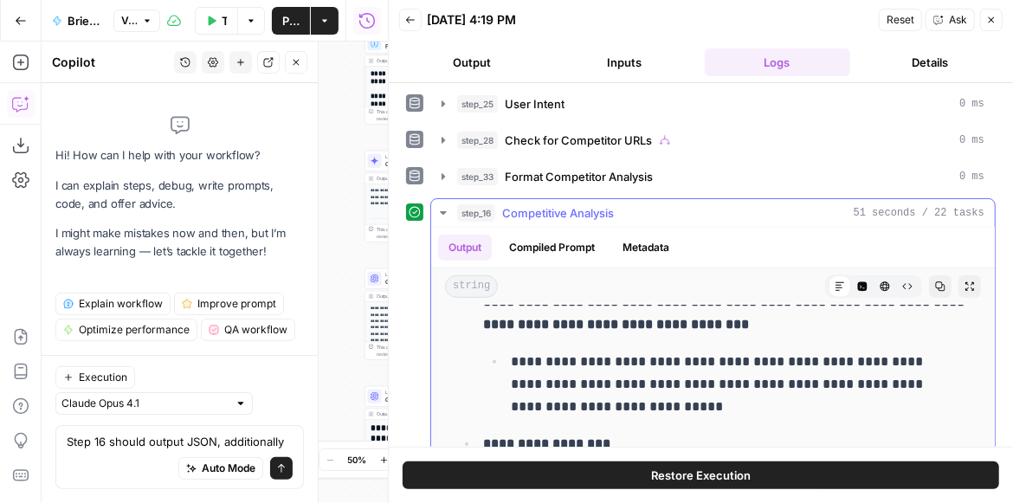
scroll to position [4143, 0]
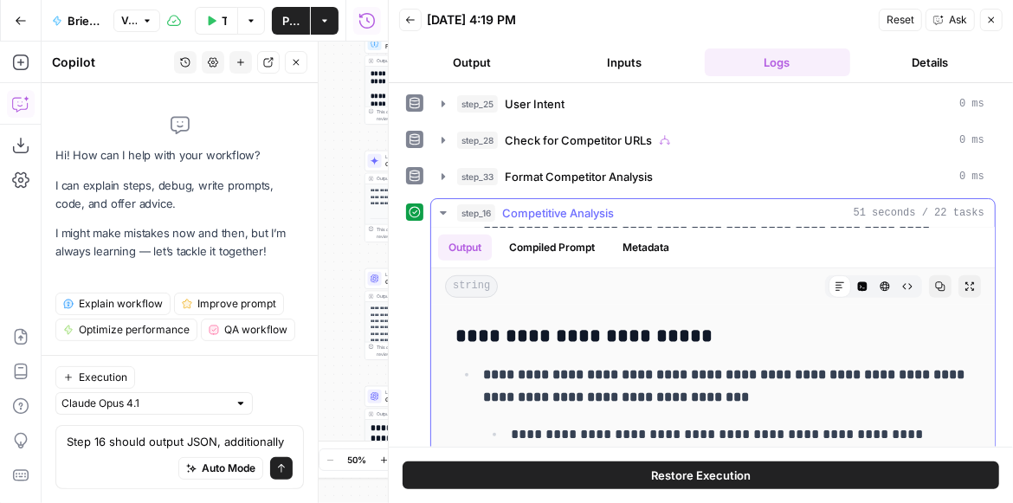
drag, startPoint x: 696, startPoint y: 338, endPoint x: 457, endPoint y: 331, distance: 239.1
click at [457, 331] on h3 "**********" at bounding box center [713, 337] width 515 height 24
copy strong "**********"
click at [288, 440] on textarea "Step 16 should output JSON, additionally" at bounding box center [180, 441] width 226 height 17
paste textarea "Actionable Content Angles"
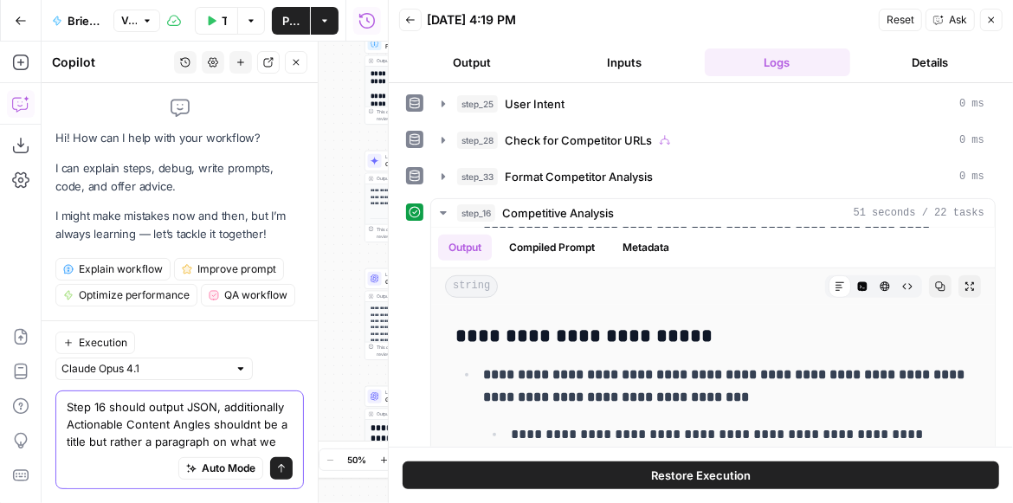
scroll to position [14, 0]
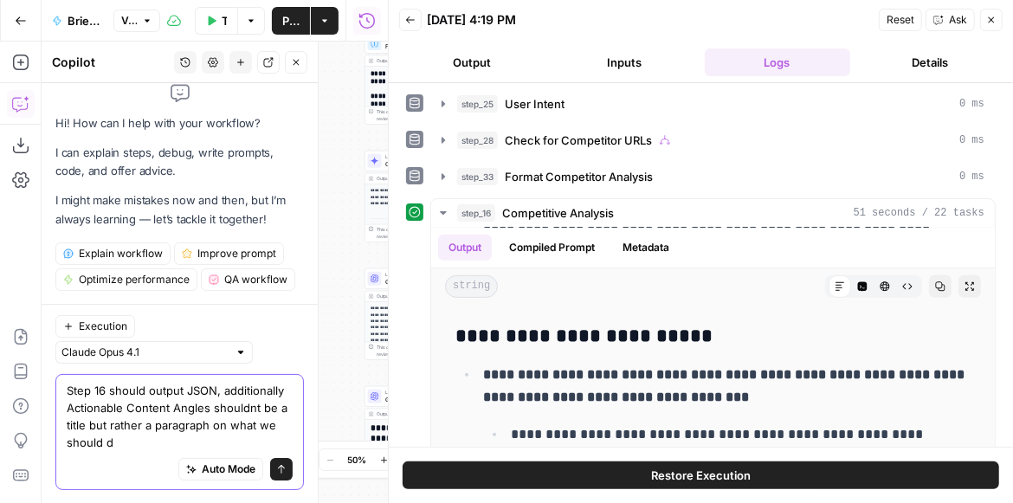
type textarea "Step 16 should output JSON, additionally Actionable Content Angles shouldnt be …"
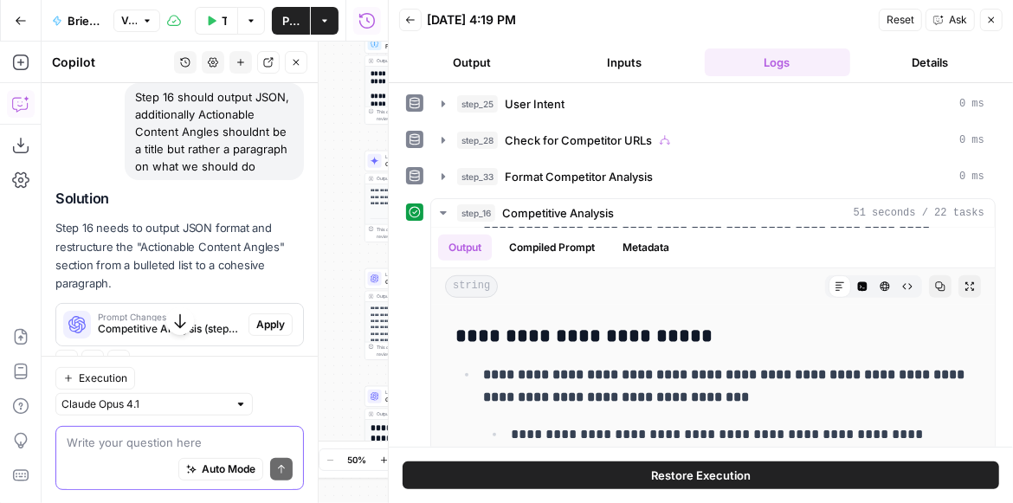
scroll to position [187, 0]
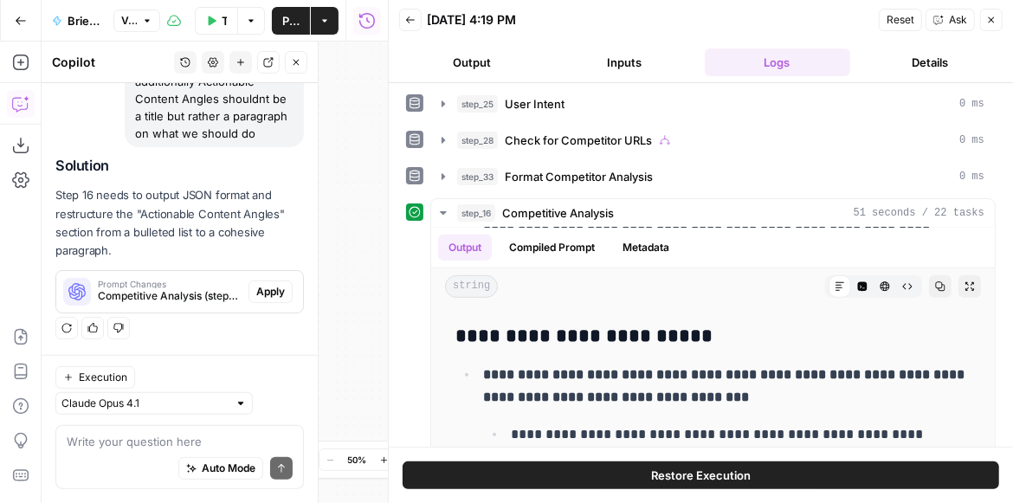
click at [268, 292] on span "Apply" at bounding box center [270, 292] width 29 height 16
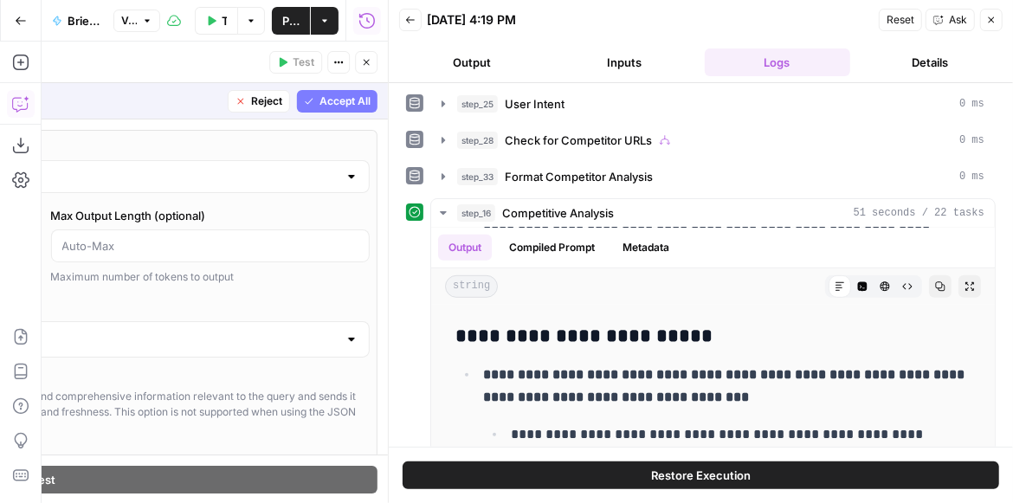
click at [321, 105] on span "Accept All" at bounding box center [345, 102] width 51 height 16
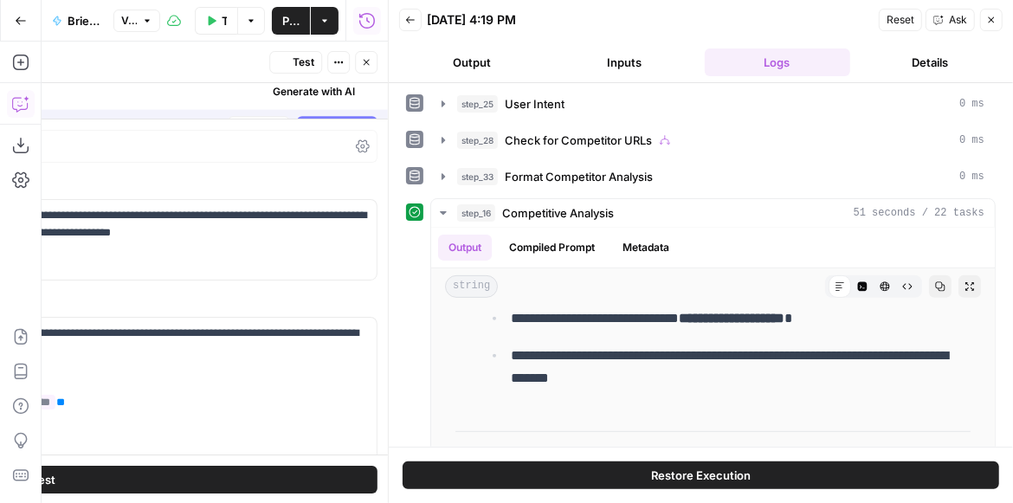
scroll to position [148, 0]
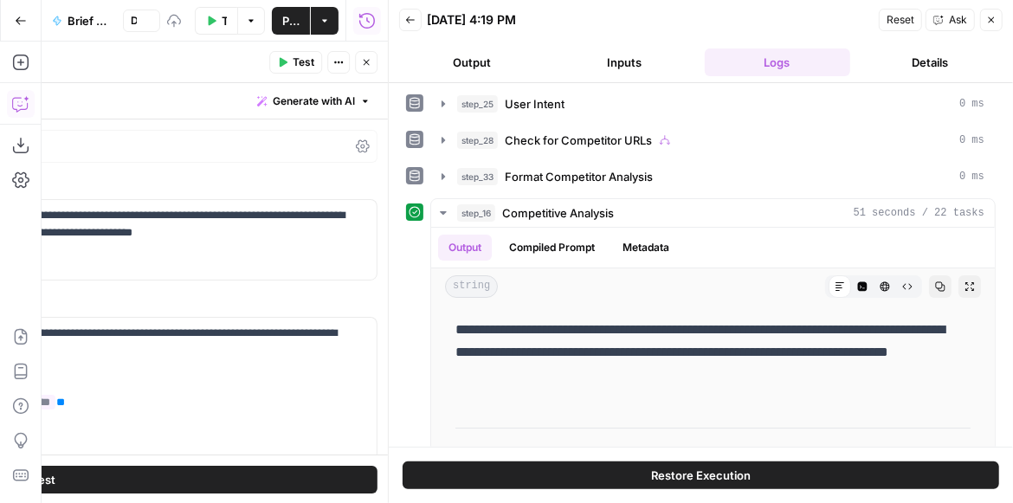
click at [301, 66] on span "Test" at bounding box center [304, 63] width 22 height 16
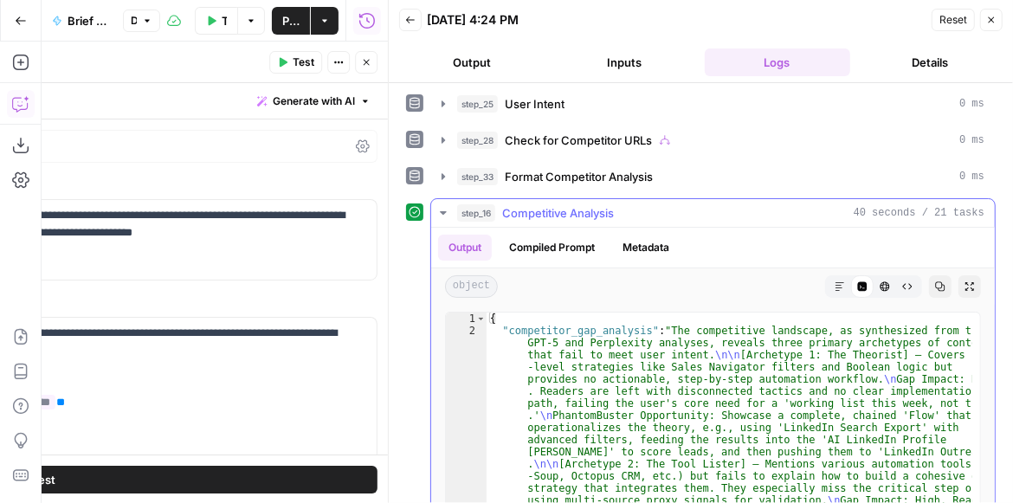
click at [961, 290] on button "Expand Output" at bounding box center [970, 286] width 23 height 23
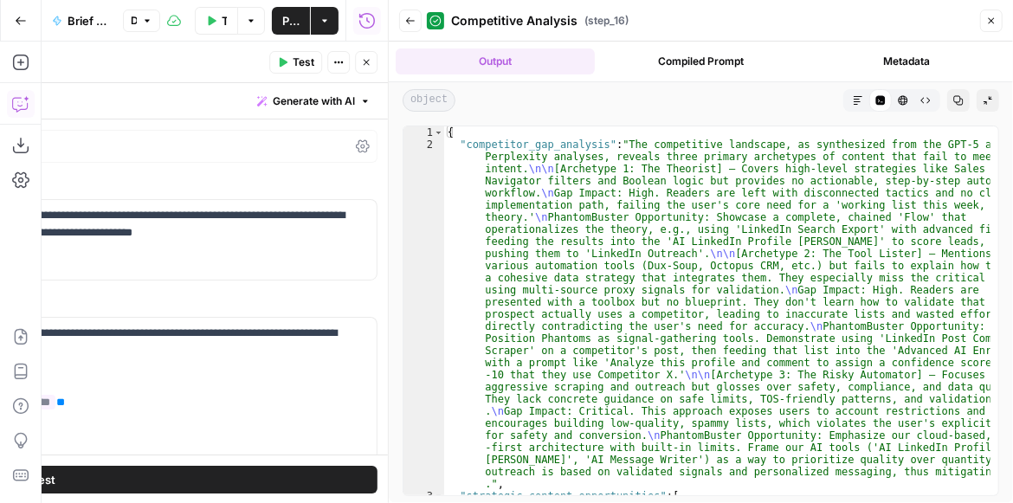
click at [854, 95] on icon "button" at bounding box center [858, 100] width 10 height 10
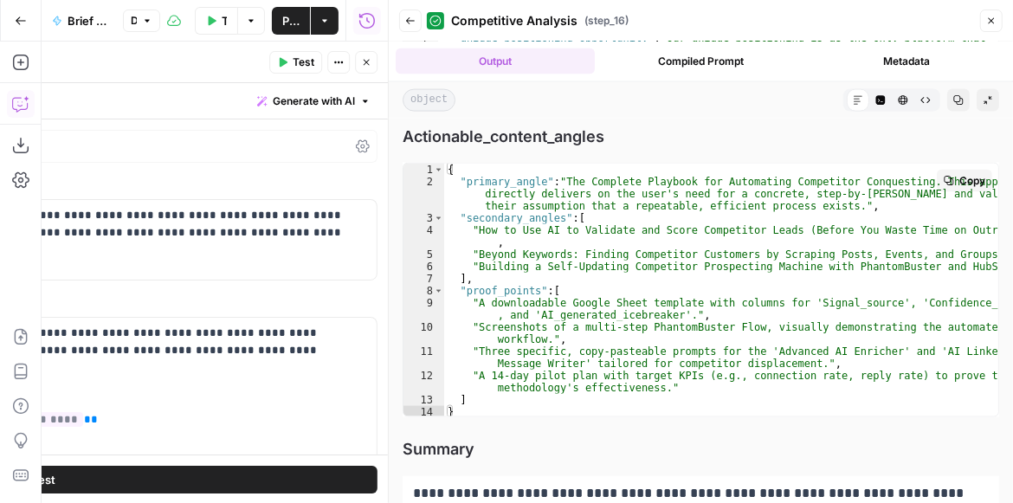
scroll to position [1308, 0]
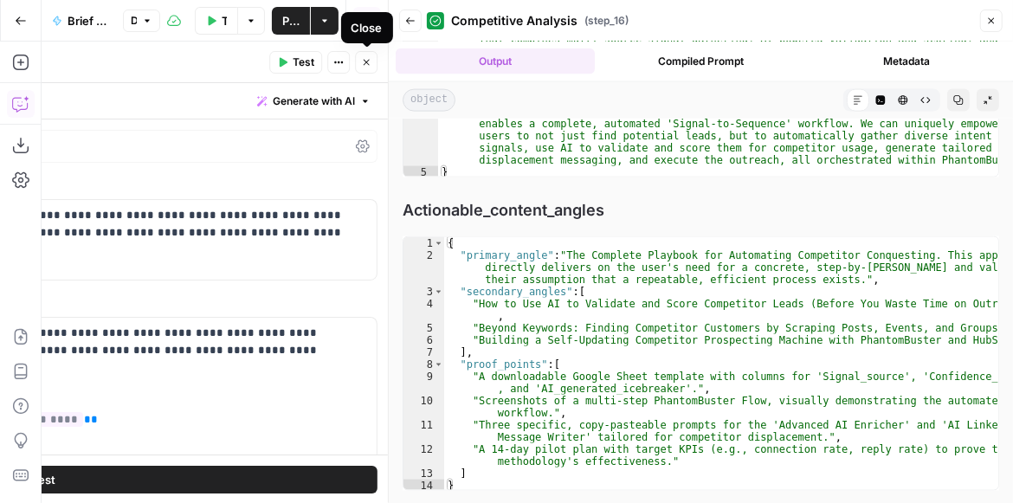
click at [371, 62] on span "Close" at bounding box center [371, 62] width 1 height 1
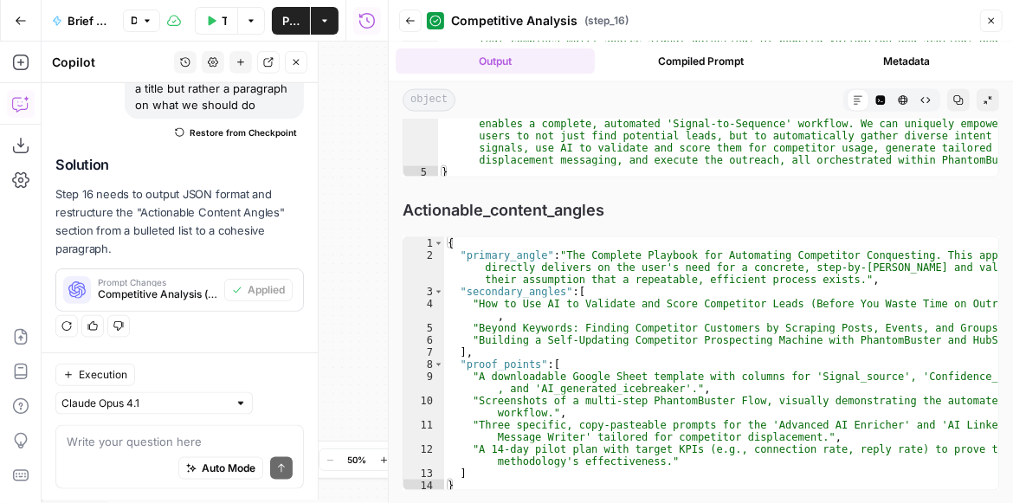
scroll to position [215, 0]
click at [999, 27] on button "Close" at bounding box center [991, 21] width 23 height 23
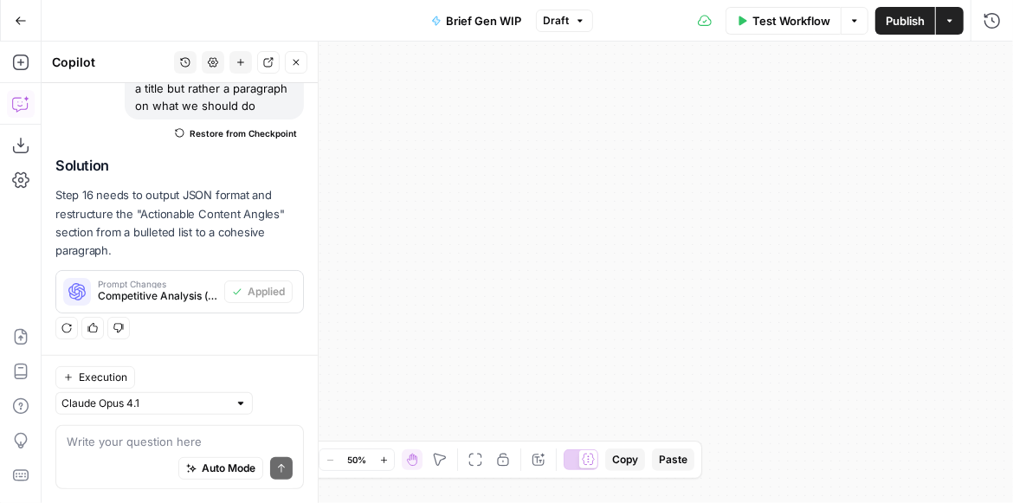
drag, startPoint x: 631, startPoint y: 199, endPoint x: 868, endPoint y: 162, distance: 240.2
click at [857, 165] on div "true false true false Workflow Set Inputs Inputs Get Knowledge Base File Get Kn…" at bounding box center [528, 273] width 972 height 462
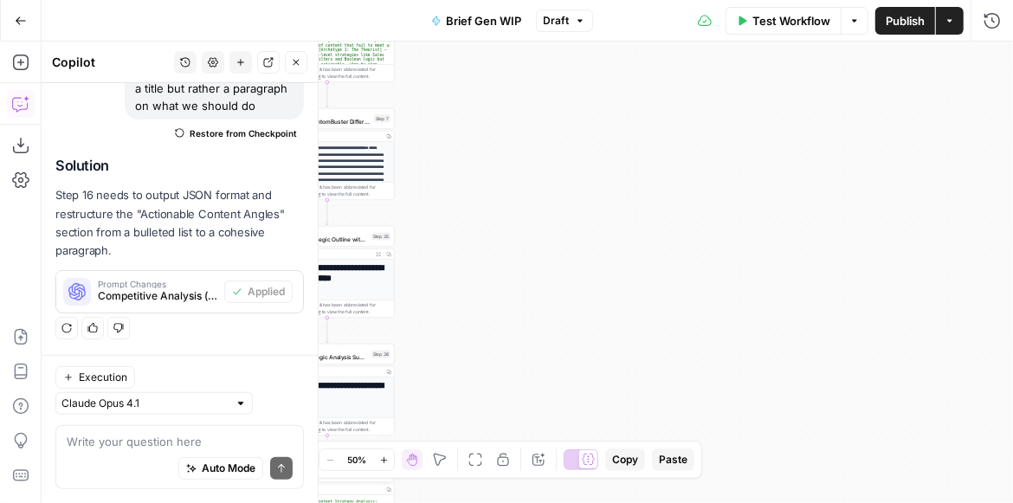
drag, startPoint x: 561, startPoint y: 197, endPoint x: 775, endPoint y: 183, distance: 214.4
click at [748, 184] on div "true false true false Workflow Set Inputs Inputs Get Knowledge Base File Get Kn…" at bounding box center [528, 273] width 972 height 462
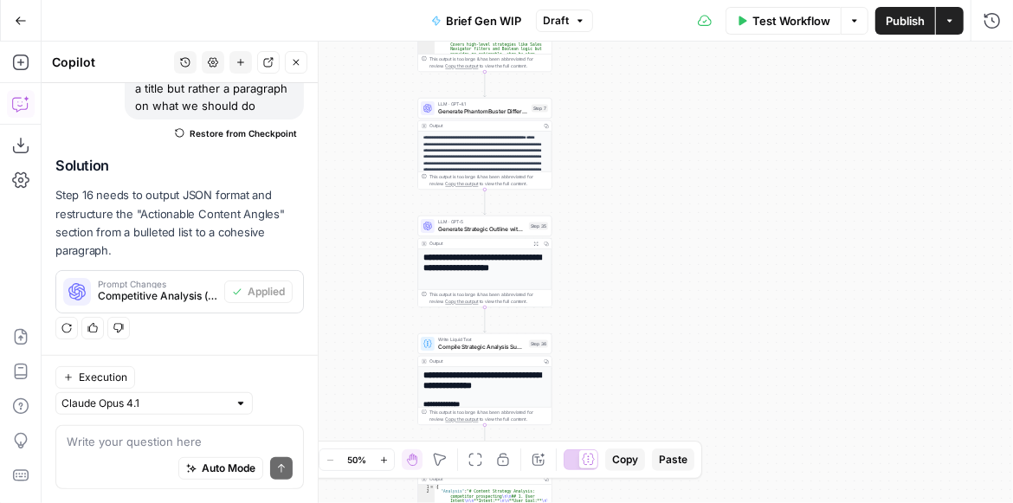
drag, startPoint x: 685, startPoint y: 170, endPoint x: 718, endPoint y: 256, distance: 91.8
click at [718, 255] on div "true false true false Workflow Set Inputs Inputs Get Knowledge Base File Get Kn…" at bounding box center [528, 273] width 972 height 462
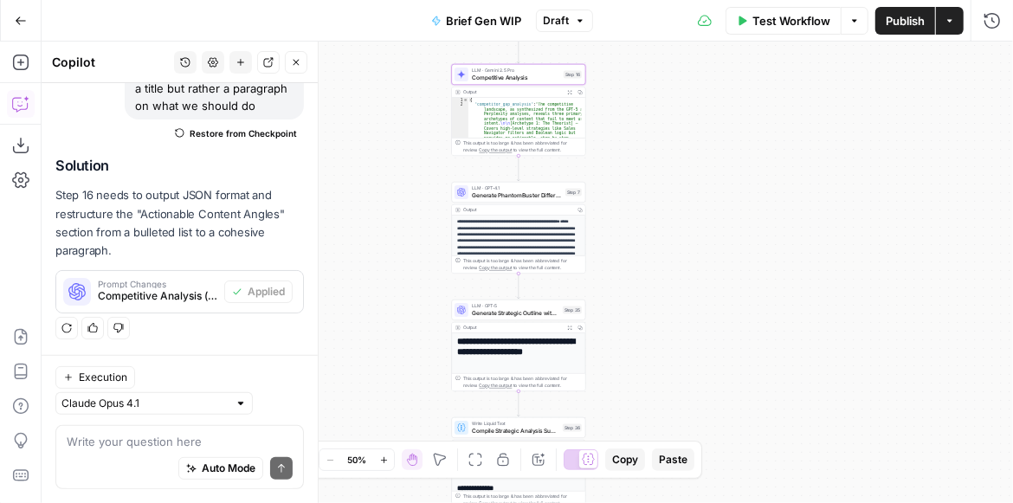
drag, startPoint x: 676, startPoint y: 172, endPoint x: 681, endPoint y: 274, distance: 101.5
click at [682, 274] on div "true false true false Workflow Set Inputs Inputs Get Knowledge Base File Get Kn…" at bounding box center [528, 273] width 972 height 462
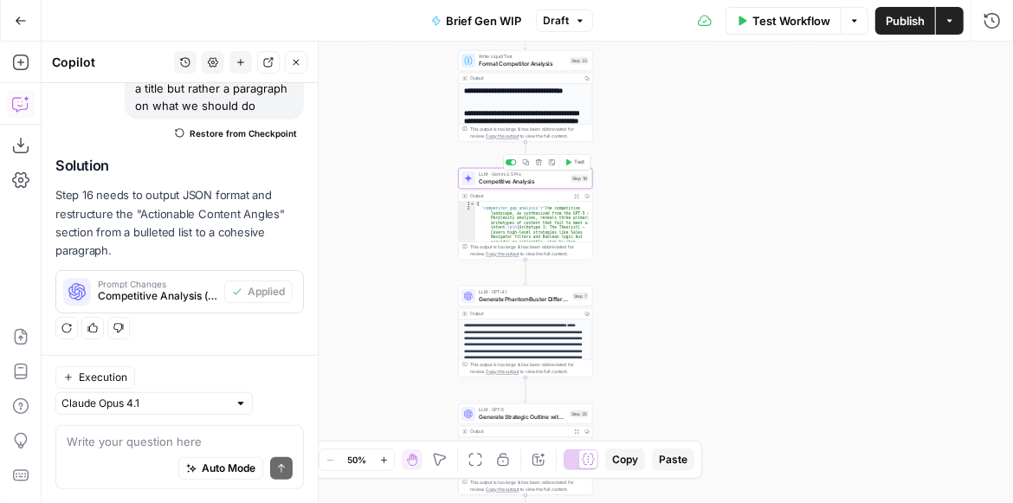
click at [554, 182] on span "Competitive Analysis" at bounding box center [523, 182] width 88 height 9
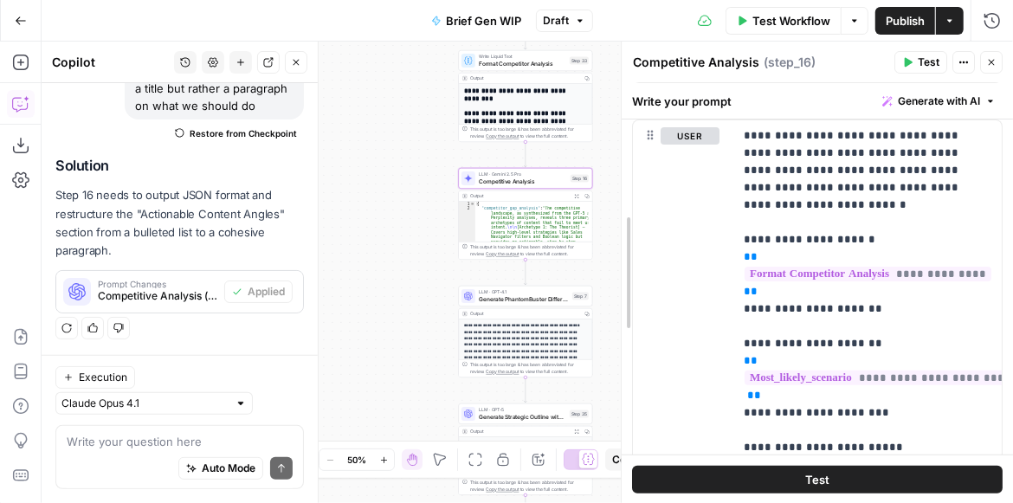
scroll to position [218, 0]
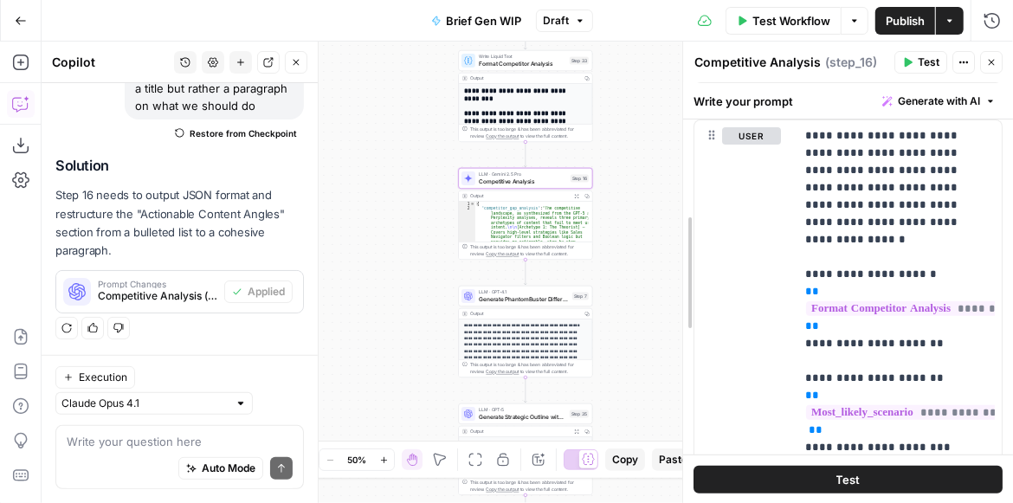
drag, startPoint x: 331, startPoint y: 227, endPoint x: 689, endPoint y: 210, distance: 359.0
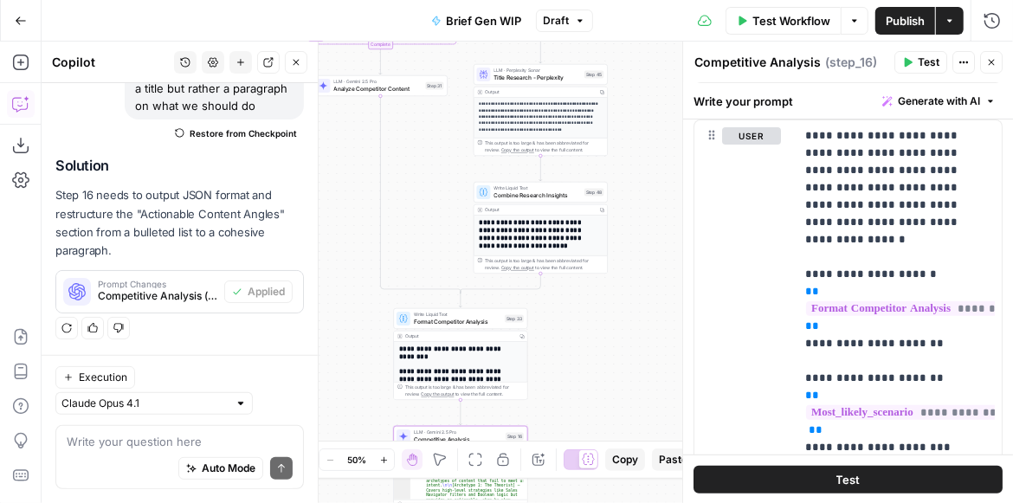
drag, startPoint x: 433, startPoint y: 146, endPoint x: 375, endPoint y: 391, distance: 251.9
click at [369, 404] on div "true false true false Workflow Set Inputs Inputs Get Knowledge Base File Get Kn…" at bounding box center [528, 273] width 972 height 462
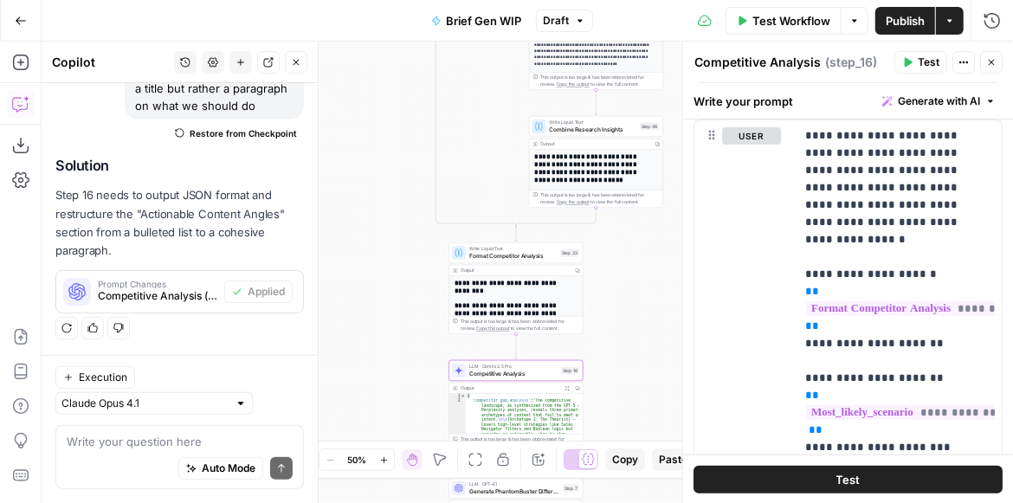
drag, startPoint x: 660, startPoint y: 228, endPoint x: 717, endPoint y: 133, distance: 111.1
click at [718, 133] on body "PhantomBuster New Home Browse Insights Opportunities Your Data Recent Grids Wri…" at bounding box center [506, 251] width 1013 height 503
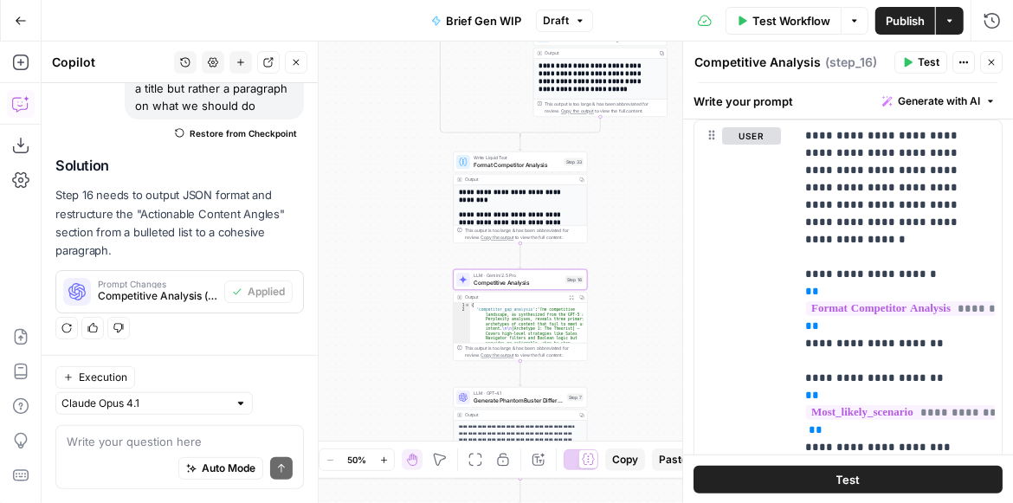
drag, startPoint x: 651, startPoint y: 288, endPoint x: 673, endPoint y: 197, distance: 92.6
click at [662, 205] on div "true false true false Workflow Set Inputs Inputs Get Knowledge Base File Get Kn…" at bounding box center [528, 273] width 972 height 462
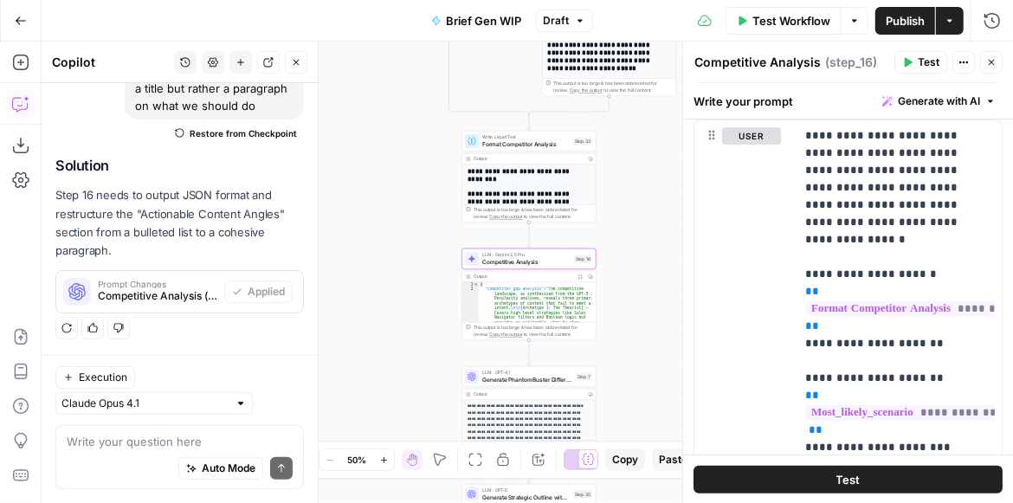
drag, startPoint x: 694, startPoint y: 195, endPoint x: 532, endPoint y: 191, distance: 162.0
click at [532, 191] on body "PhantomBuster New Home Browse Insights Opportunities Your Data Recent Grids Wri…" at bounding box center [506, 251] width 1013 height 503
click at [633, 199] on div "true false true false Workflow Set Inputs Inputs Get Knowledge Base File Get Kn…" at bounding box center [528, 273] width 972 height 462
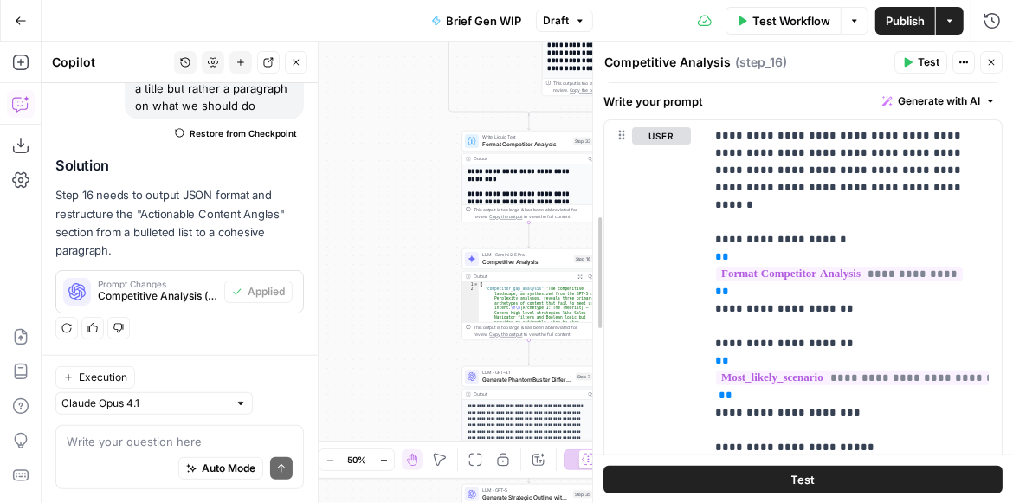
scroll to position [197, 0]
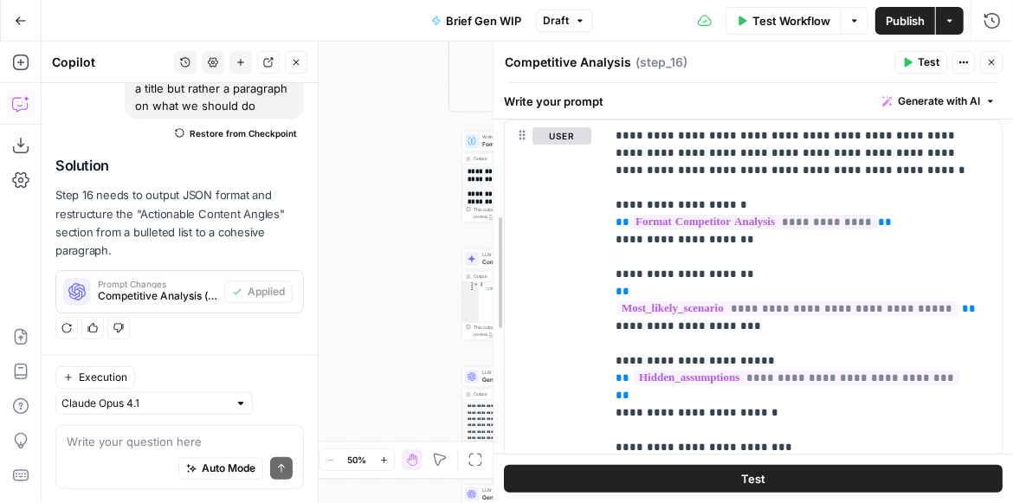
drag, startPoint x: 689, startPoint y: 224, endPoint x: 495, endPoint y: 219, distance: 193.2
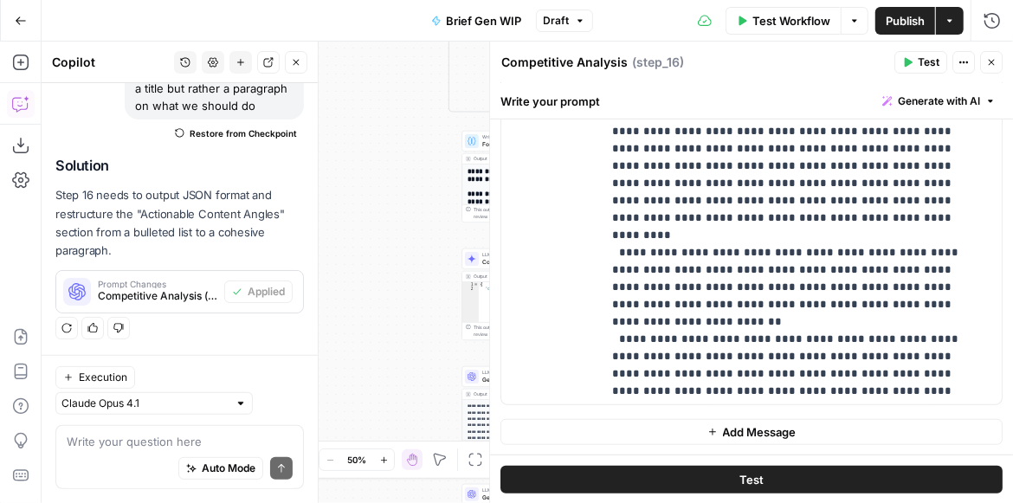
scroll to position [346, 0]
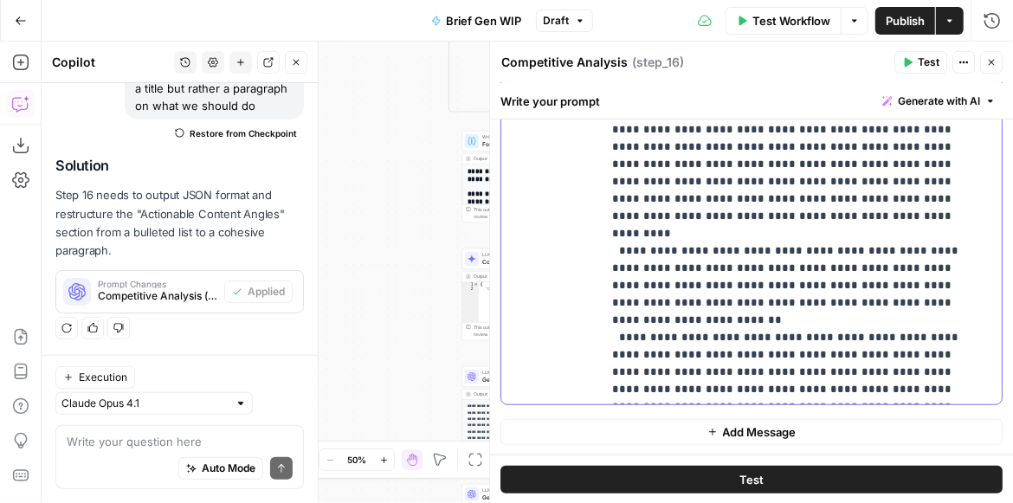
drag, startPoint x: 614, startPoint y: 215, endPoint x: 867, endPoint y: 334, distance: 279.7
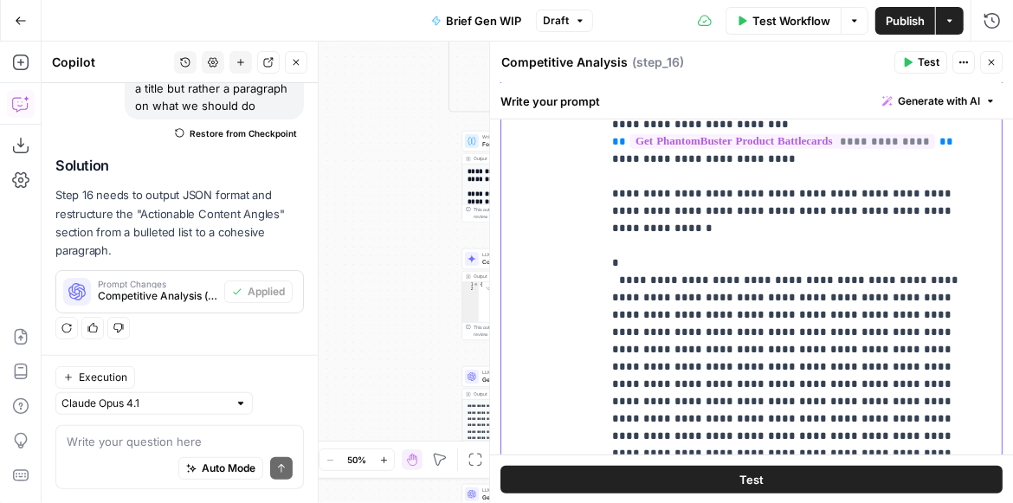
scroll to position [570, 0]
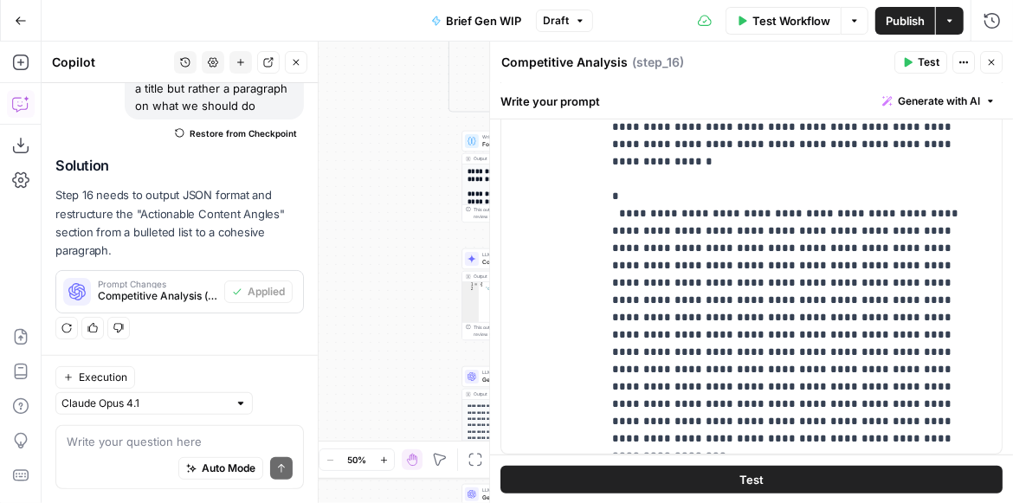
click at [992, 67] on icon "button" at bounding box center [991, 62] width 10 height 10
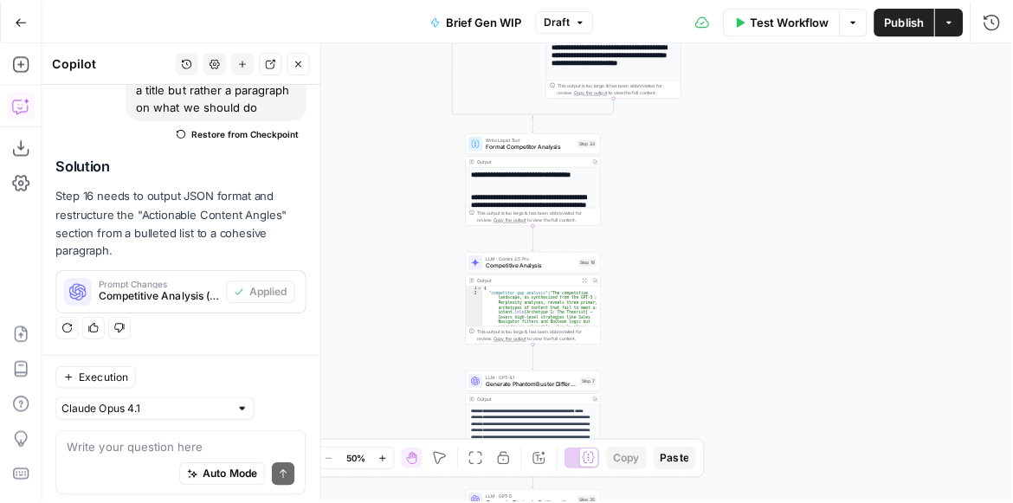
scroll to position [215, 0]
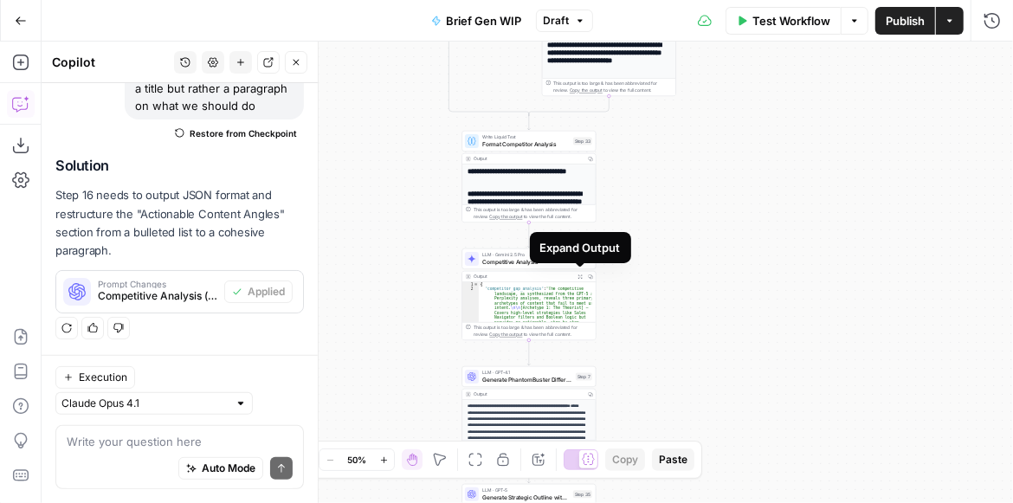
click at [578, 275] on icon "button" at bounding box center [580, 277] width 5 height 5
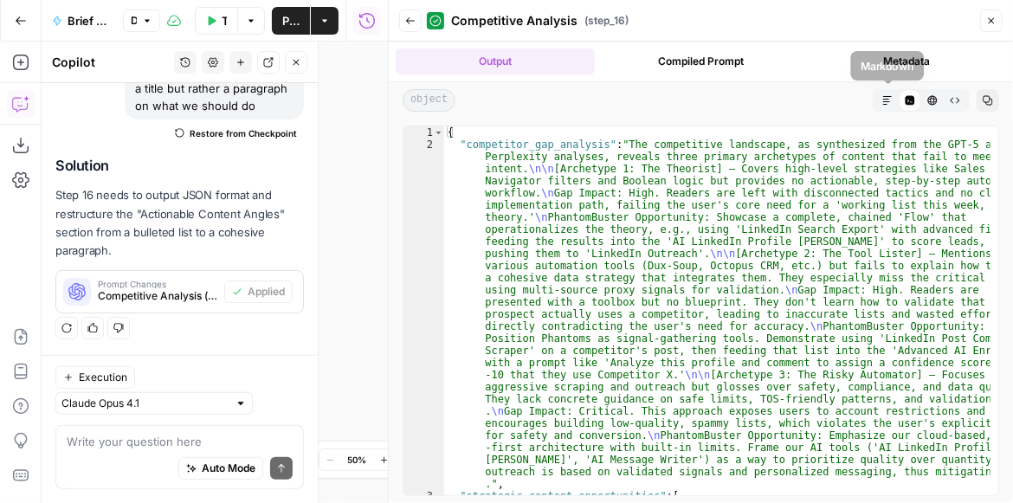
click at [888, 93] on button "Markdown" at bounding box center [887, 100] width 23 height 23
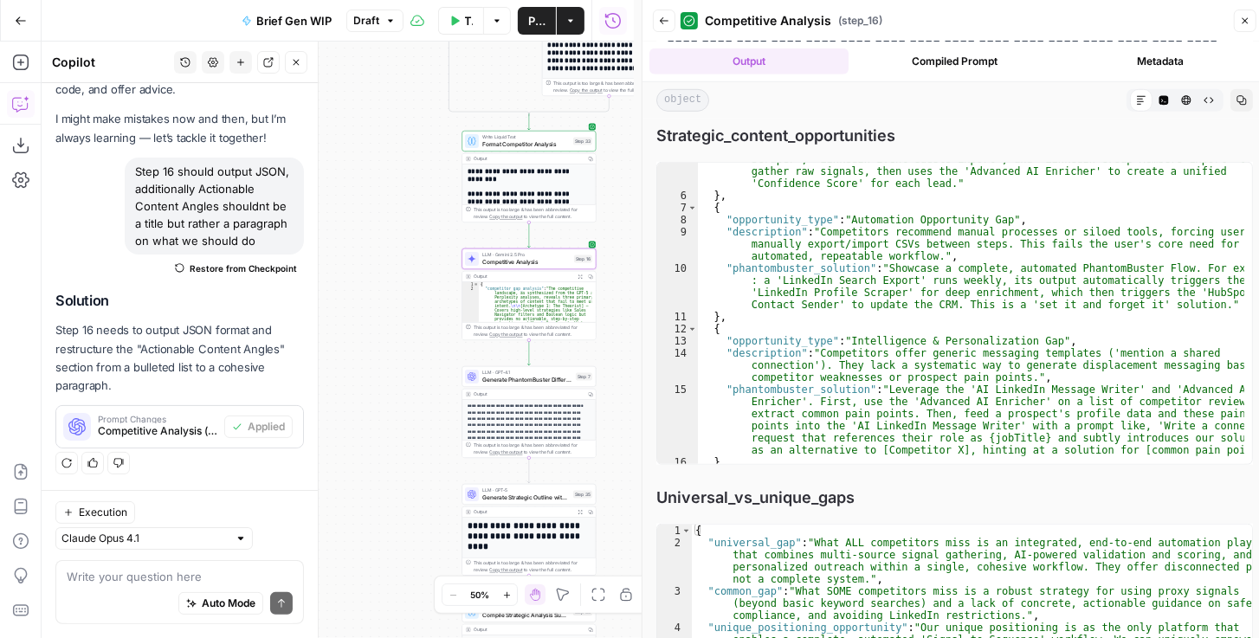
scroll to position [8, 0]
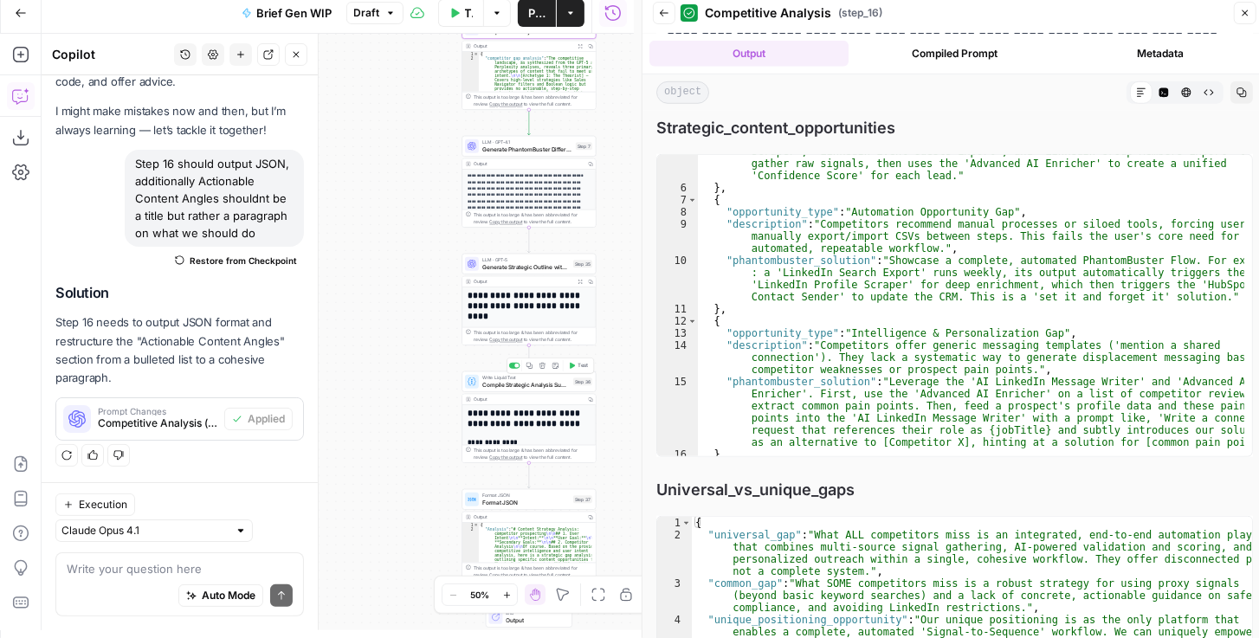
click at [539, 386] on span "Compile Strategic Analysis Summary" at bounding box center [525, 384] width 87 height 9
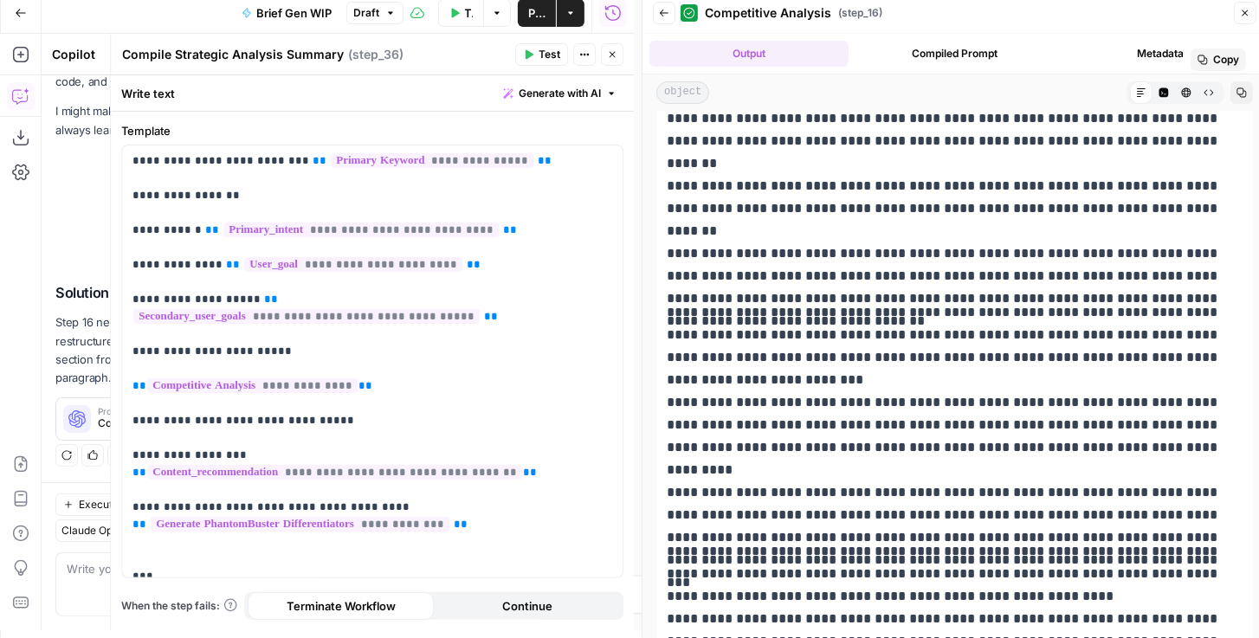
scroll to position [0, 0]
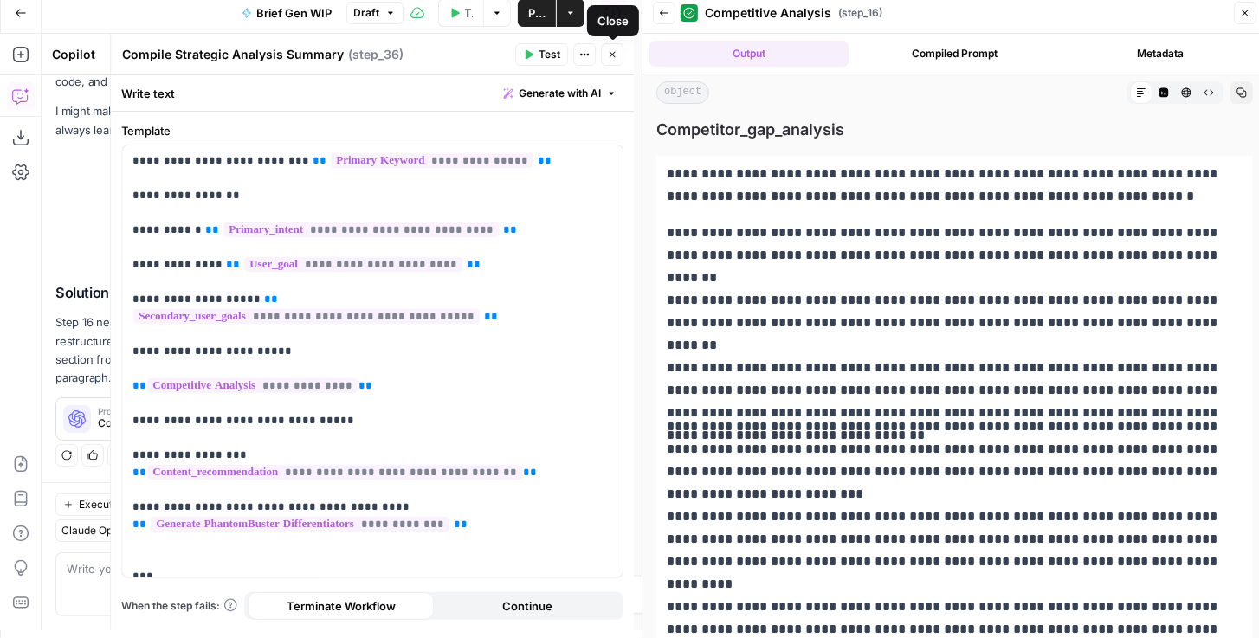
click at [541, 60] on span "Test" at bounding box center [550, 55] width 22 height 16
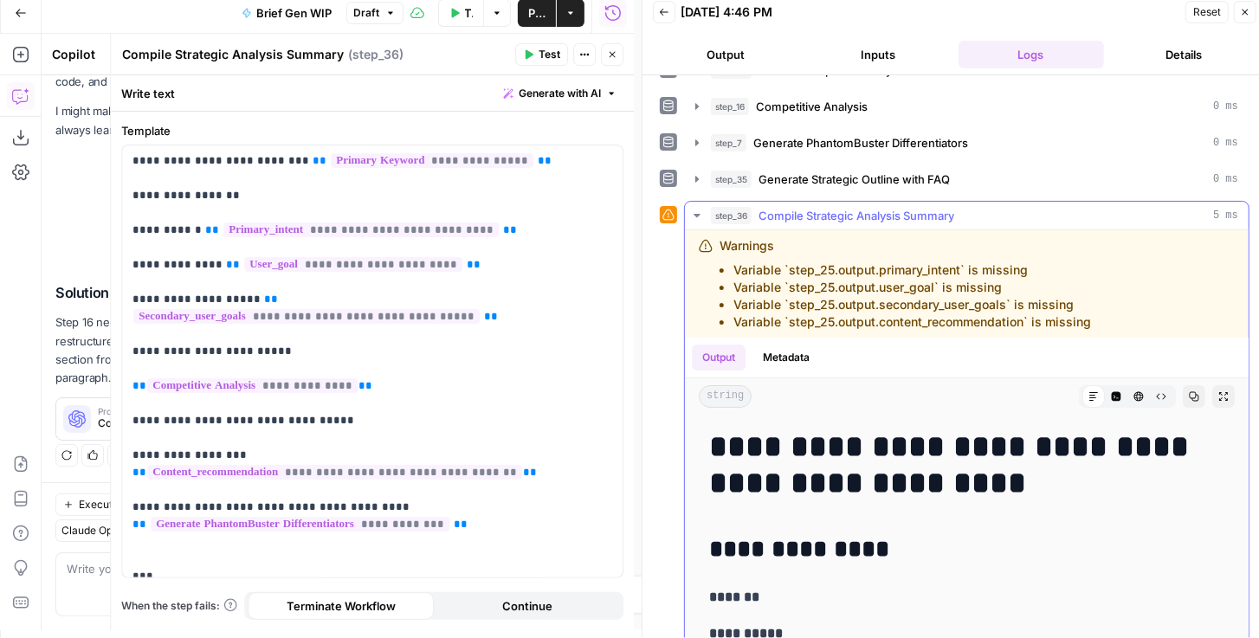
scroll to position [247, 0]
drag, startPoint x: 478, startPoint y: 230, endPoint x: 191, endPoint y: 227, distance: 287.6
click at [191, 227] on p "**********" at bounding box center [373, 360] width 481 height 416
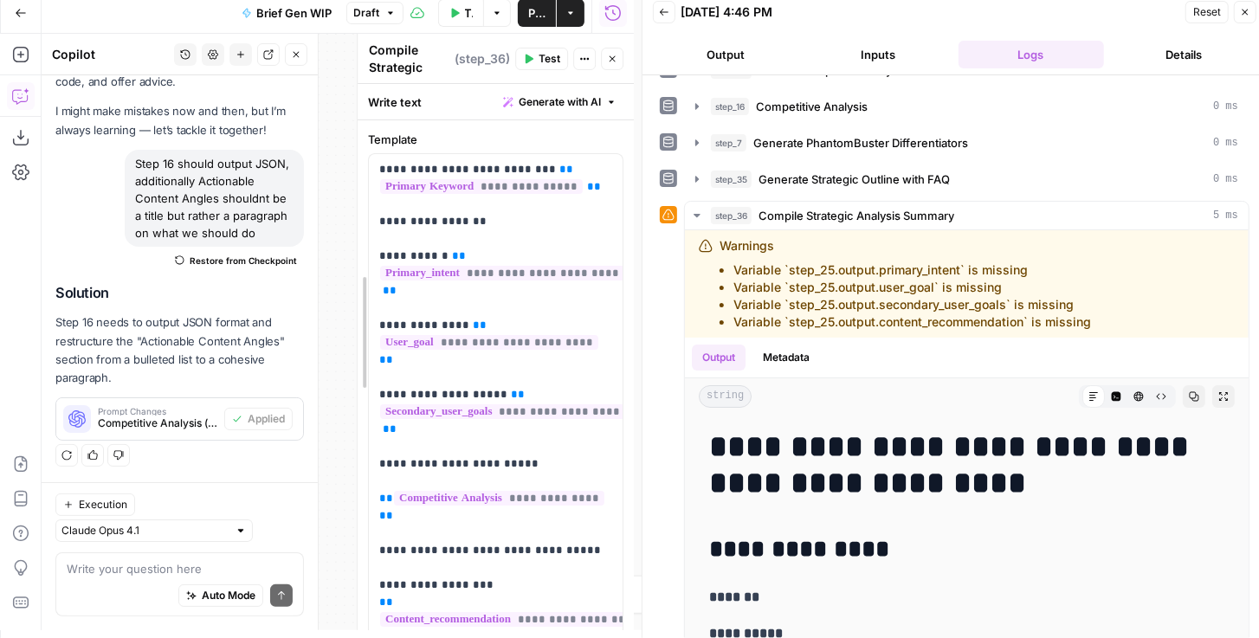
drag, startPoint x: 117, startPoint y: 229, endPoint x: 406, endPoint y: 261, distance: 291.0
drag, startPoint x: 1030, startPoint y: 314, endPoint x: 729, endPoint y: 261, distance: 305.1
click at [729, 262] on ul "Variable `step_25.output.primary_intent` is missing Variable `step_25.output.us…" at bounding box center [906, 296] width 372 height 69
copy ul "Variable `step_25.output.primary_intent` is missing Variable `step_25.output.us…"
click at [618, 62] on button "Close" at bounding box center [612, 59] width 23 height 23
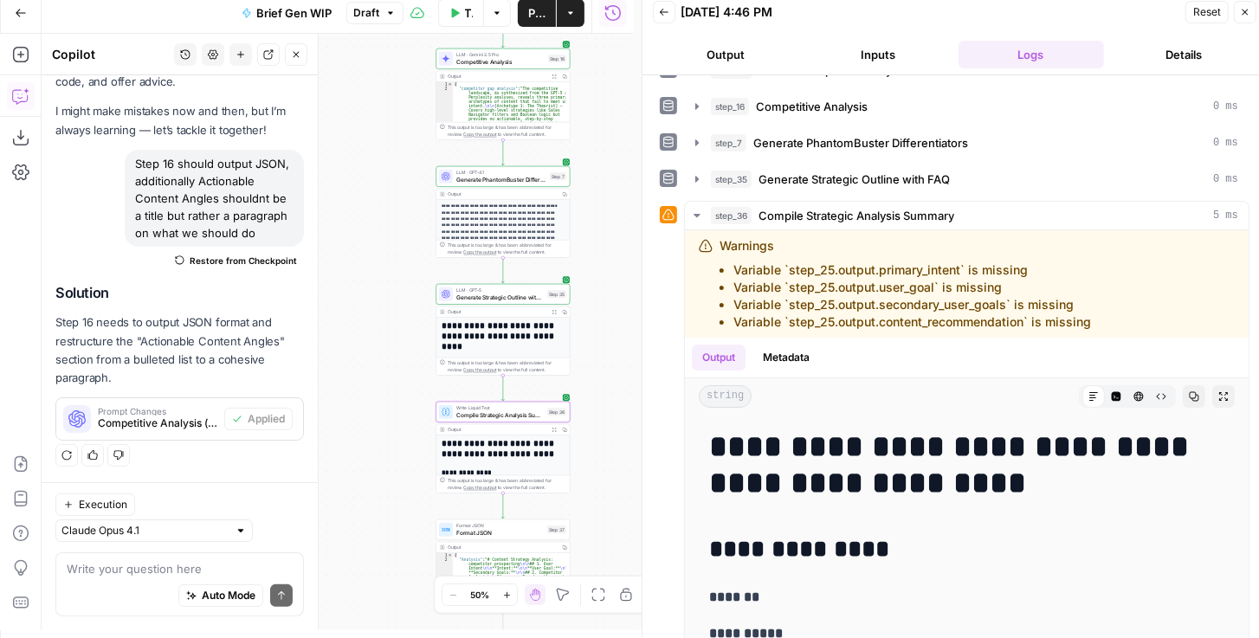
drag, startPoint x: 435, startPoint y: 205, endPoint x: 388, endPoint y: 306, distance: 110.8
click at [388, 306] on div "true false true false Workflow Set Inputs Inputs Get Knowledge Base File Get Kn…" at bounding box center [338, 332] width 592 height 597
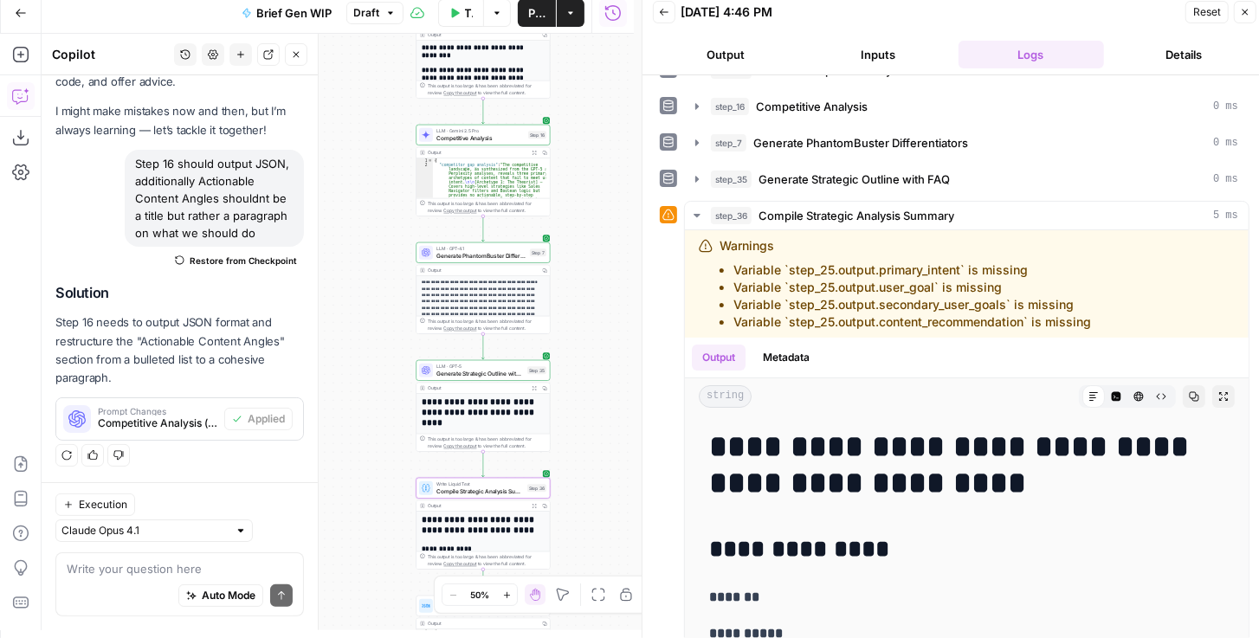
click at [386, 274] on div "true false true false Workflow Set Inputs Inputs Get Knowledge Base File Get Kn…" at bounding box center [338, 332] width 592 height 597
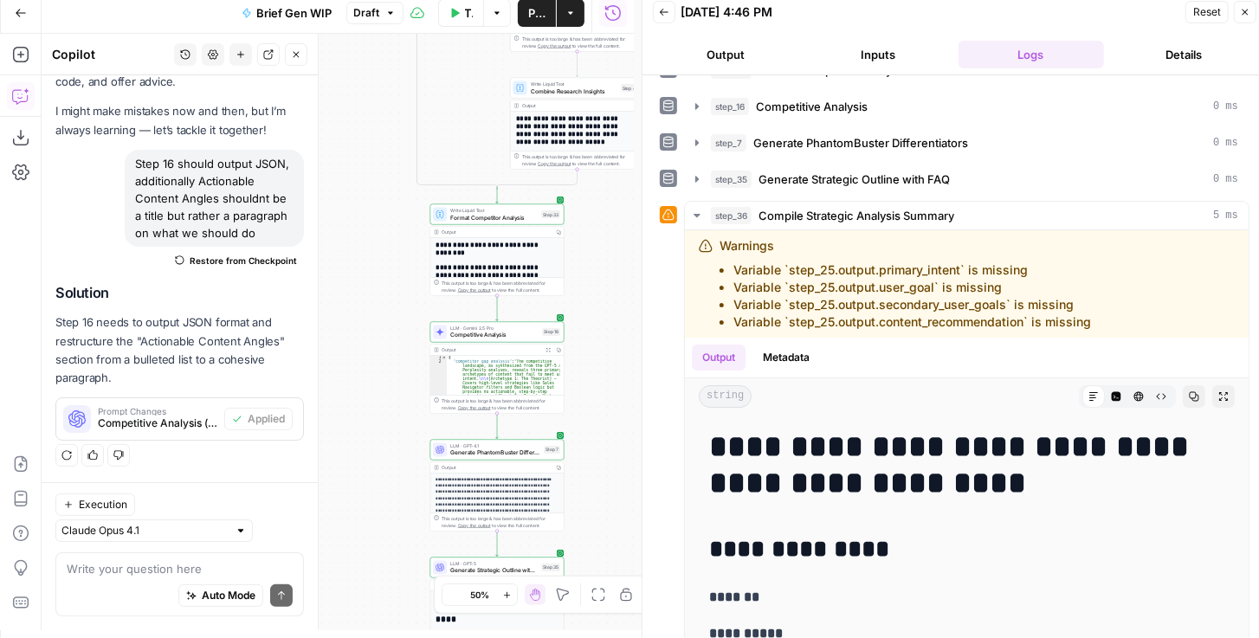
click at [188, 502] on div "Auto Mode will automatically modify and execute the workflow" at bounding box center [213, 553] width 275 height 49
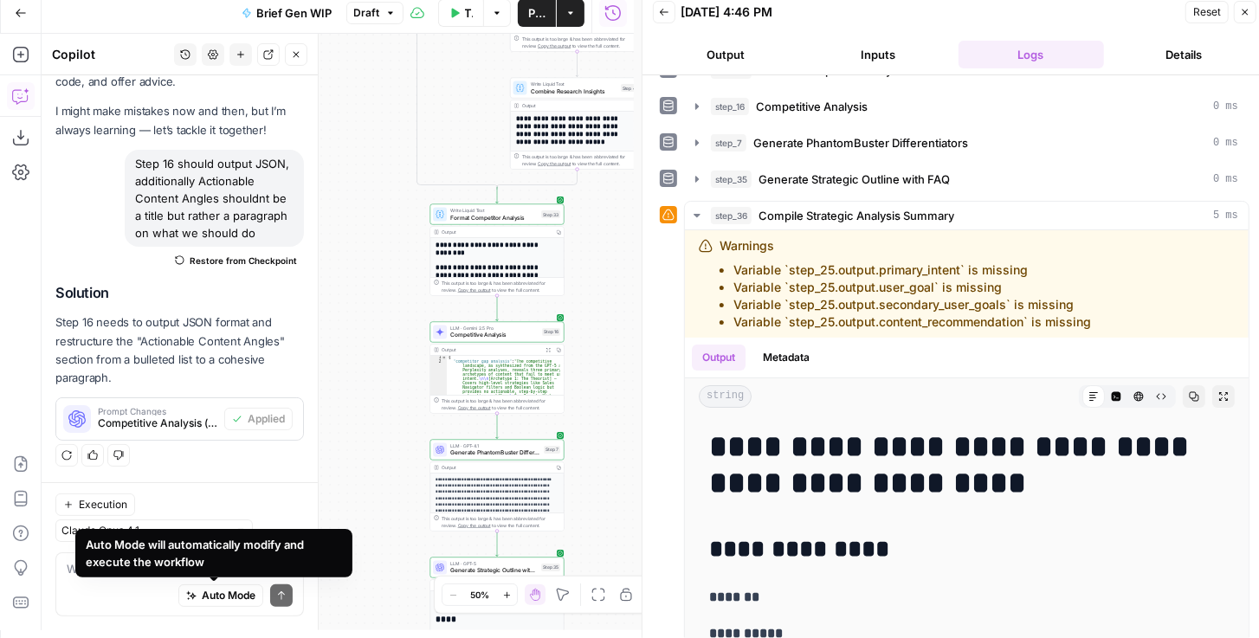
click at [89, 502] on div "Auto Mode Send" at bounding box center [180, 597] width 226 height 38
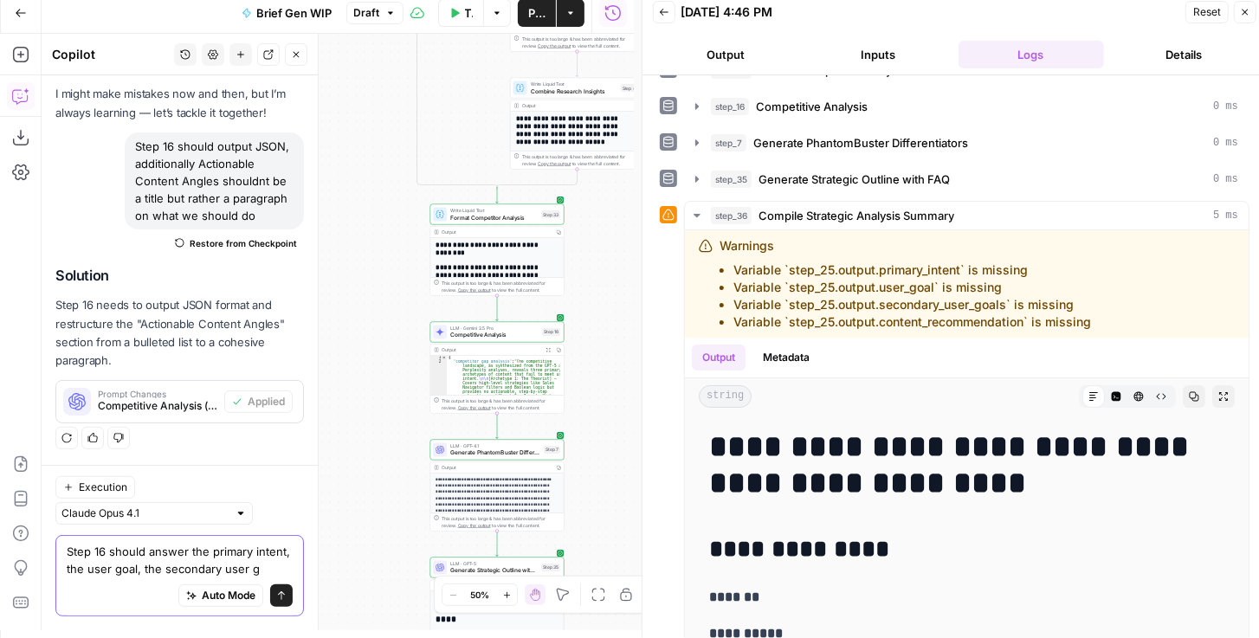
scroll to position [112, 0]
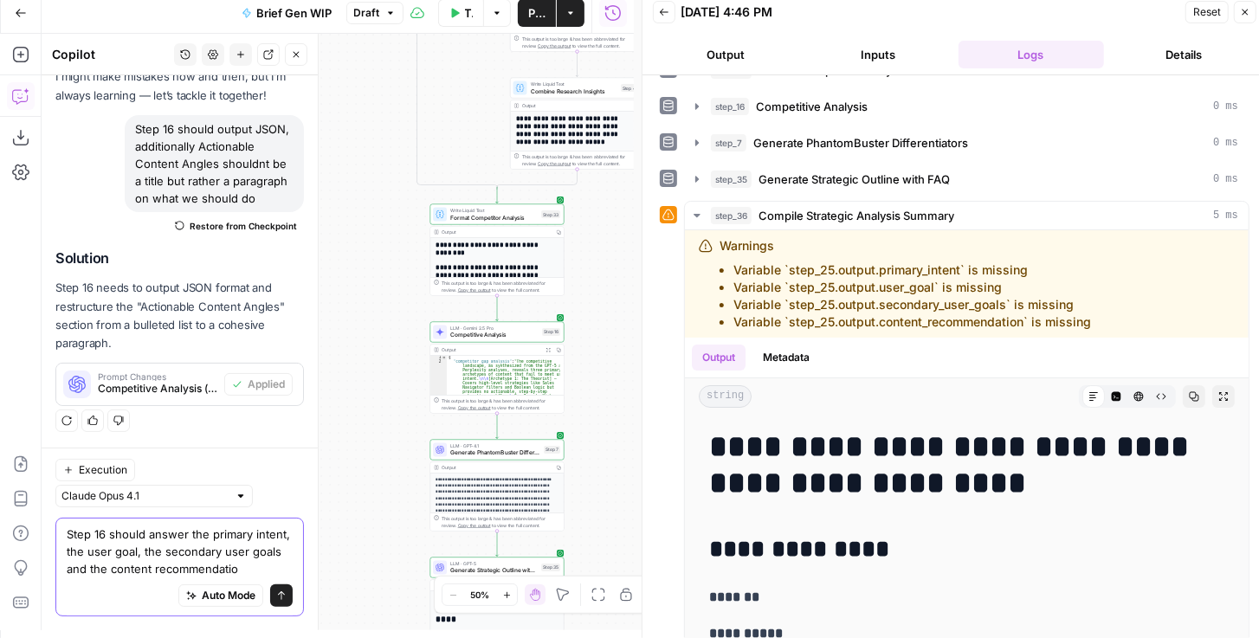
type textarea "Step 16 should answer the primary intent, the user goal, the secondary user goa…"
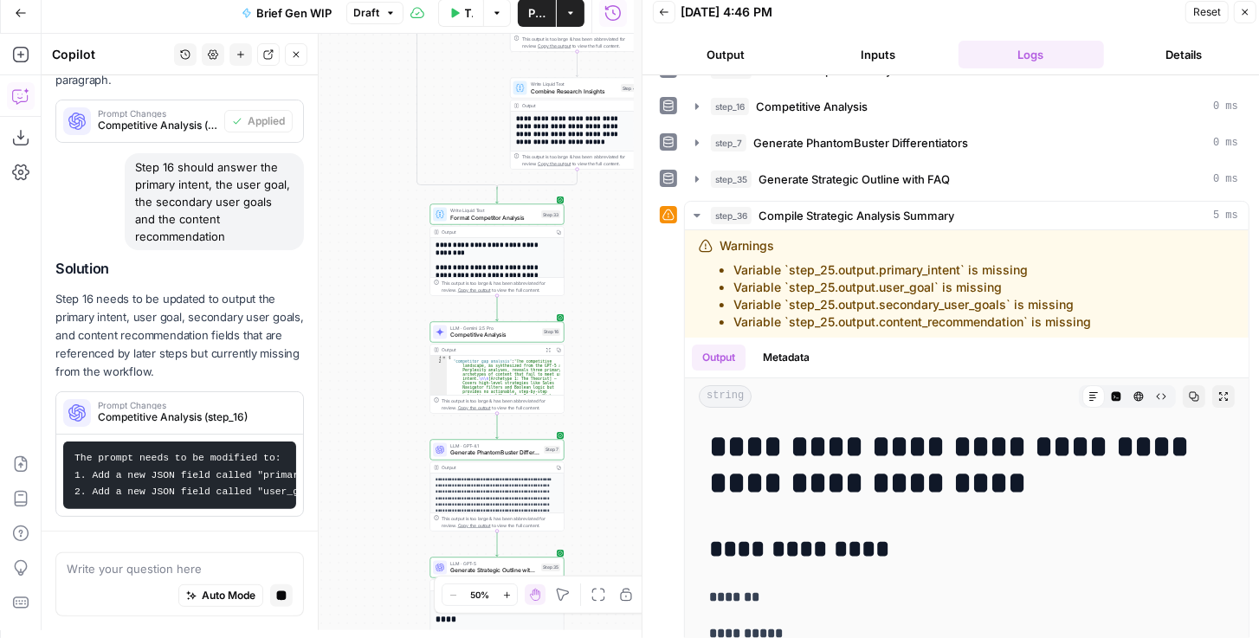
scroll to position [372, 0]
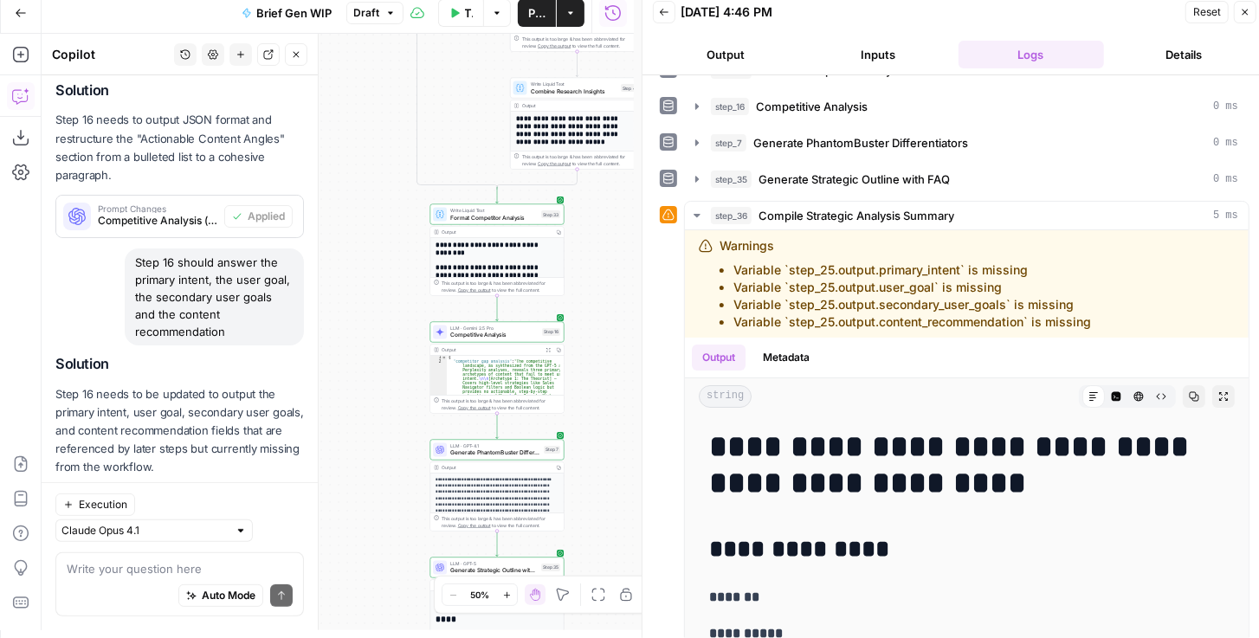
scroll to position [369, 0]
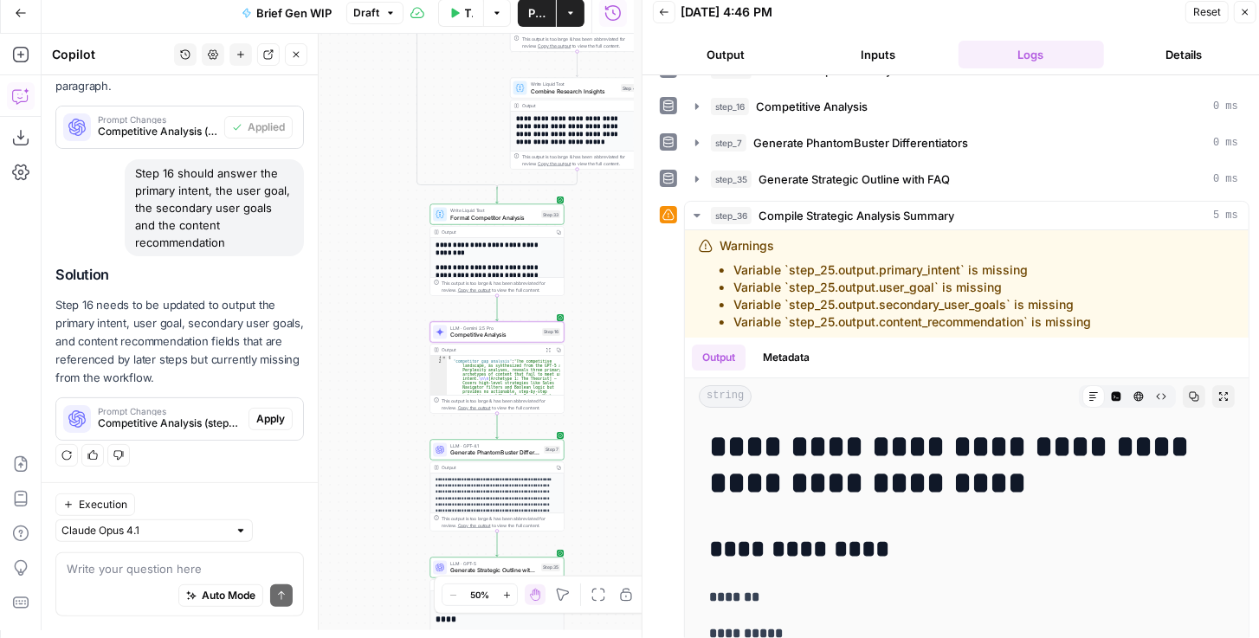
click at [265, 420] on span "Apply" at bounding box center [270, 419] width 29 height 16
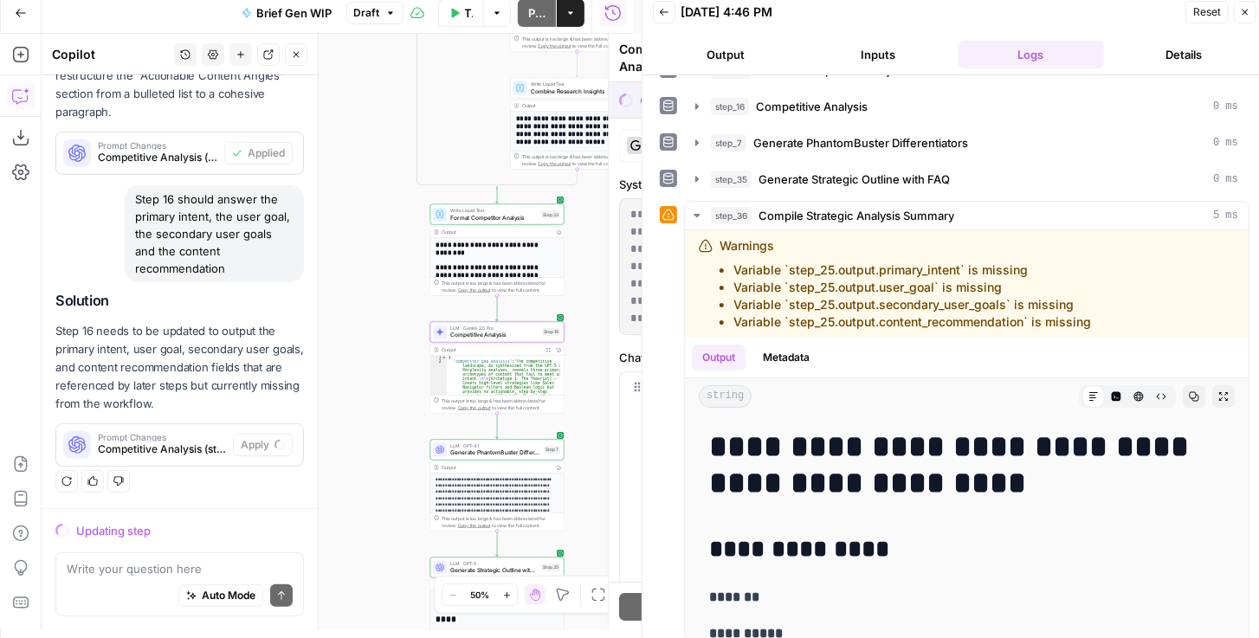
scroll to position [317, 0]
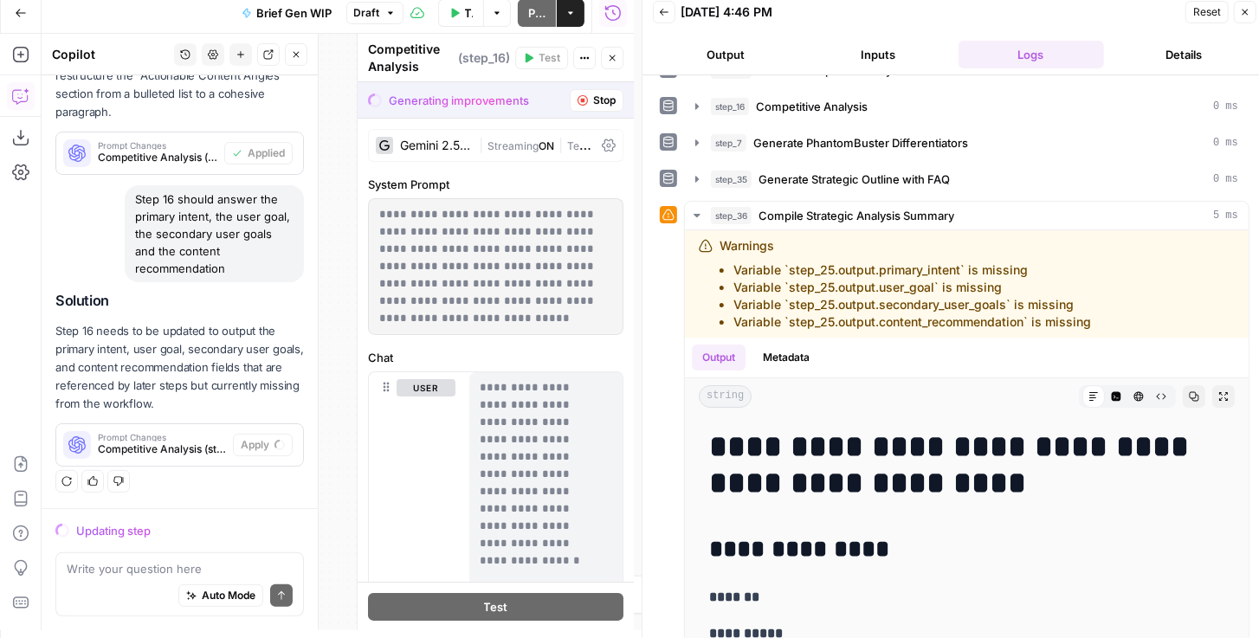
click at [1244, 17] on button "Close" at bounding box center [1245, 12] width 23 height 23
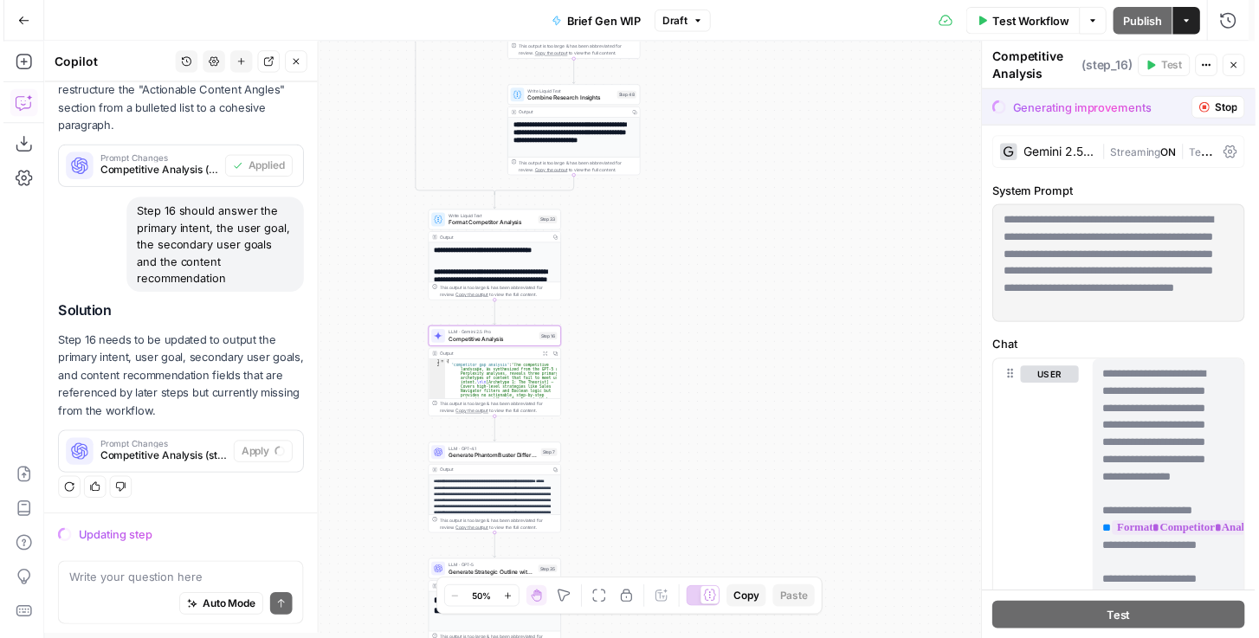
scroll to position [309, 0]
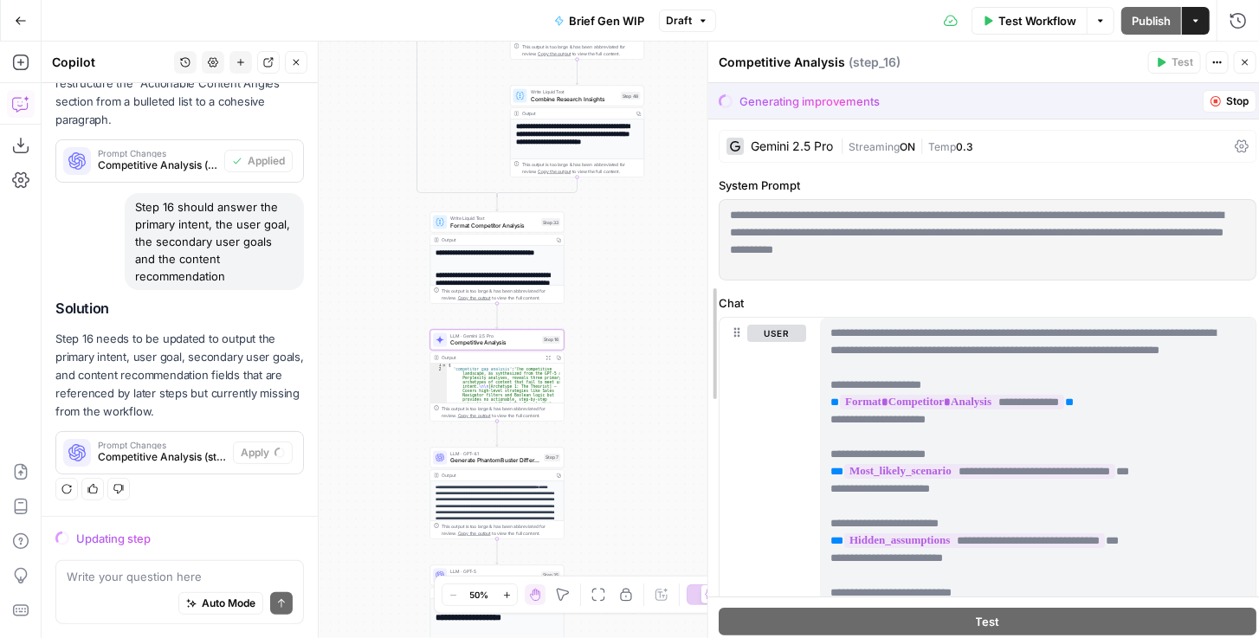
drag, startPoint x: 992, startPoint y: 268, endPoint x: 694, endPoint y: 255, distance: 298.3
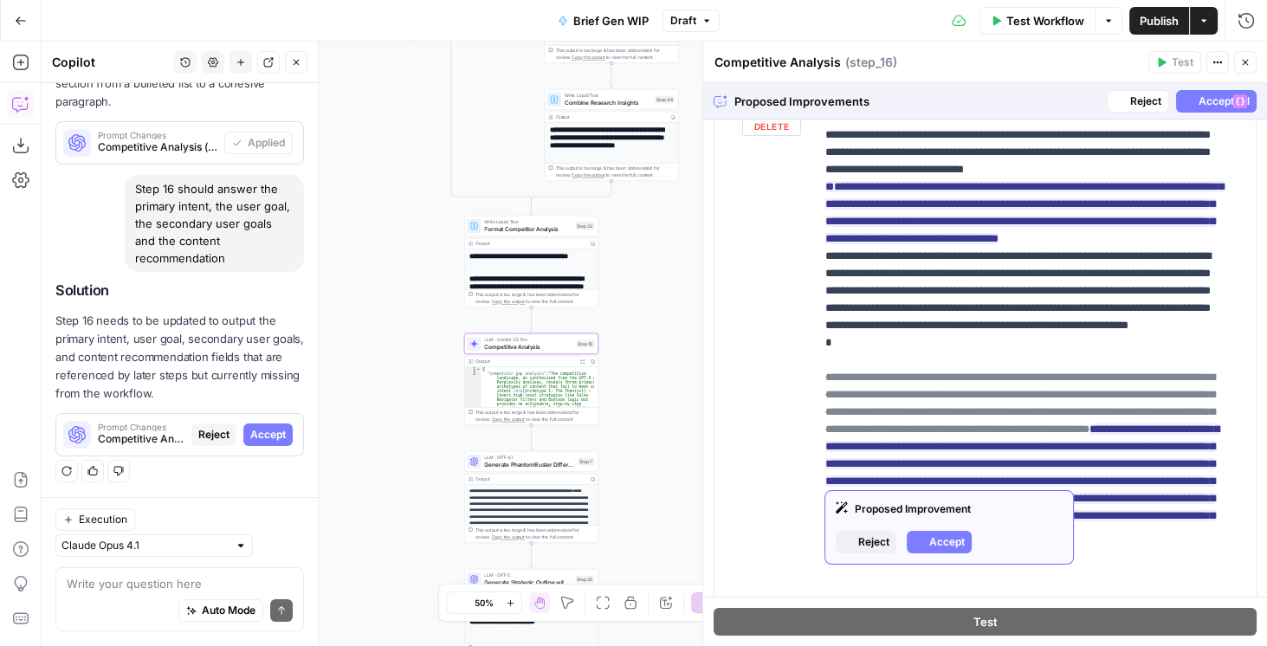
scroll to position [247, 0]
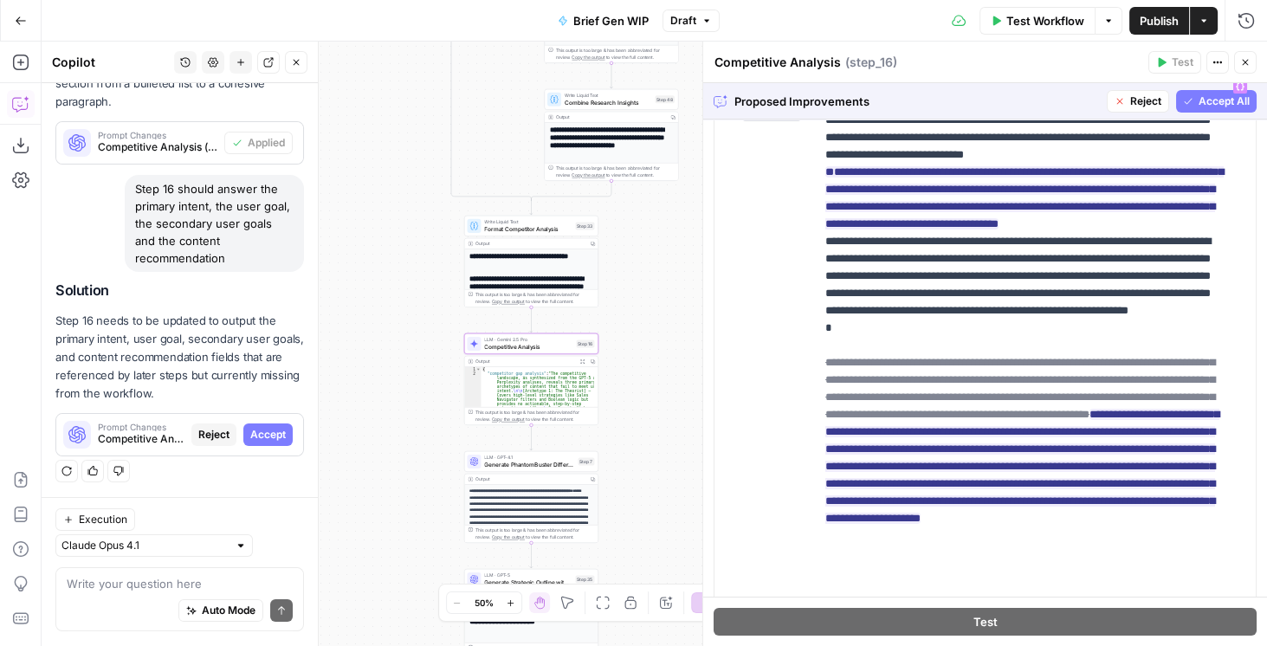
click at [1130, 105] on span "Reject" at bounding box center [1145, 102] width 31 height 16
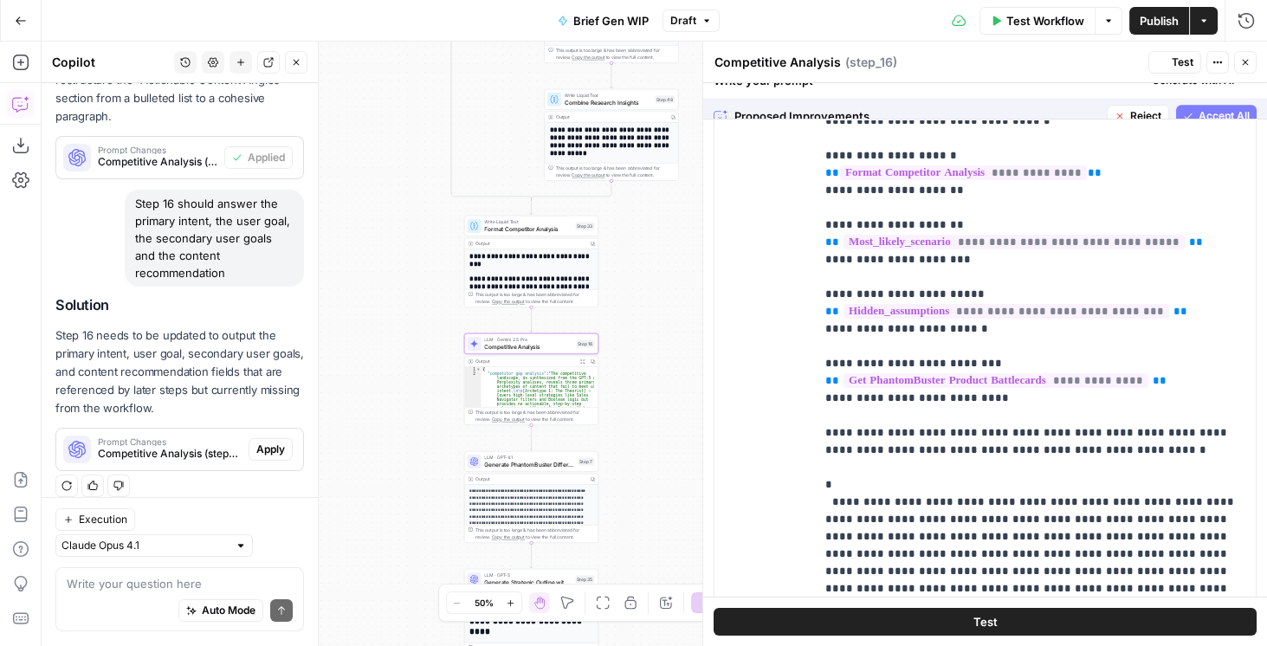
scroll to position [0, 0]
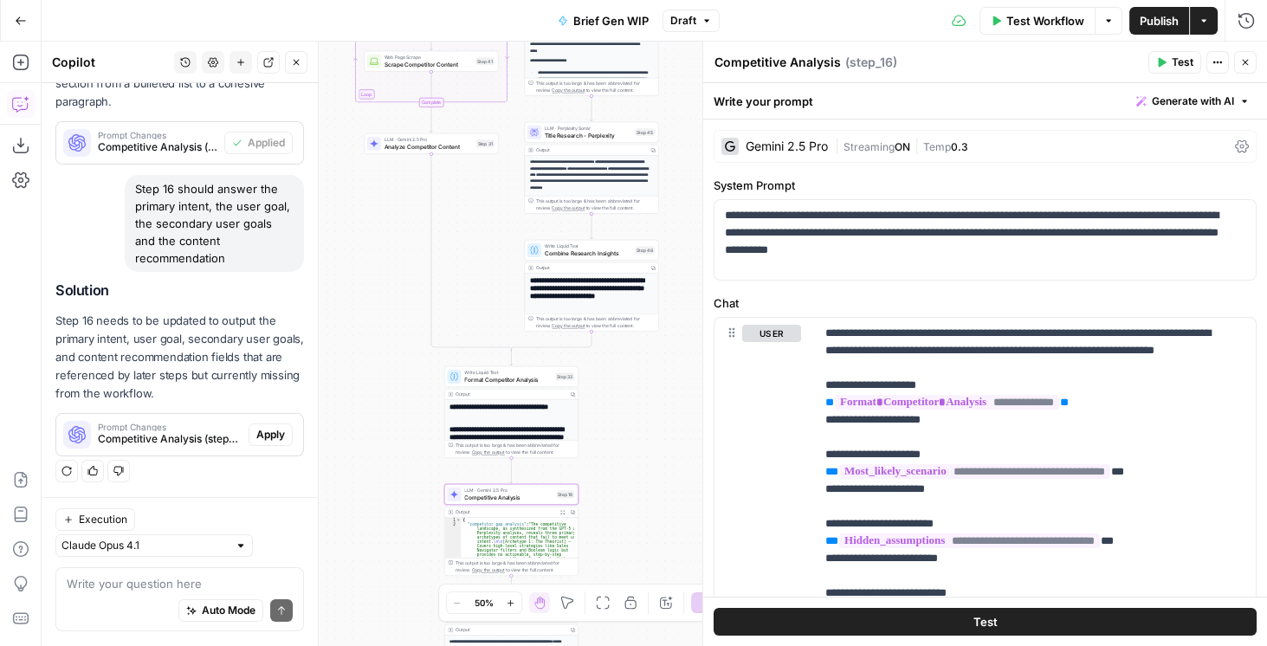
drag, startPoint x: 659, startPoint y: 243, endPoint x: 611, endPoint y: 652, distance: 412.5
click at [611, 637] on html "PhantomBuster New Home Browse Insights Opportunities Your Data Recent Grids Wri…" at bounding box center [633, 323] width 1267 height 646
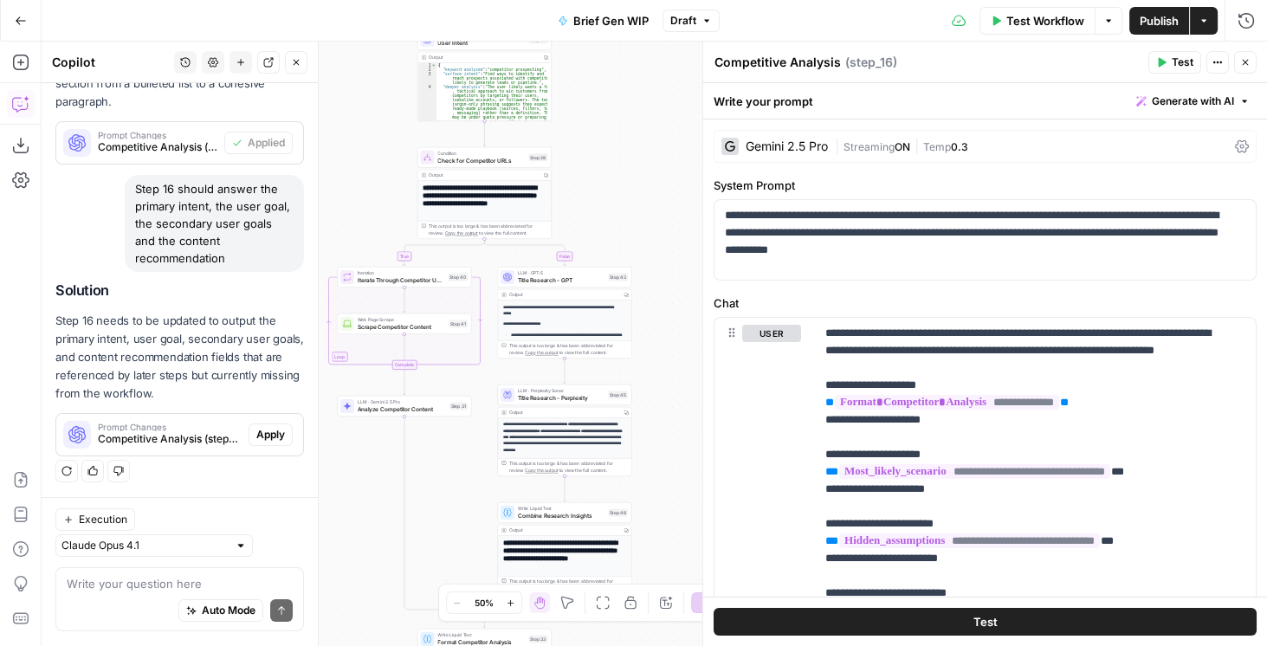
drag, startPoint x: 599, startPoint y: 195, endPoint x: 586, endPoint y: 414, distance: 219.5
click at [586, 412] on div "true false true false Workflow Set Inputs Inputs Get Knowledge Base File Get Kn…" at bounding box center [655, 344] width 1226 height 605
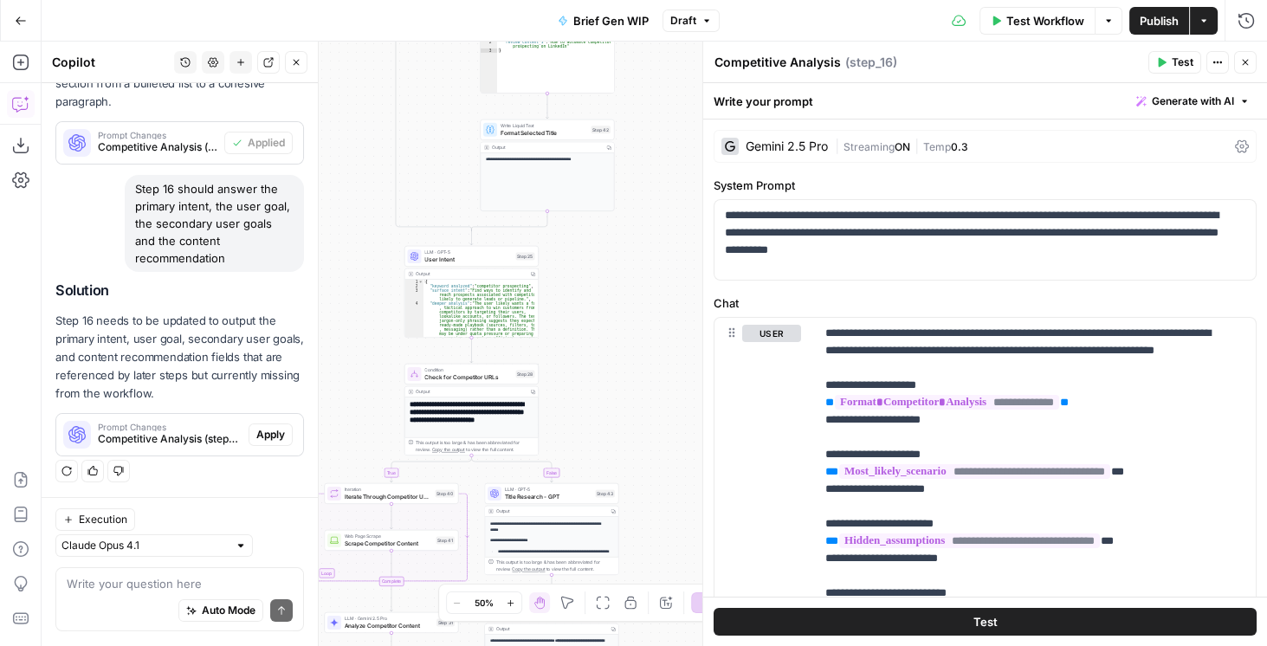
click at [463, 261] on span "User Intent" at bounding box center [467, 259] width 87 height 9
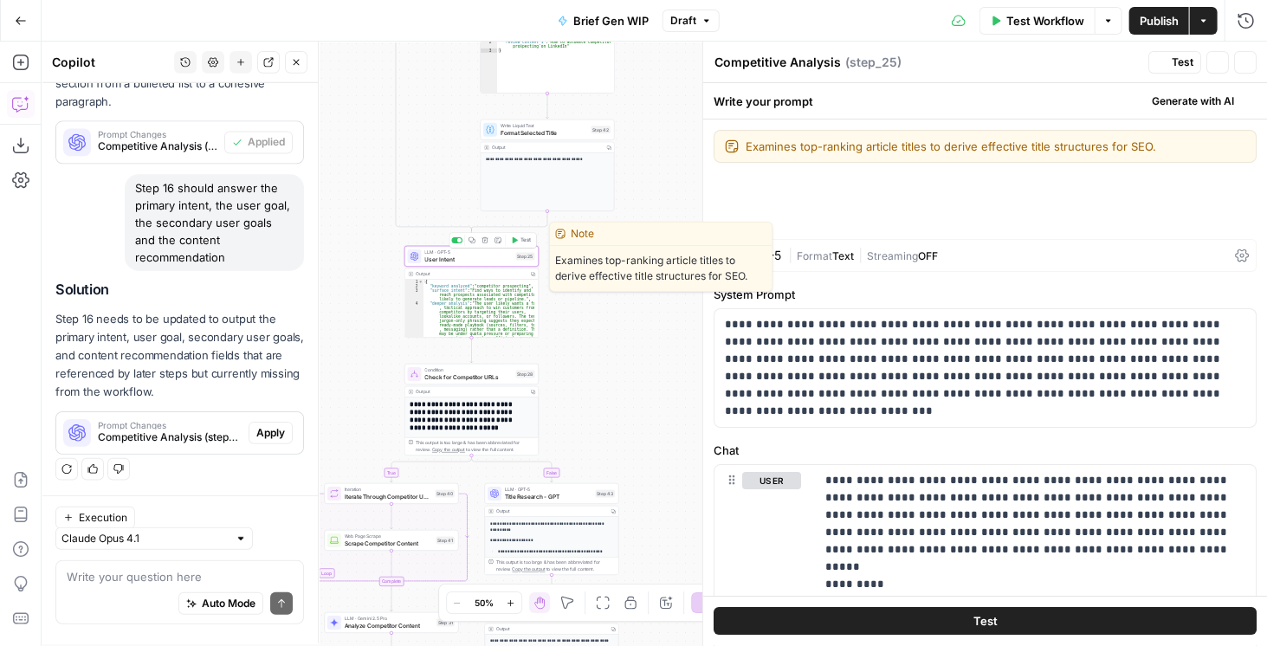
type textarea "User Intent"
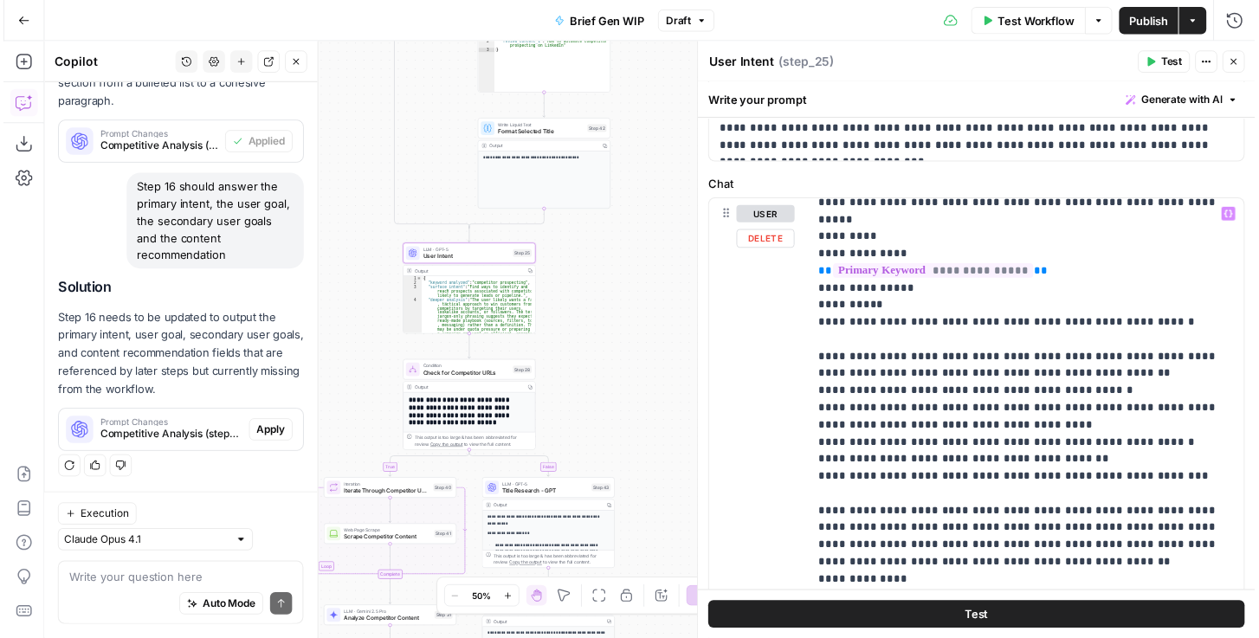
scroll to position [122, 0]
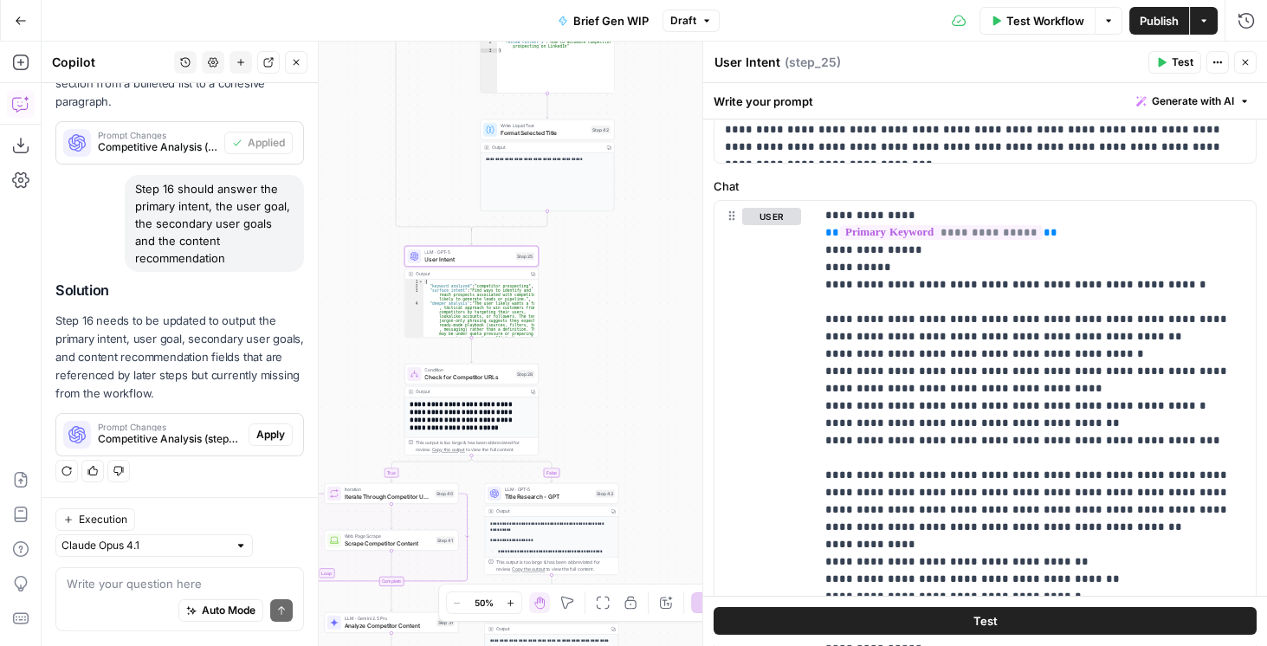
click at [1161, 68] on button "Test" at bounding box center [1174, 62] width 53 height 23
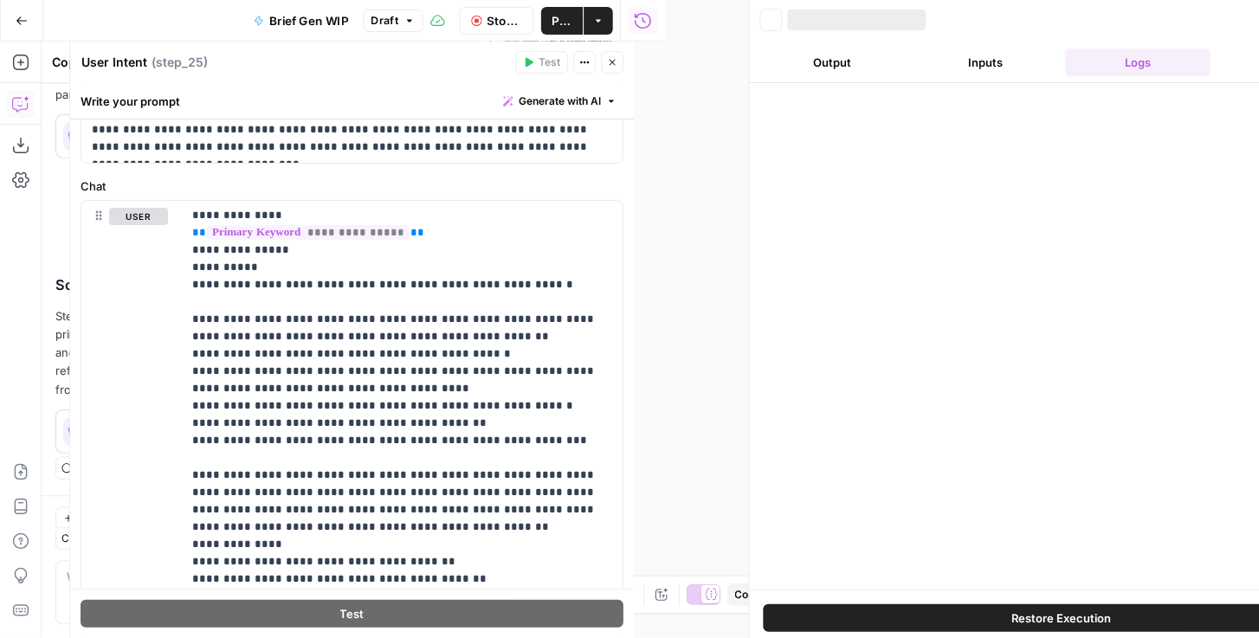
scroll to position [369, 0]
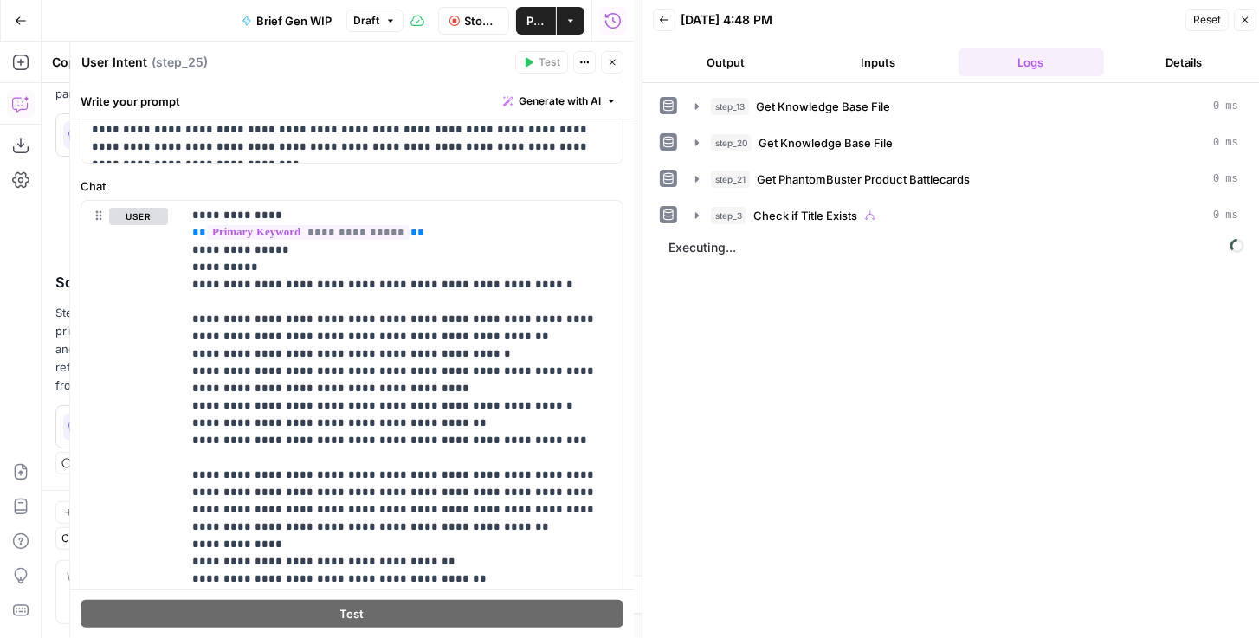
click at [615, 66] on icon "button" at bounding box center [612, 62] width 10 height 10
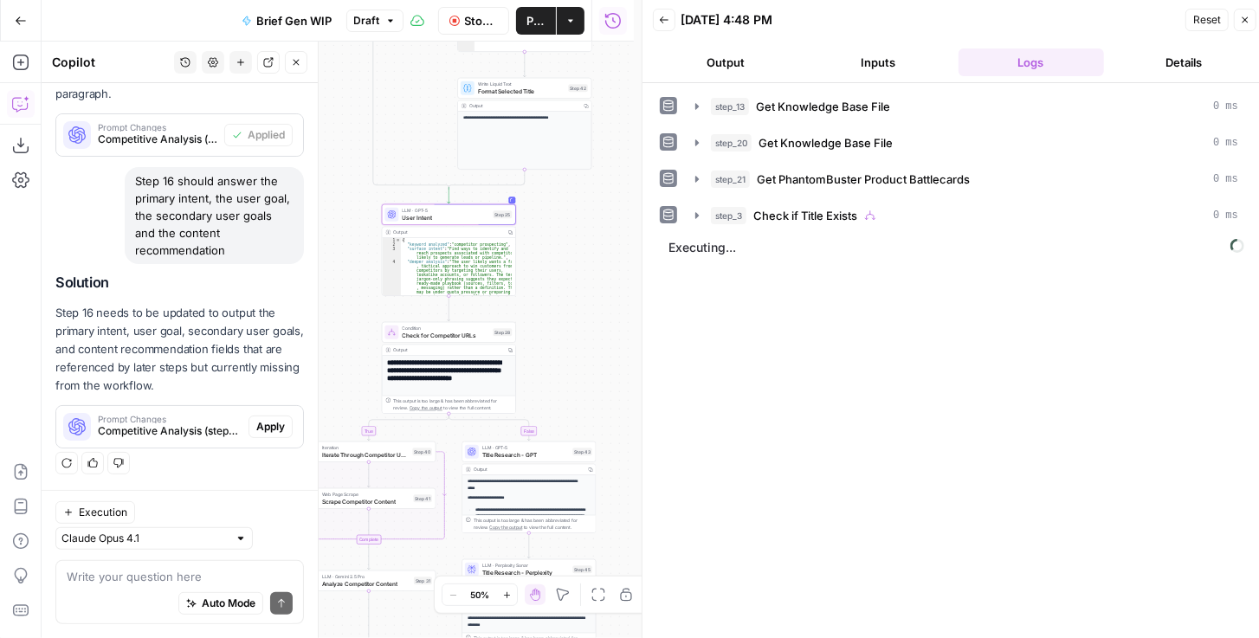
drag, startPoint x: 612, startPoint y: 302, endPoint x: 590, endPoint y: 261, distance: 47.3
click at [590, 261] on div "true false true false Workflow Set Inputs Inputs Get Knowledge Base File Get Kn…" at bounding box center [338, 340] width 592 height 597
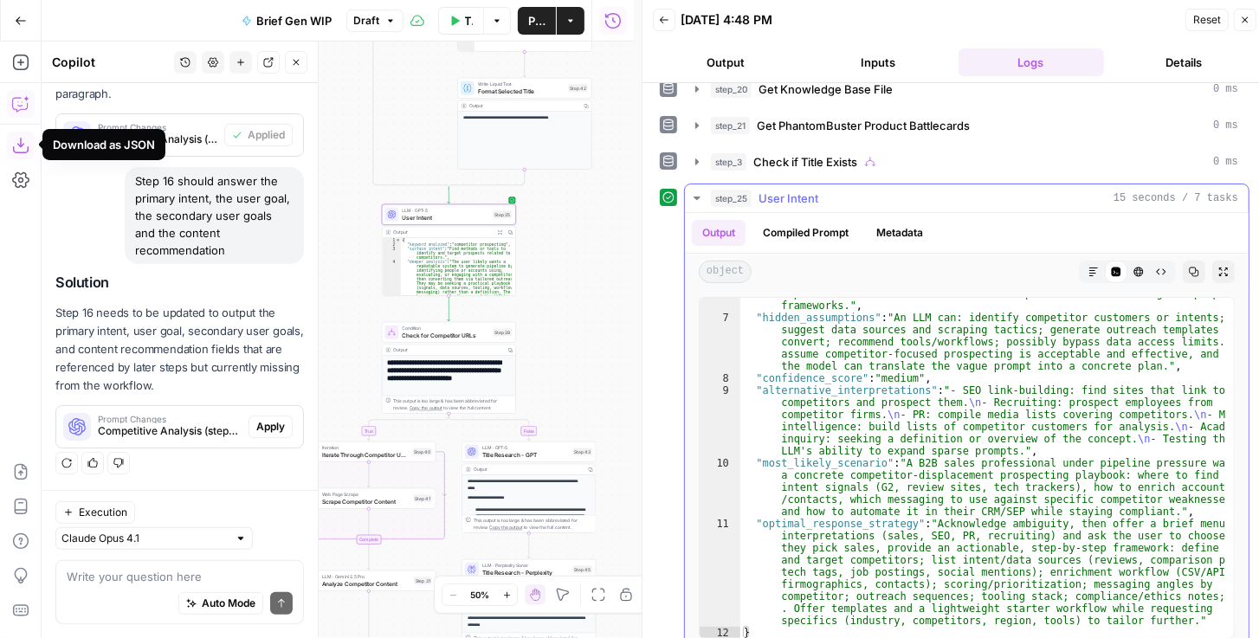
scroll to position [57, 0]
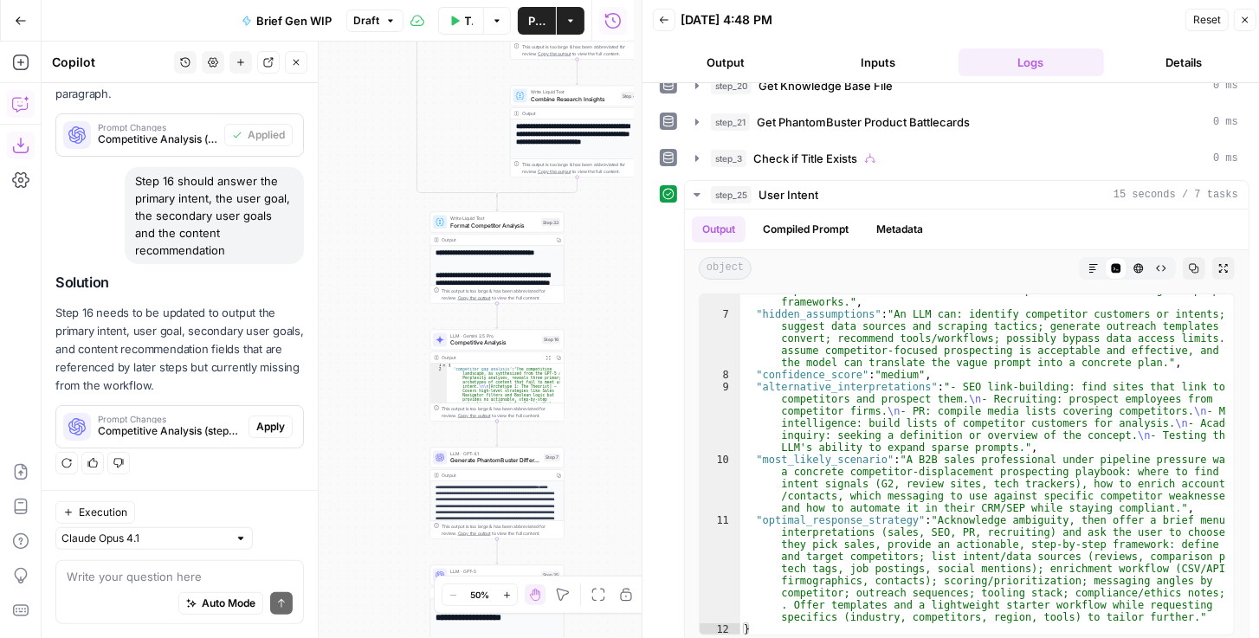
drag, startPoint x: 158, startPoint y: 186, endPoint x: 165, endPoint y: 231, distance: 45.6
click at [165, 231] on div "Step 16 should answer the primary intent, the user goal, the secondary user goa…" at bounding box center [214, 215] width 179 height 97
copy div "Step 16 should answer the primary intent, the user goal, the secondary user goa…"
click at [113, 593] on div "Auto Mode Send" at bounding box center [180, 604] width 226 height 38
paste textarea "Step 16 should answer the primary intent, the user goal, the secondary user goa…"
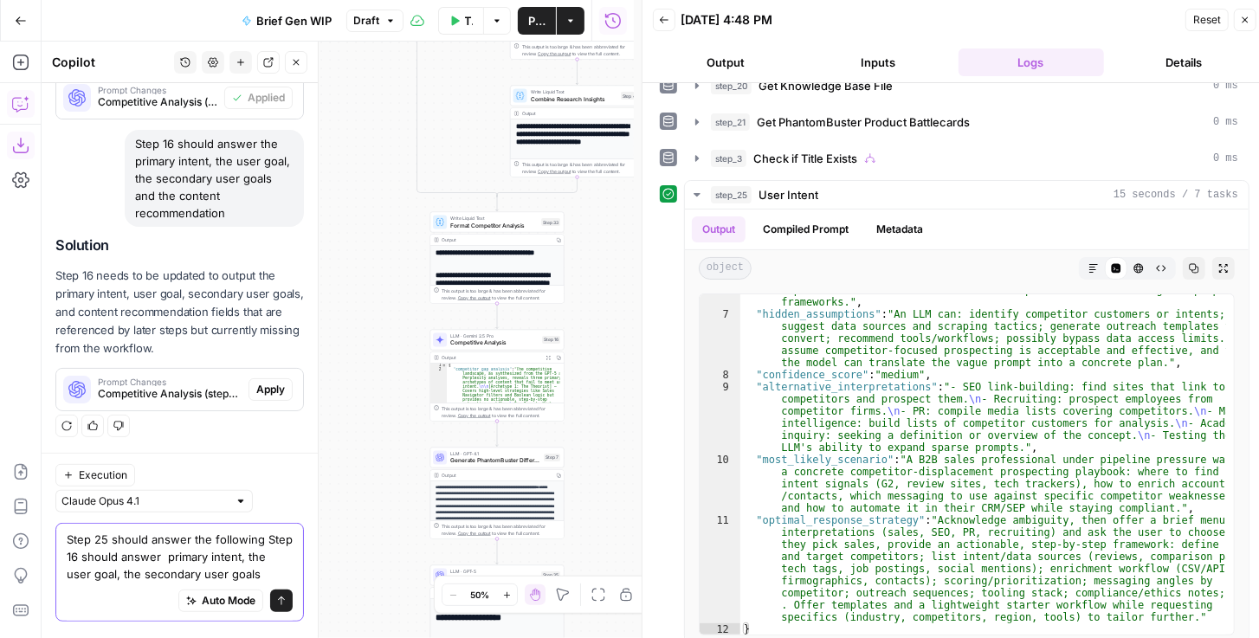
scroll to position [404, 0]
type textarea "Step 25 should answer the following: primary intent, the user goal, the seconda…"
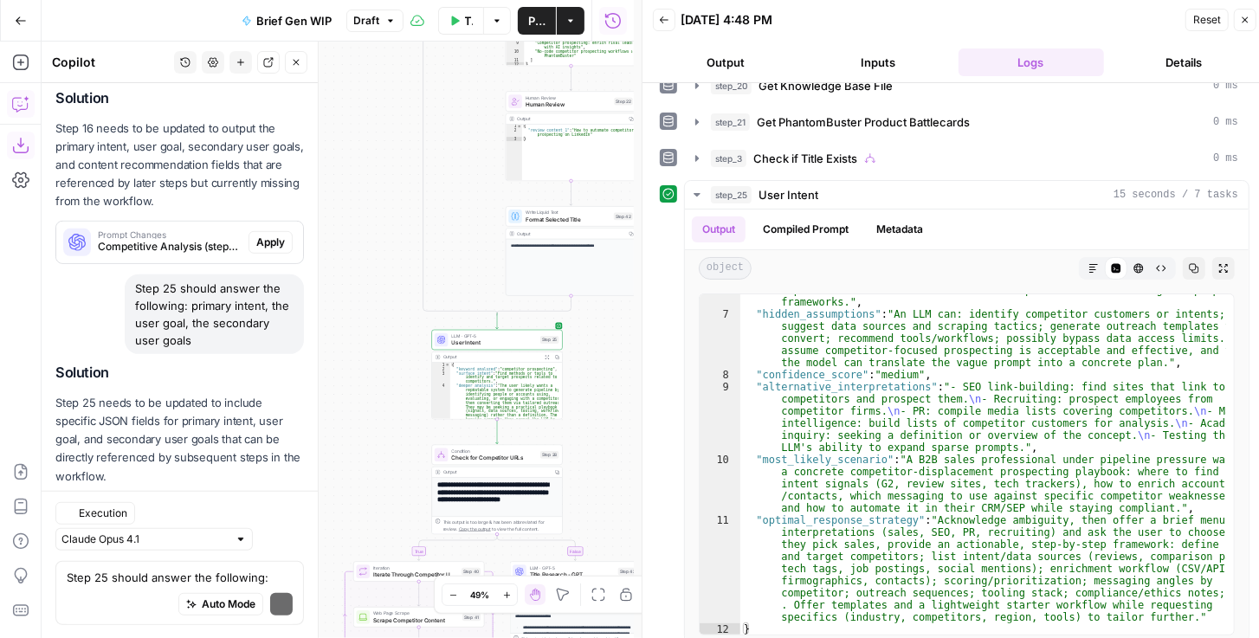
scroll to position [643, 0]
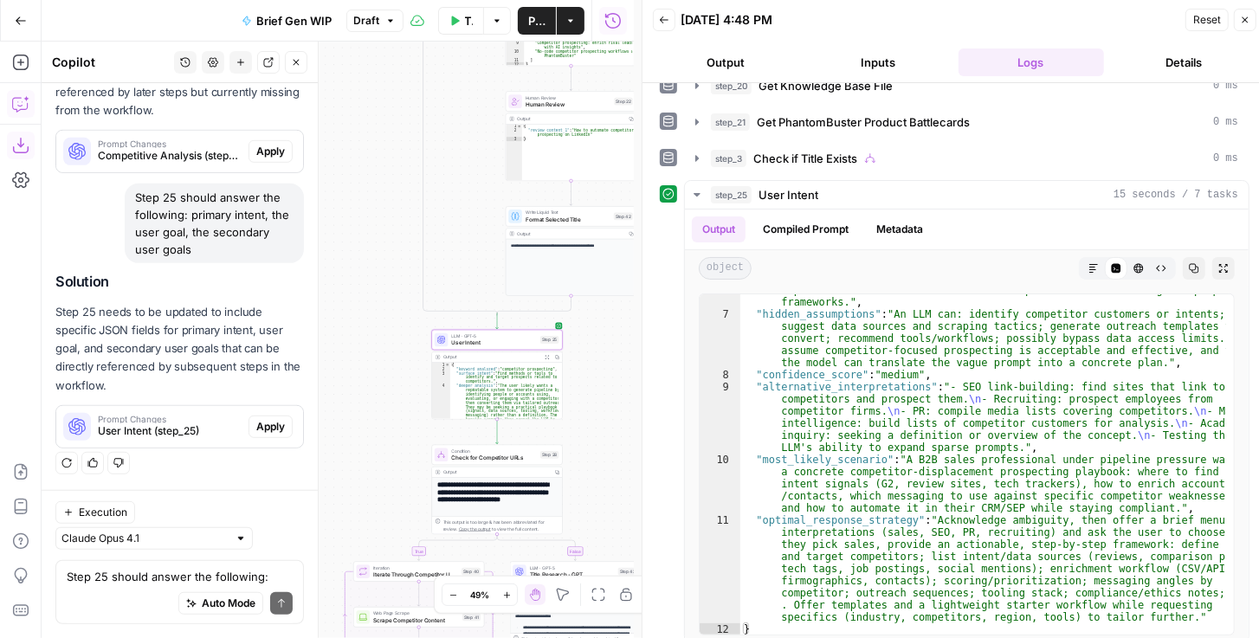
click at [271, 427] on span "Apply" at bounding box center [270, 427] width 29 height 16
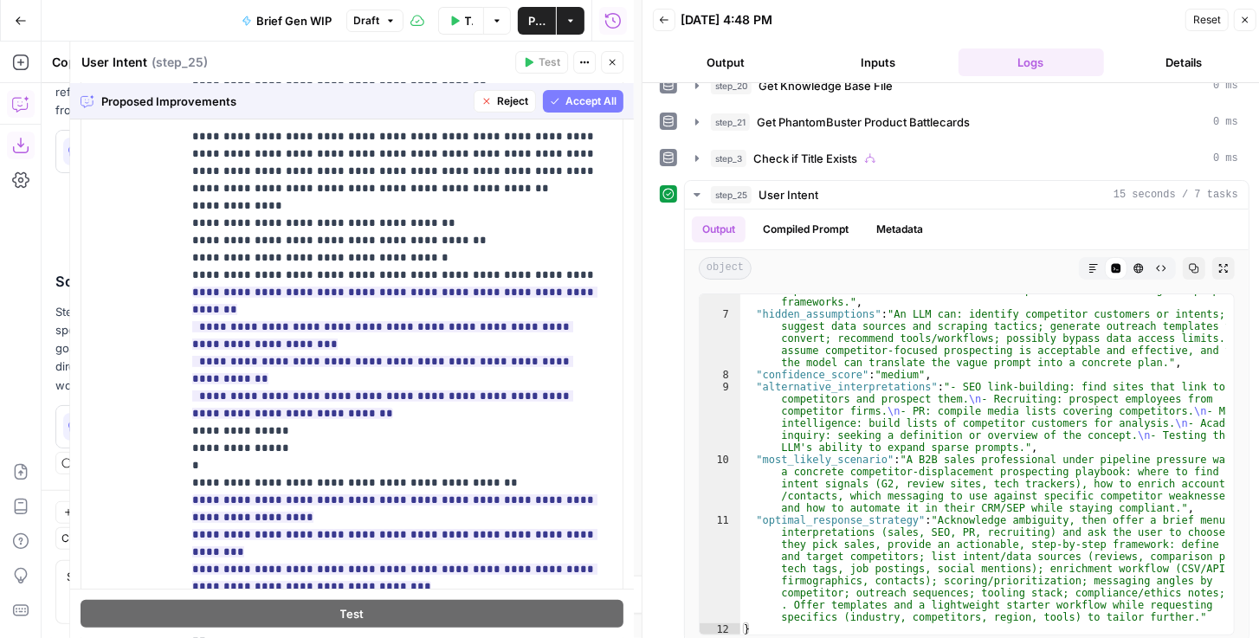
scroll to position [396, 0]
click at [577, 101] on span "Accept All" at bounding box center [591, 102] width 51 height 16
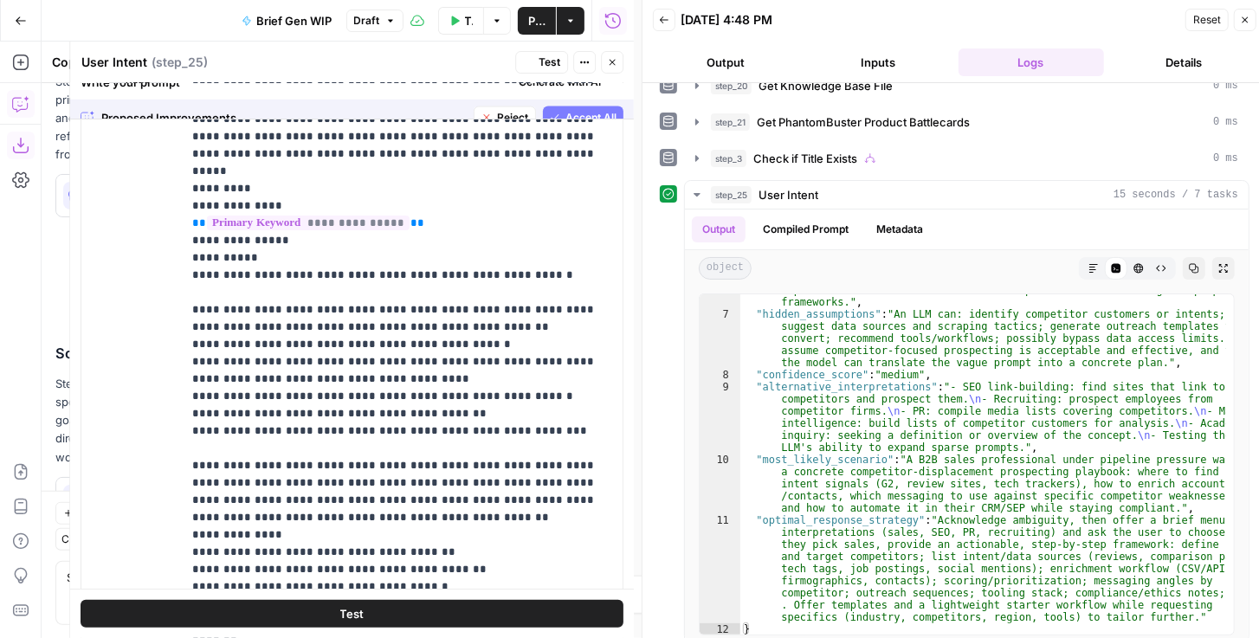
scroll to position [0, 0]
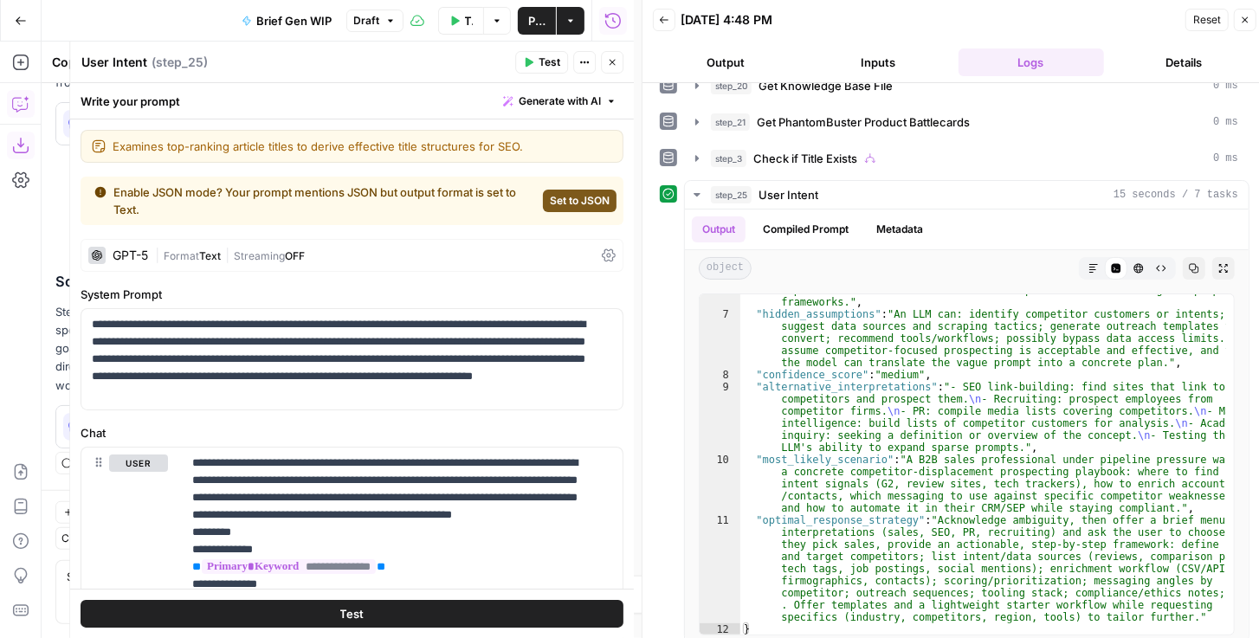
click at [544, 64] on span "Test" at bounding box center [550, 63] width 22 height 16
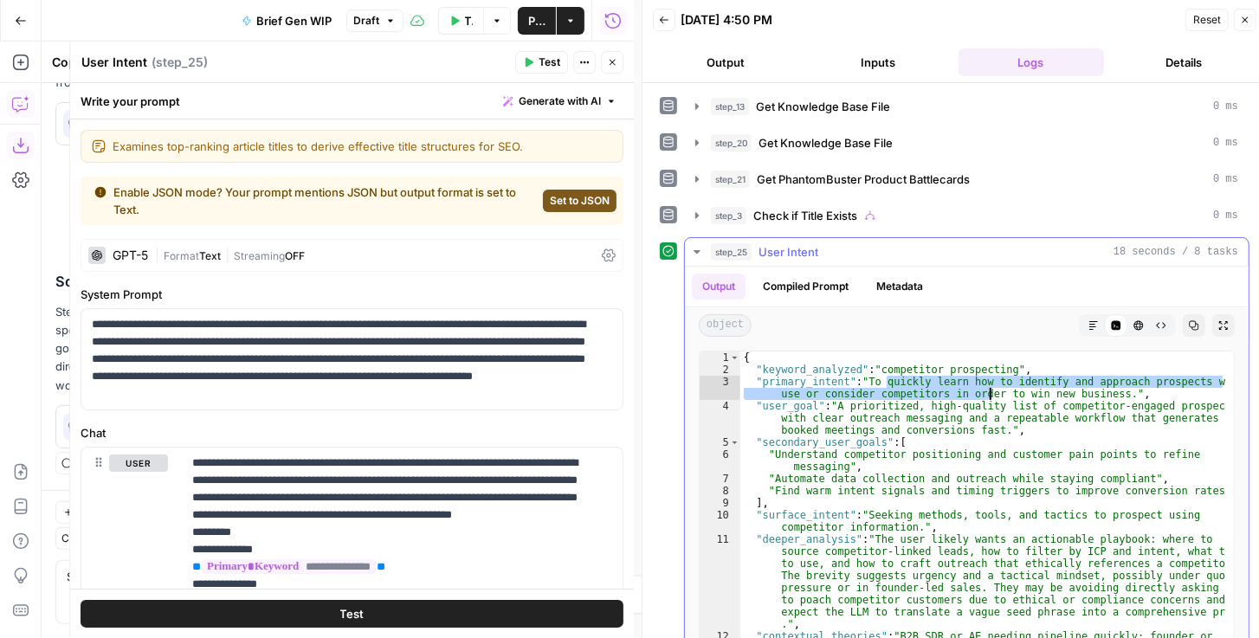
drag, startPoint x: 886, startPoint y: 378, endPoint x: 987, endPoint y: 384, distance: 101.5
click at [987, 384] on div "{ "keyword_analyzed" : "competitor prospecting" , "primary_intent" : "To quickl…" at bounding box center [984, 571] width 486 height 438
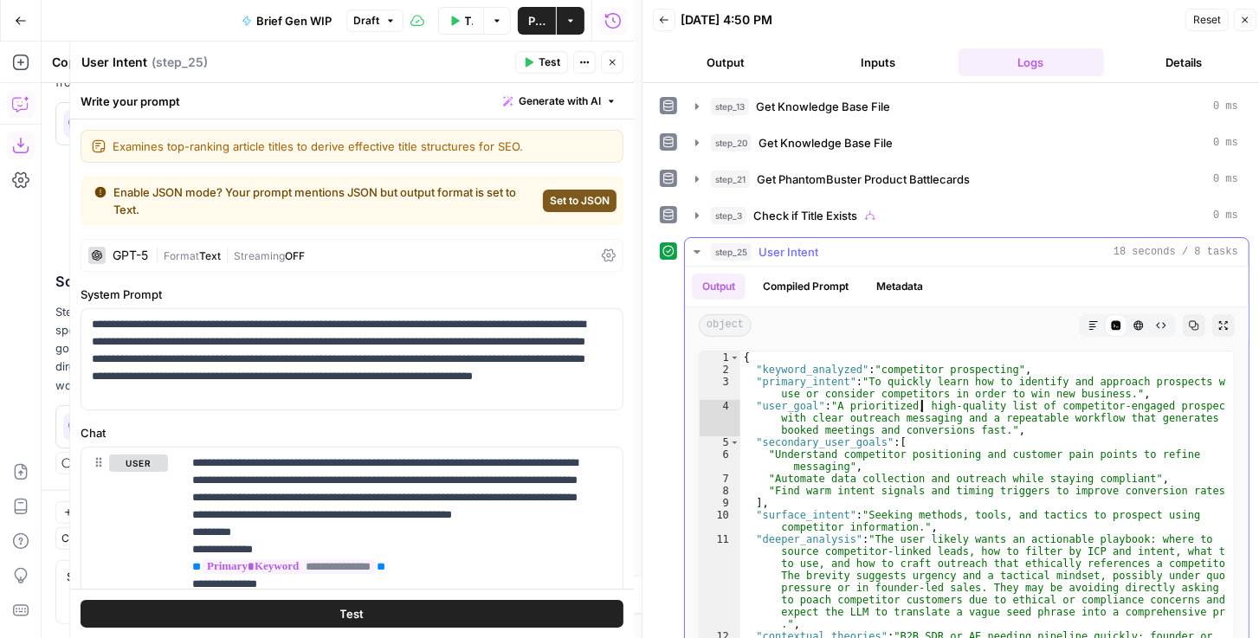
click at [922, 404] on div "{ "keyword_analyzed" : "competitor prospecting" , "primary_intent" : "To quickl…" at bounding box center [984, 571] width 486 height 438
type textarea "**********"
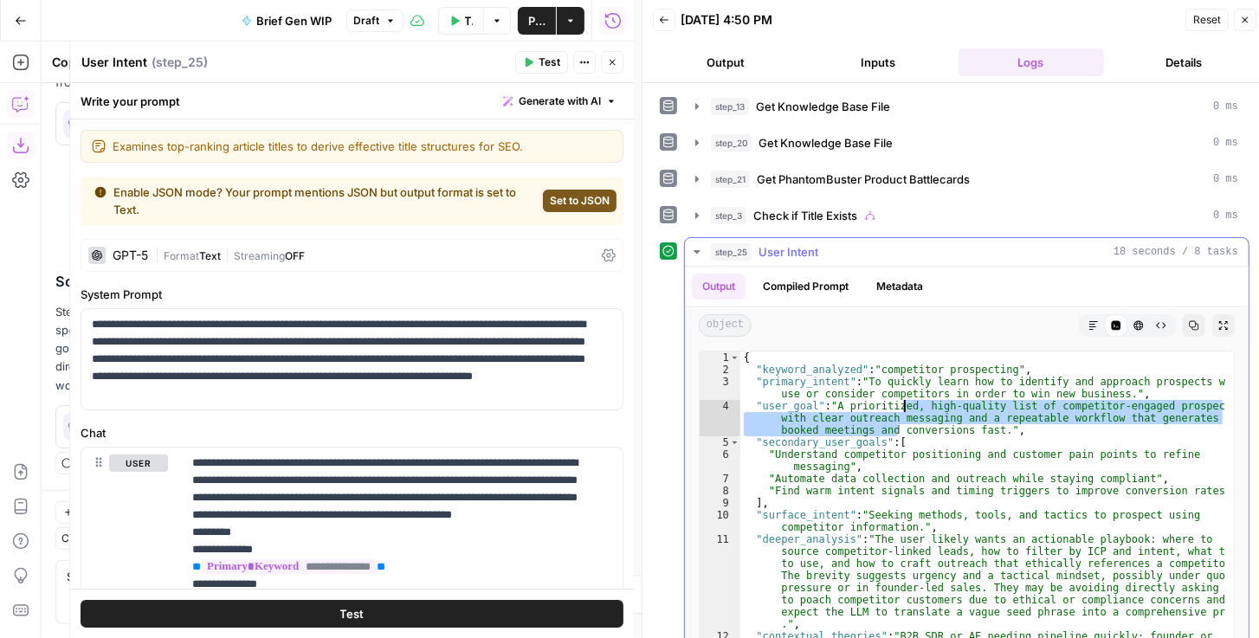
drag, startPoint x: 895, startPoint y: 423, endPoint x: 904, endPoint y: 396, distance: 28.5
click at [904, 396] on div "{ "keyword_analyzed" : "competitor prospecting" , "primary_intent" : "To quickl…" at bounding box center [984, 571] width 486 height 438
click at [615, 67] on icon "button" at bounding box center [612, 62] width 10 height 10
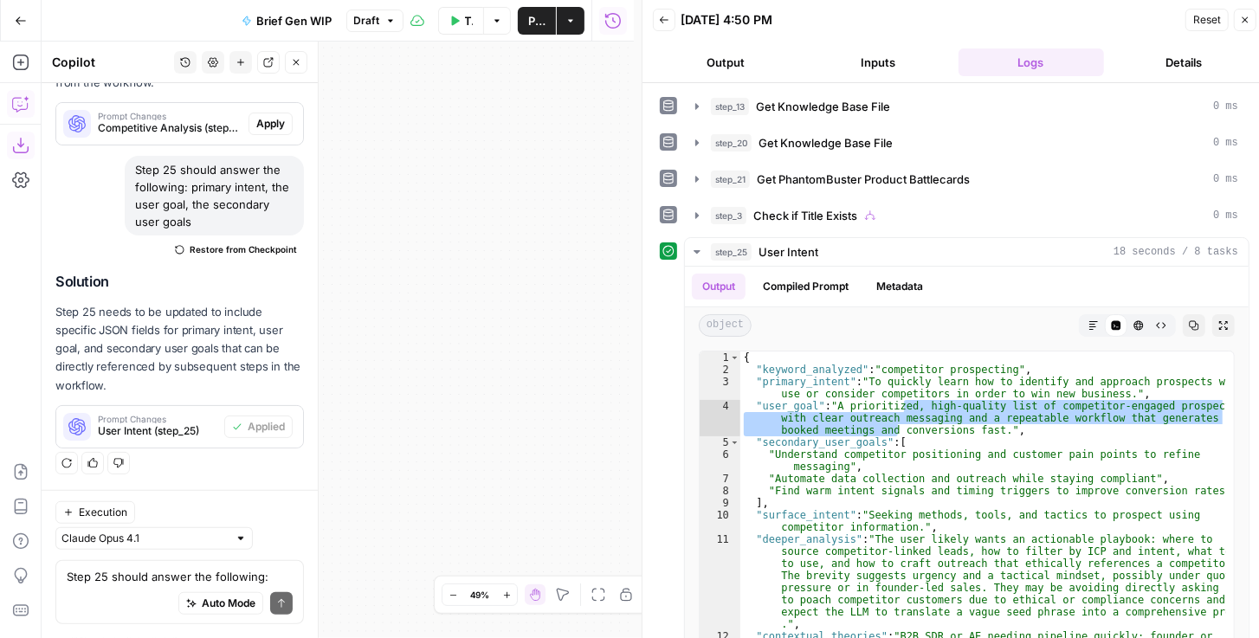
drag, startPoint x: 511, startPoint y: 374, endPoint x: 665, endPoint y: 180, distance: 247.8
click at [651, 189] on body "PhantomBuster New Home Browse Insights Opportunities Your Data Recent Grids Wri…" at bounding box center [629, 319] width 1259 height 638
drag, startPoint x: 488, startPoint y: 326, endPoint x: 688, endPoint y: 126, distance: 281.7
click at [660, 147] on body "PhantomBuster New Home Browse Insights Opportunities Your Data Recent Grids Wri…" at bounding box center [629, 319] width 1259 height 638
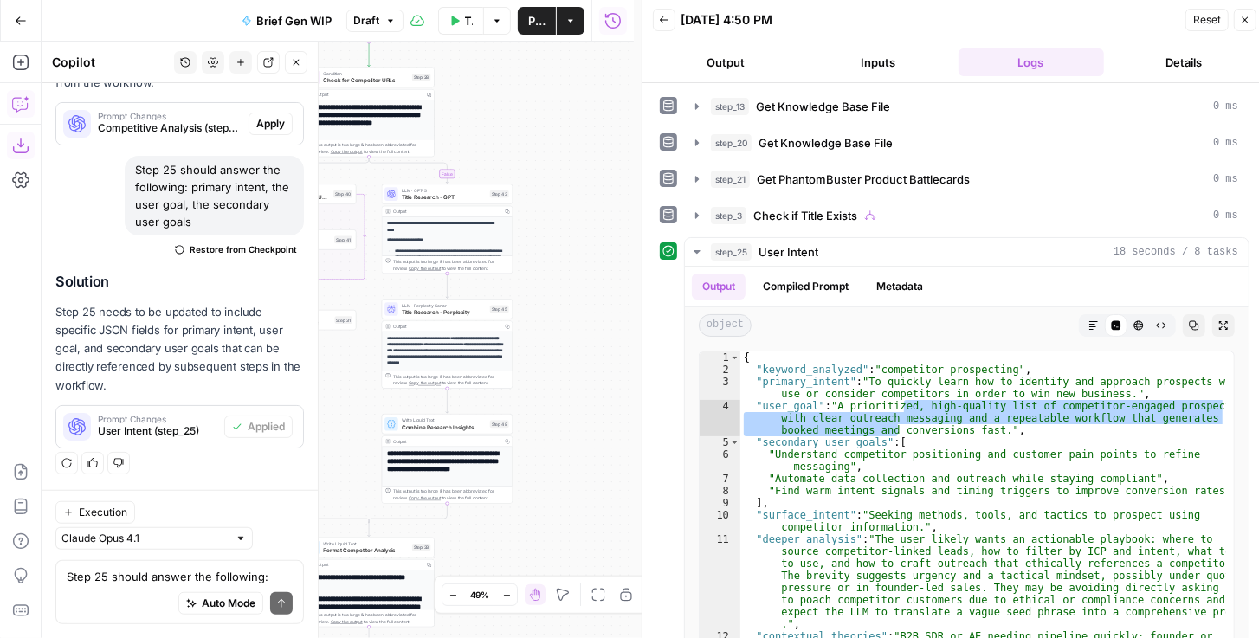
drag, startPoint x: 570, startPoint y: 375, endPoint x: 688, endPoint y: 94, distance: 305.1
click at [682, 101] on body "PhantomBuster New Home Browse Insights Opportunities Your Data Recent Grids Wri…" at bounding box center [629, 319] width 1259 height 638
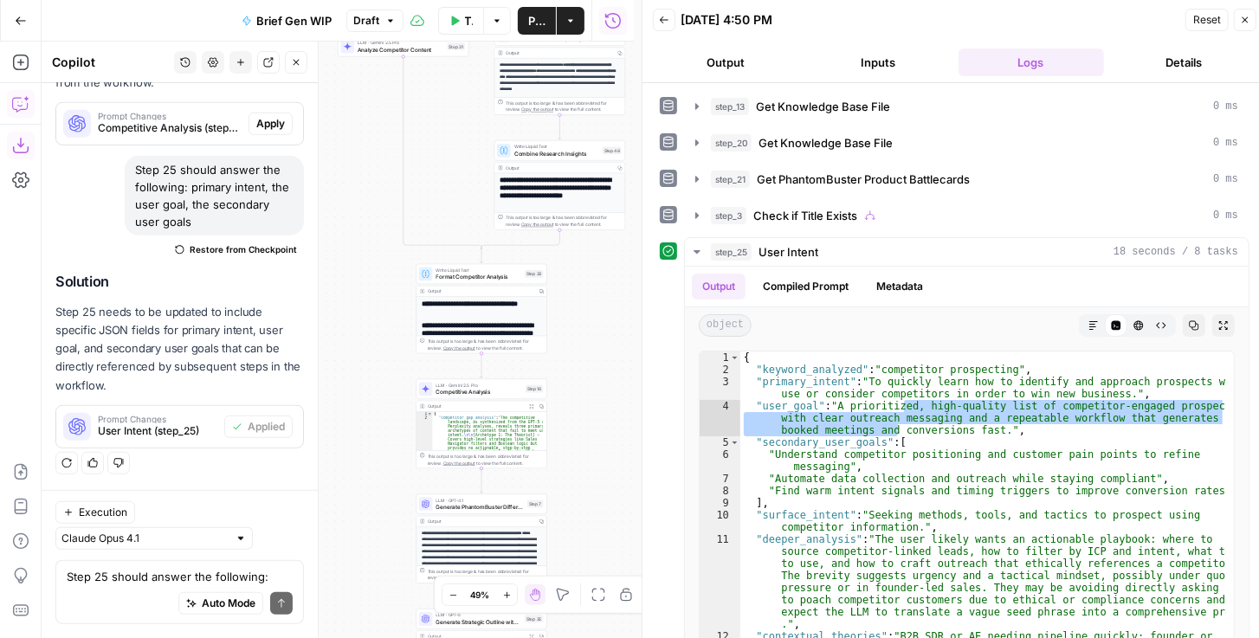
drag, startPoint x: 599, startPoint y: 385, endPoint x: 591, endPoint y: 119, distance: 266.0
click at [590, 122] on div "true false true false Workflow Set Inputs Inputs Get Knowledge Base File Get Kn…" at bounding box center [338, 340] width 592 height 597
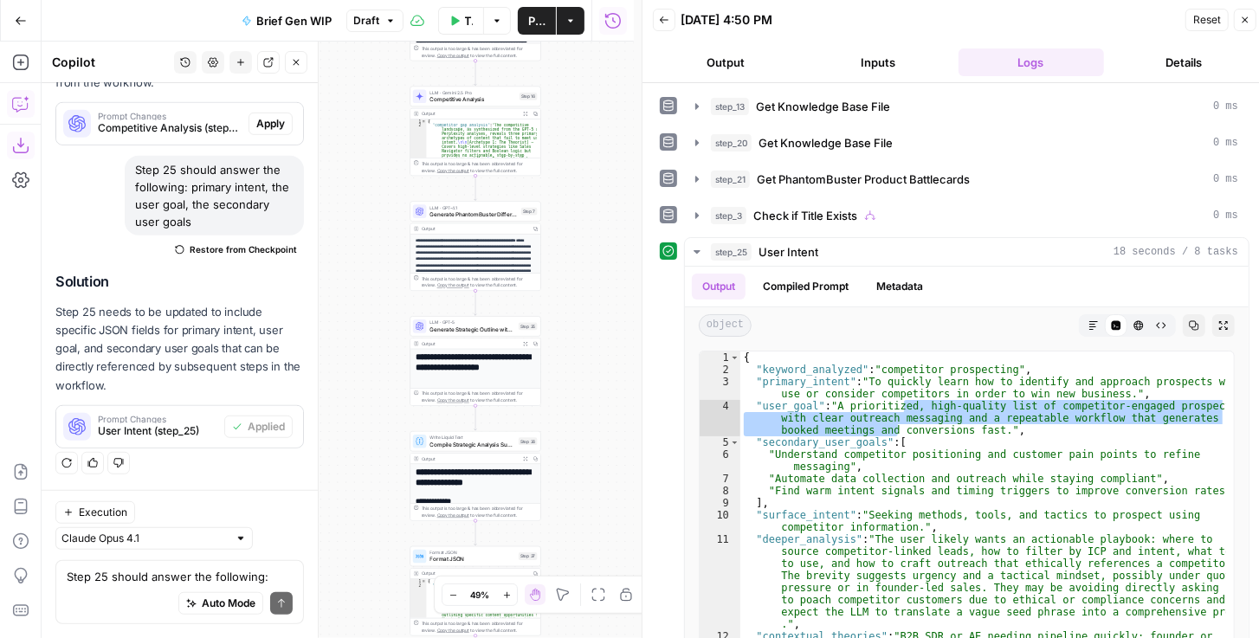
drag, startPoint x: 592, startPoint y: 303, endPoint x: 579, endPoint y: 111, distance: 192.8
click at [579, 113] on div "true false true false Workflow Set Inputs Inputs Get Knowledge Base File Get Kn…" at bounding box center [338, 340] width 592 height 597
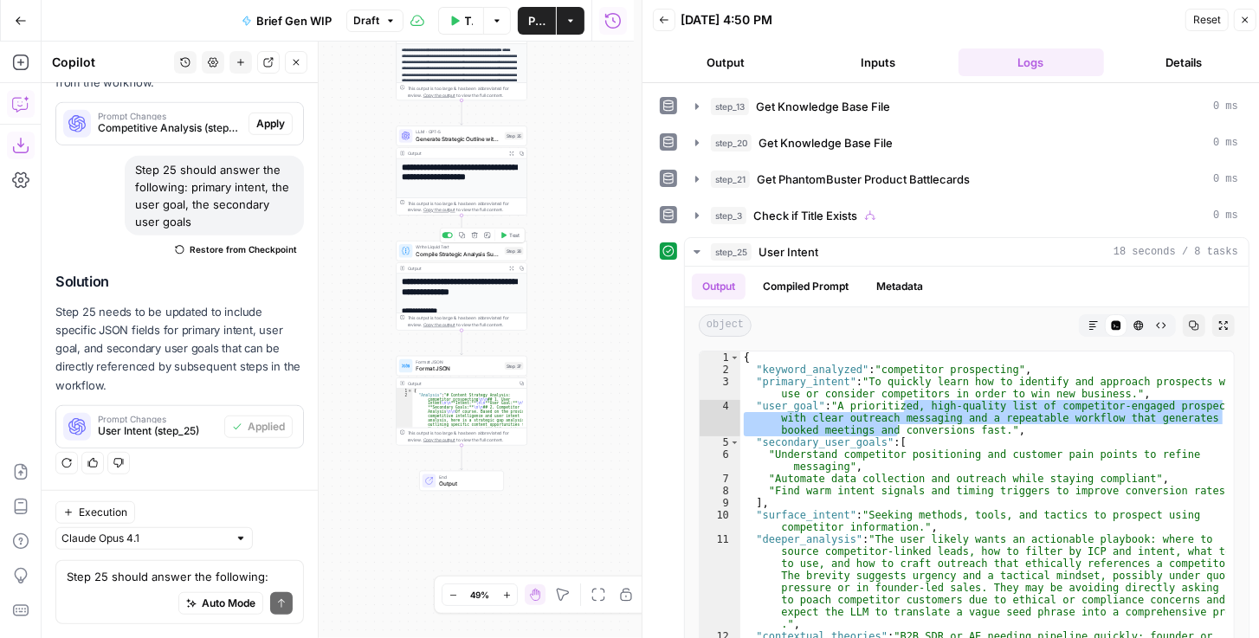
click at [506, 236] on icon "button" at bounding box center [503, 235] width 5 height 6
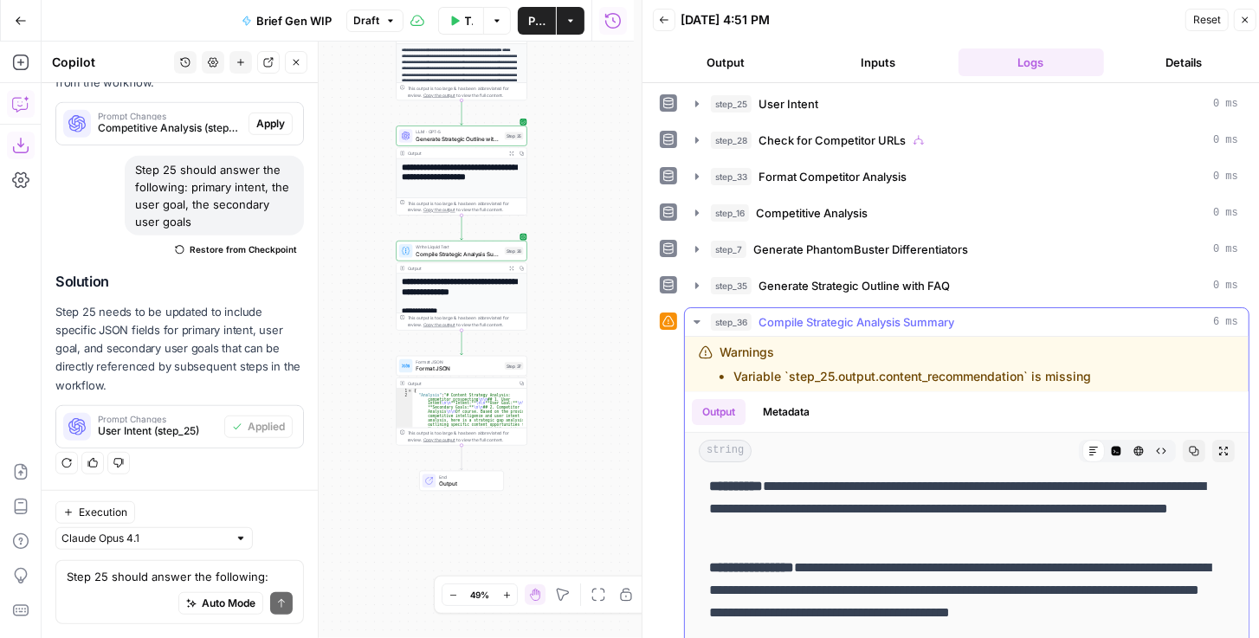
scroll to position [148, 0]
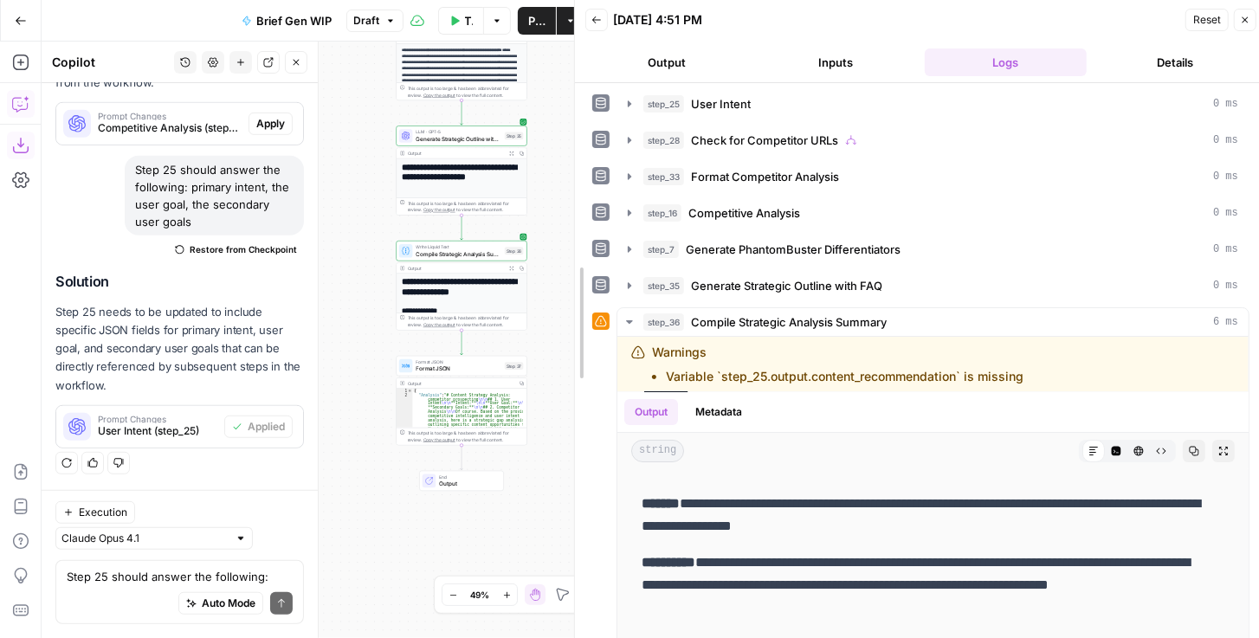
drag, startPoint x: 645, startPoint y: 381, endPoint x: 539, endPoint y: 368, distance: 107.3
click at [517, 364] on body "PhantomBuster New Home Browse Insights Opportunities Your Data Recent Grids Wri…" at bounding box center [629, 319] width 1259 height 638
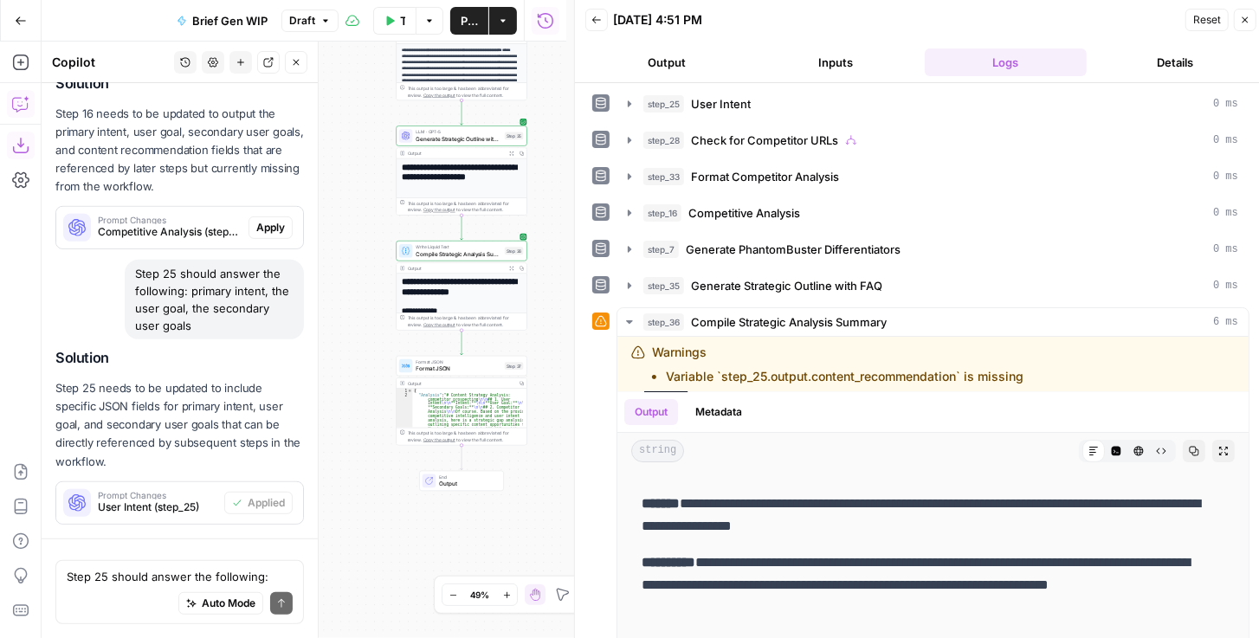
scroll to position [698, 0]
